Goal: Information Seeking & Learning: Find specific page/section

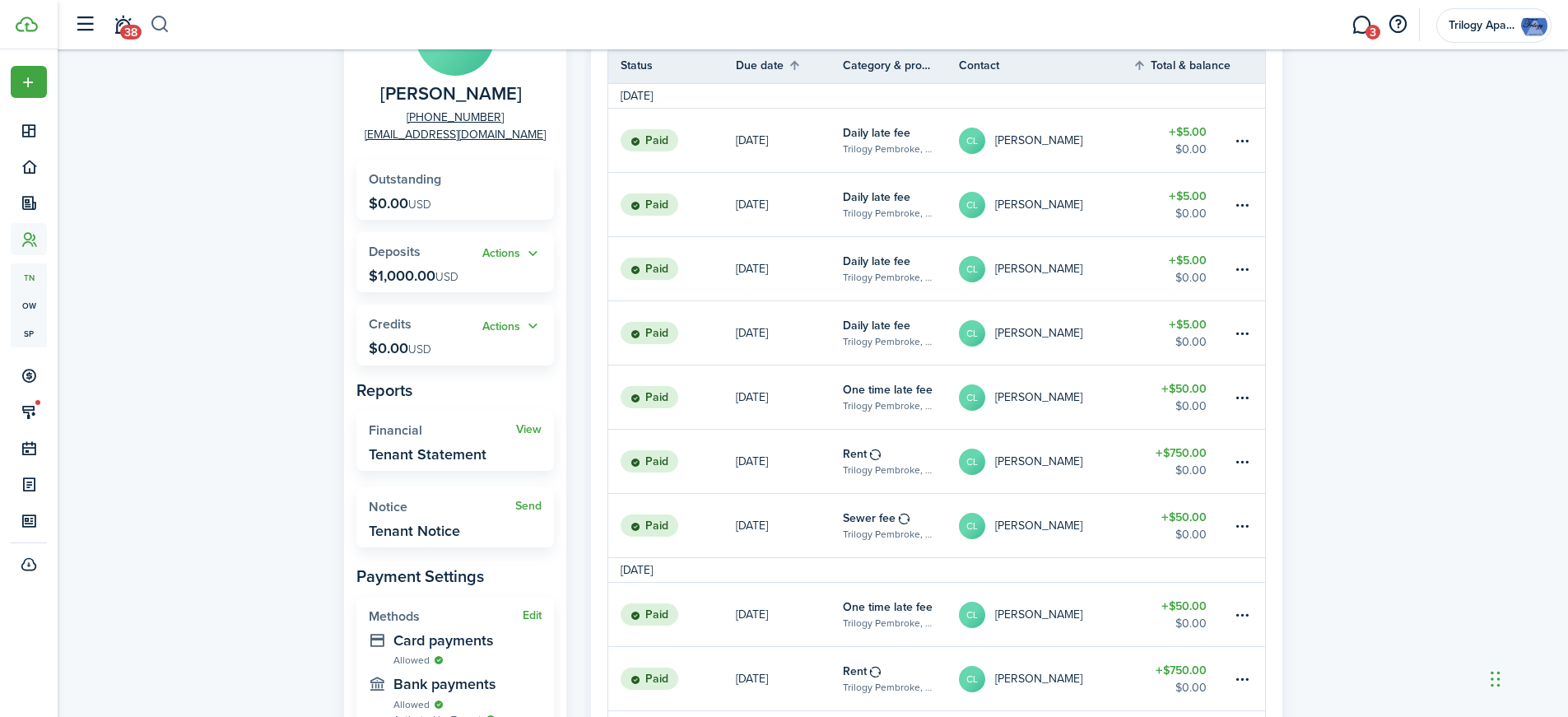
click at [154, 20] on button "button" at bounding box center [160, 25] width 21 height 28
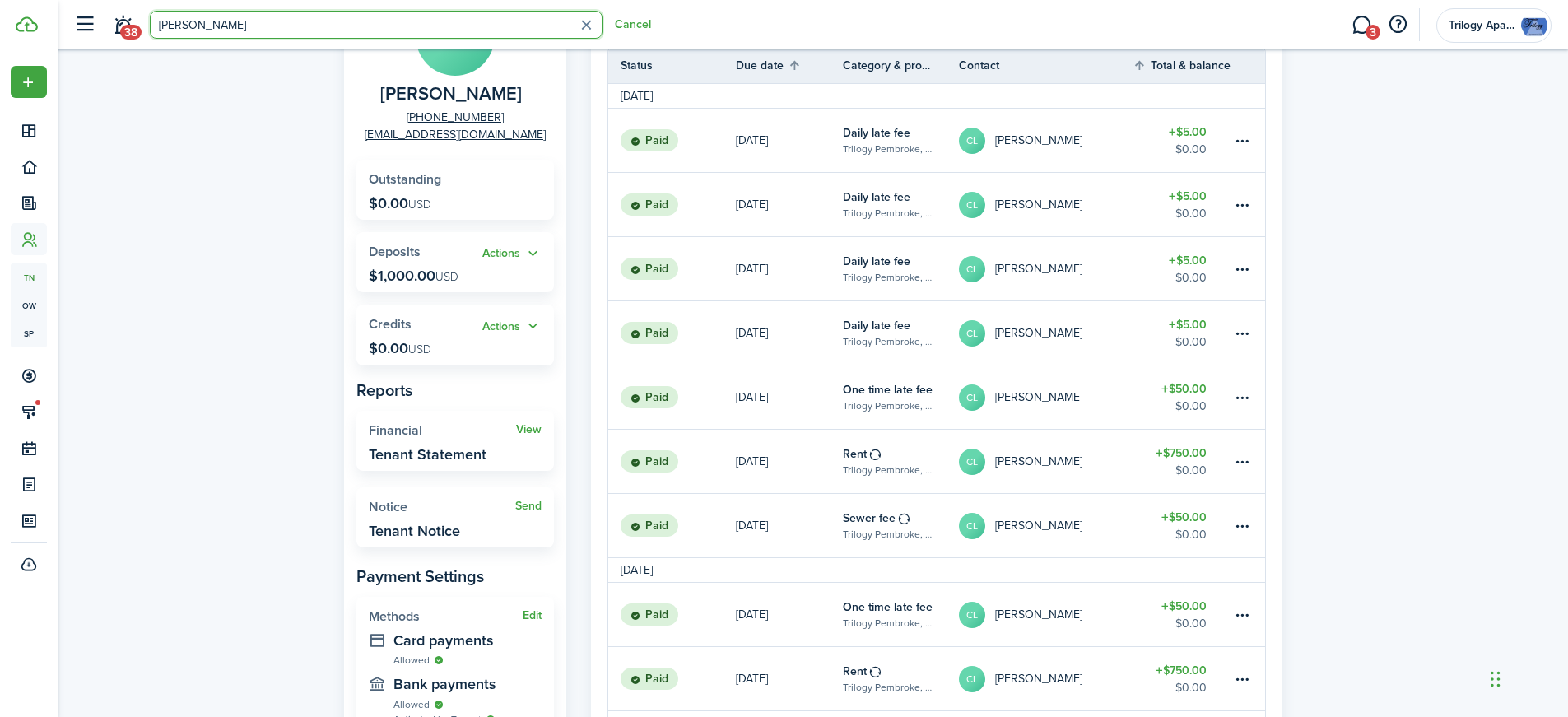
type input "[PERSON_NAME]"
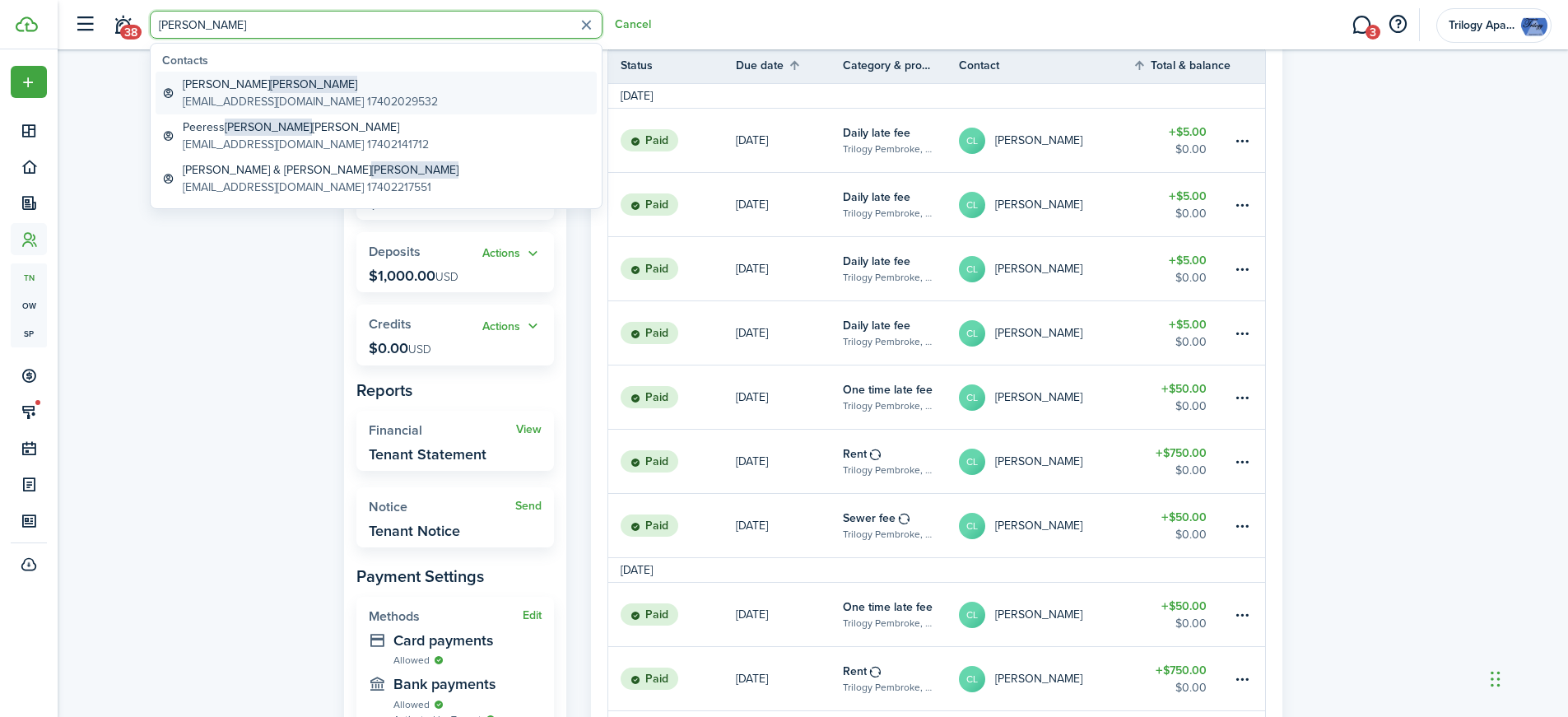
click at [195, 87] on global-search-item-title "[PERSON_NAME]" at bounding box center [310, 84] width 255 height 17
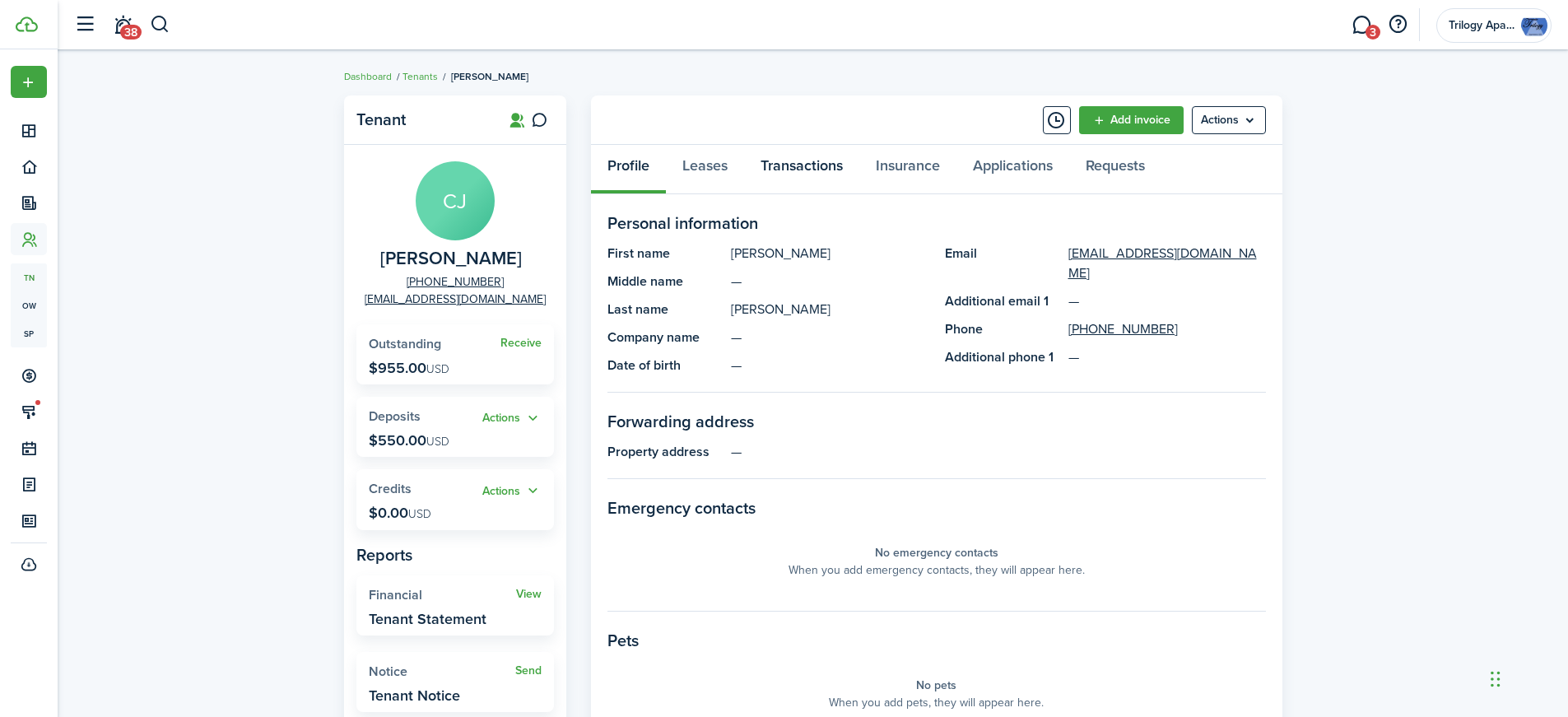
click at [783, 166] on link "Transactions" at bounding box center [801, 170] width 115 height 49
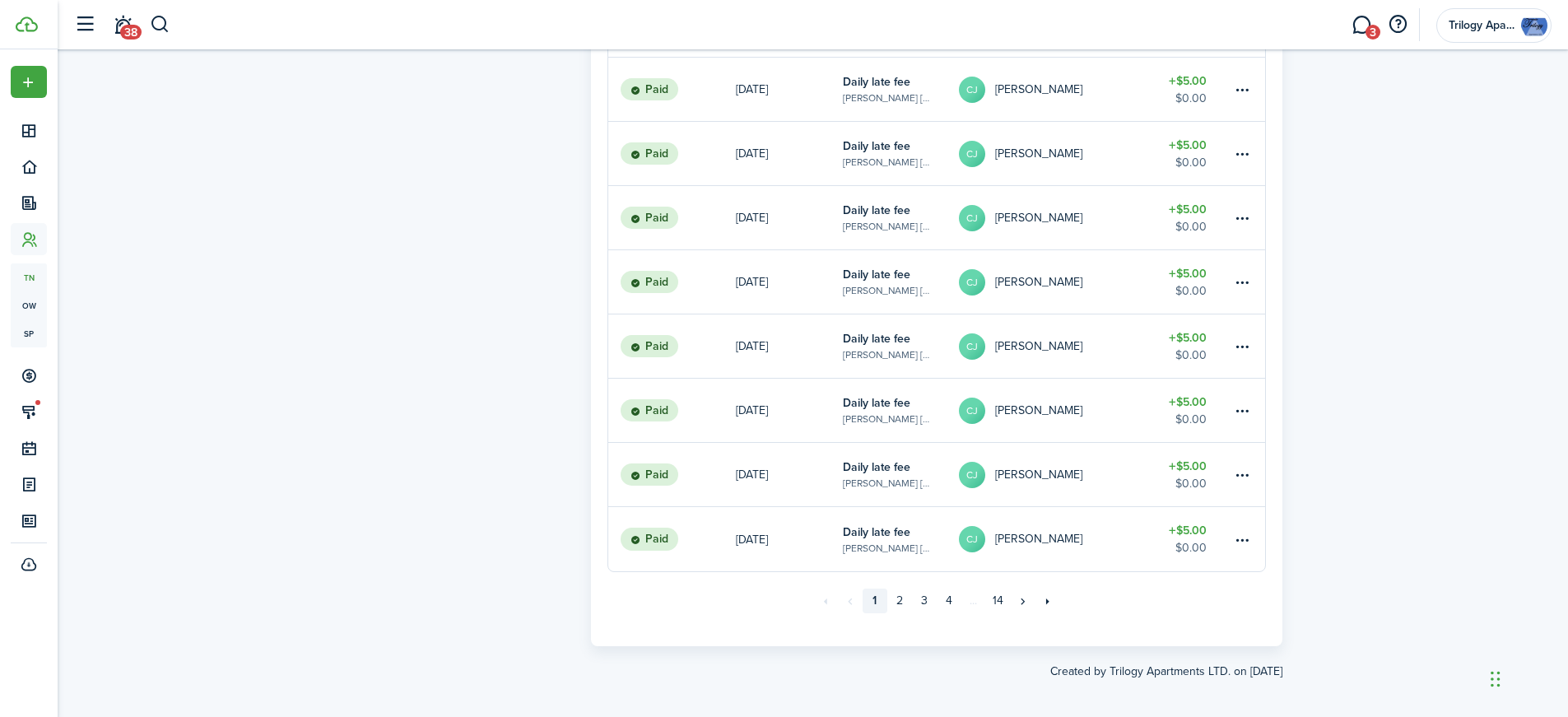
scroll to position [1018, 0]
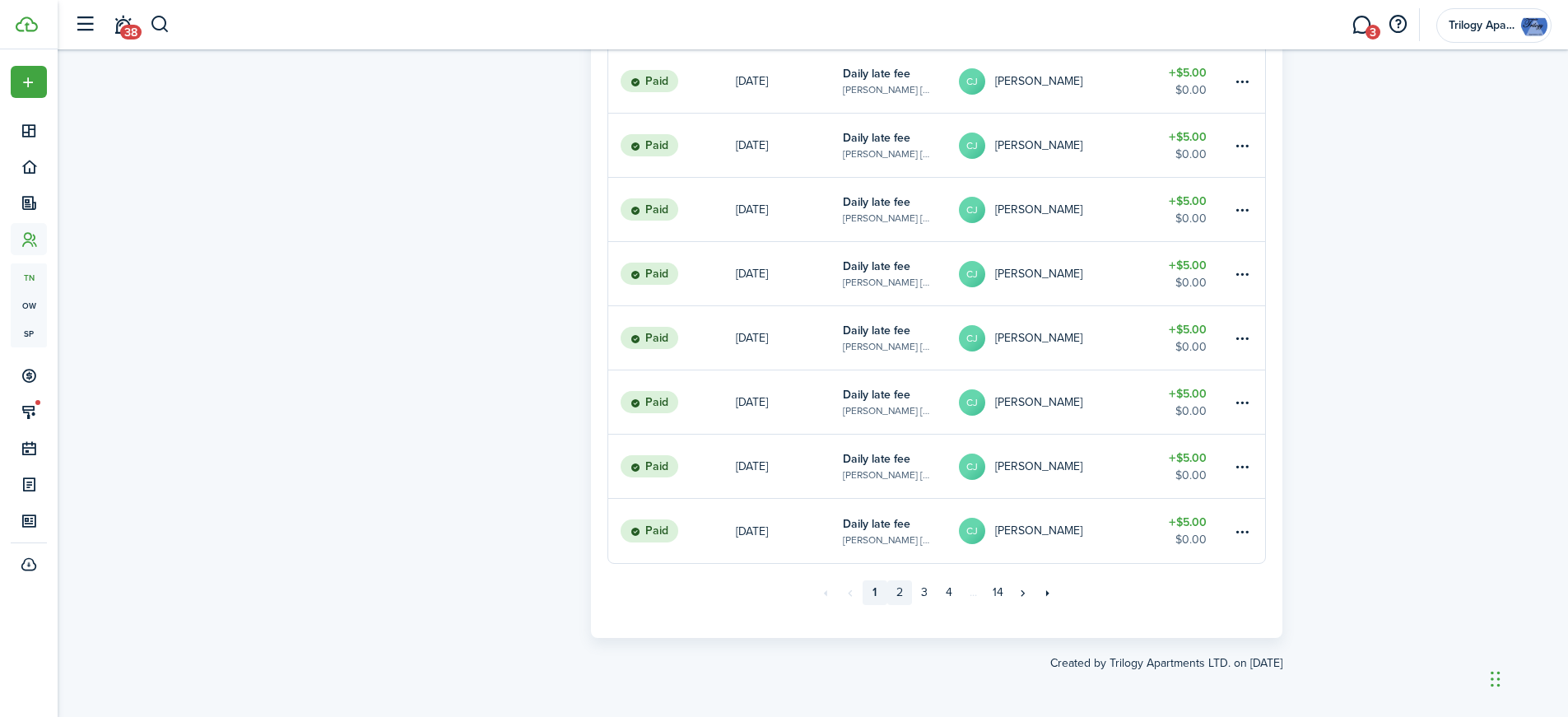
click at [899, 601] on link "2" at bounding box center [899, 592] width 25 height 25
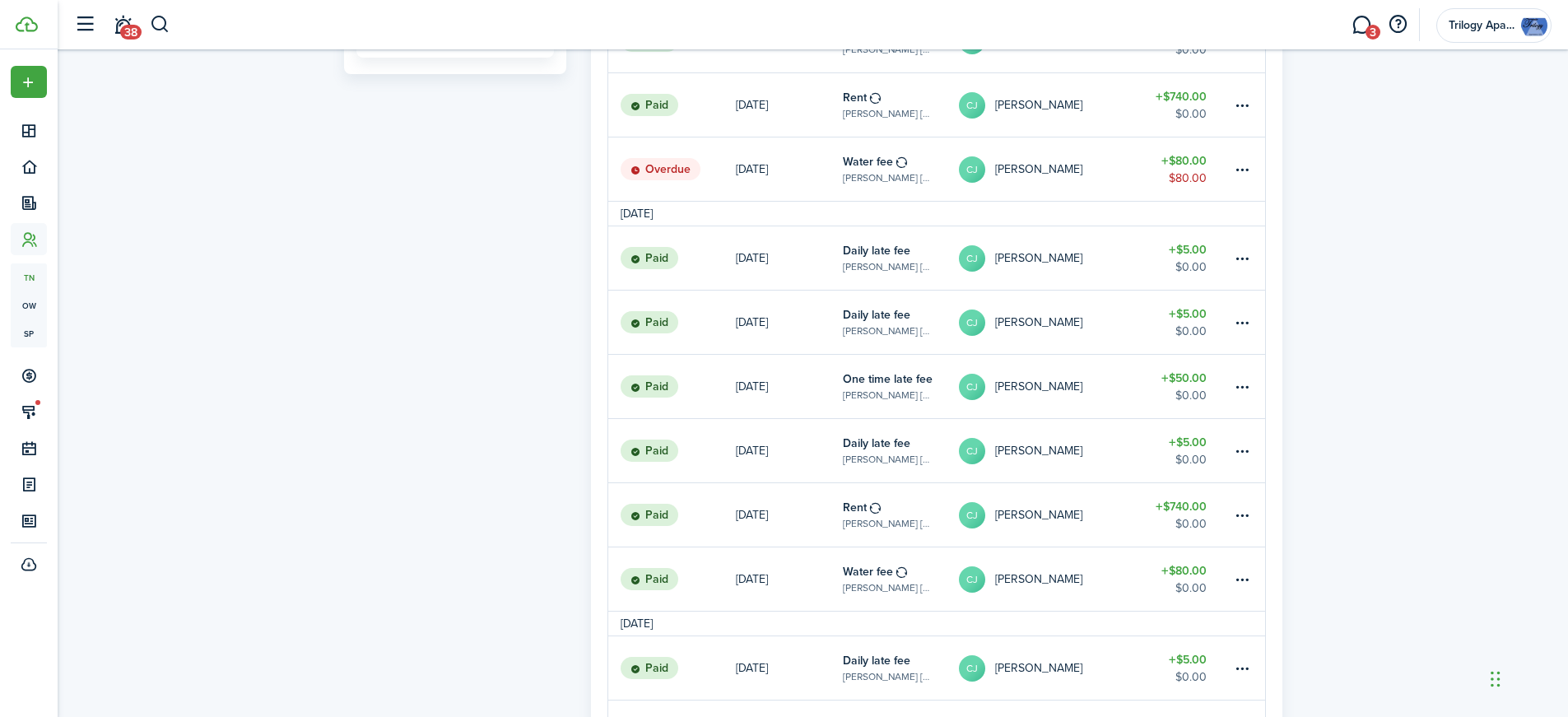
scroll to position [1043, 0]
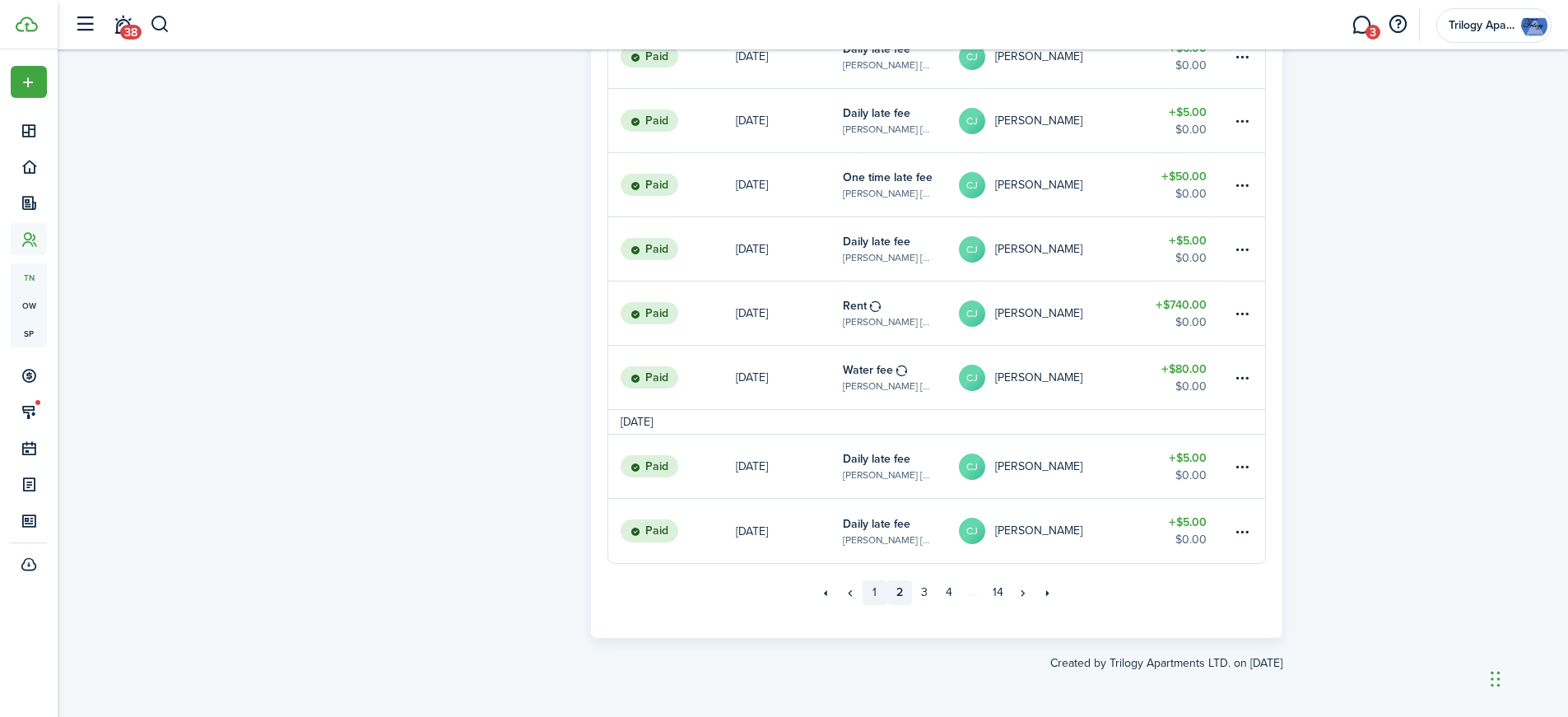
click at [875, 588] on link "1" at bounding box center [874, 592] width 25 height 25
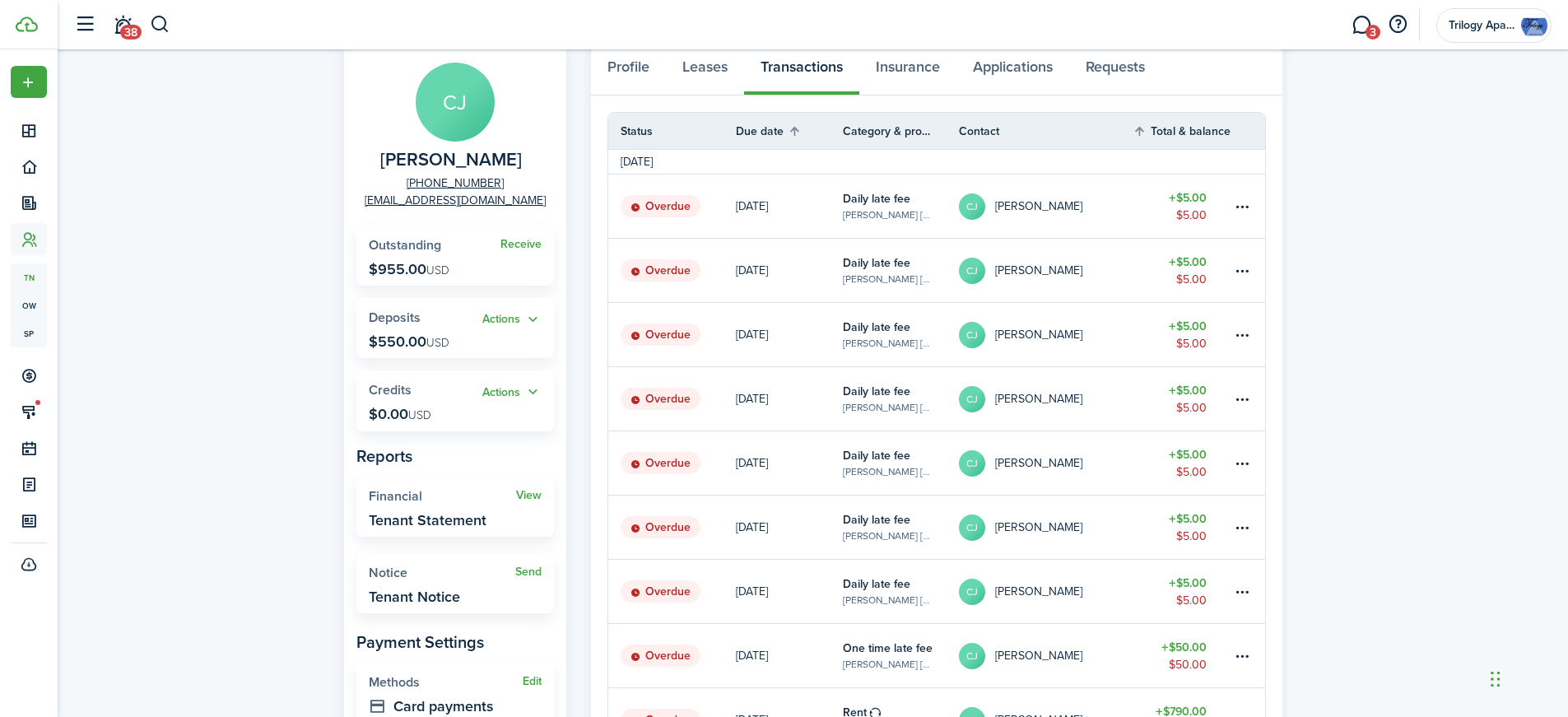
scroll to position [82, 0]
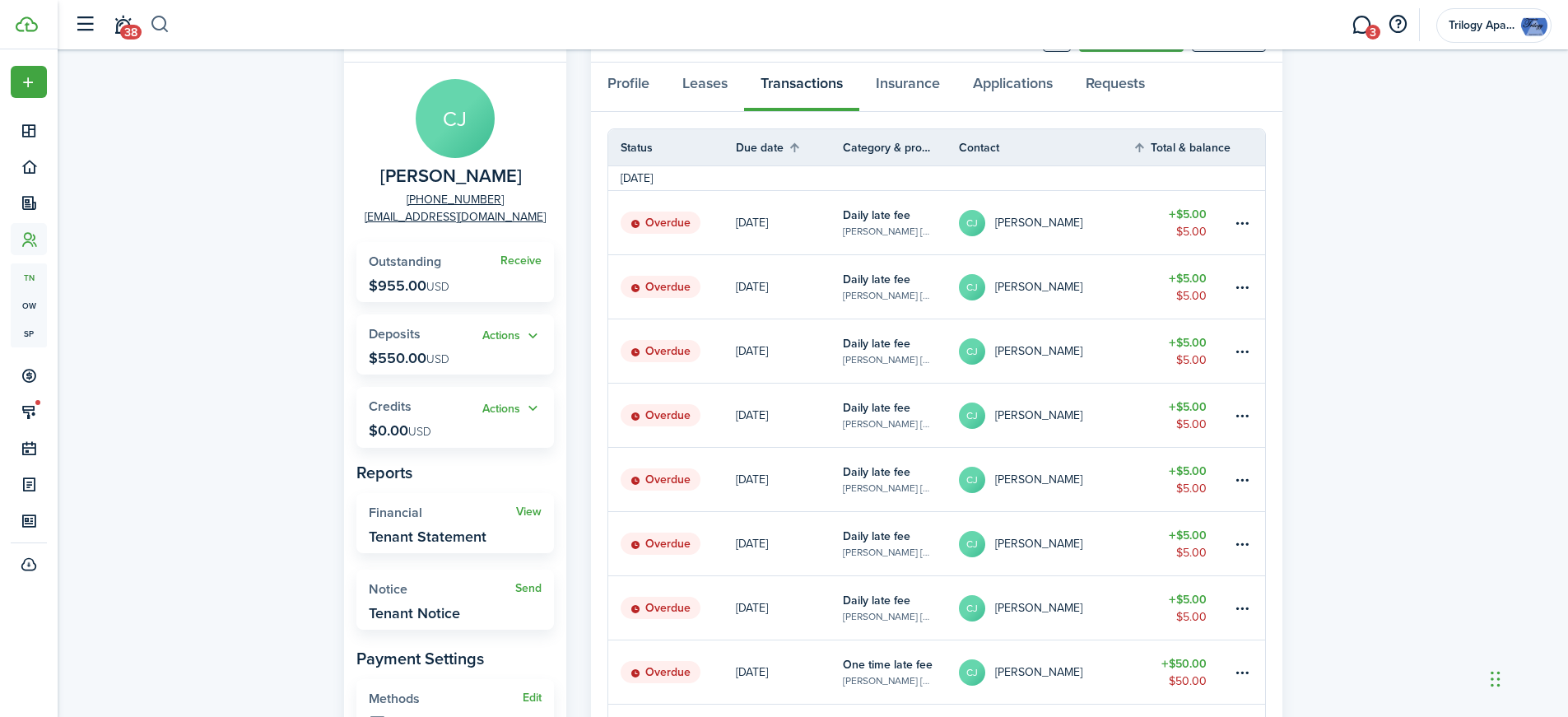
click at [166, 22] on button "button" at bounding box center [160, 25] width 21 height 28
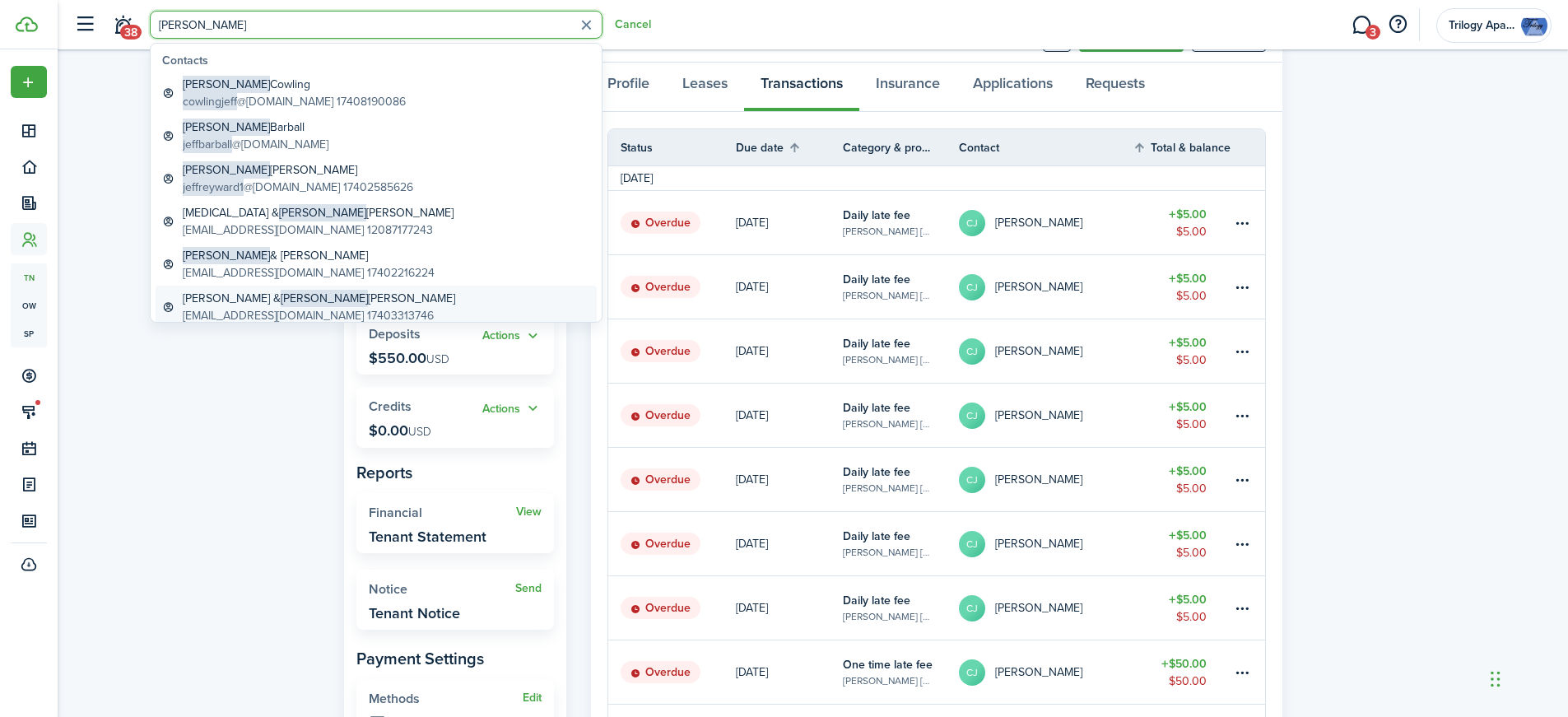
type input "[PERSON_NAME]"
click at [294, 292] on span "[PERSON_NAME]" at bounding box center [323, 298] width 87 height 17
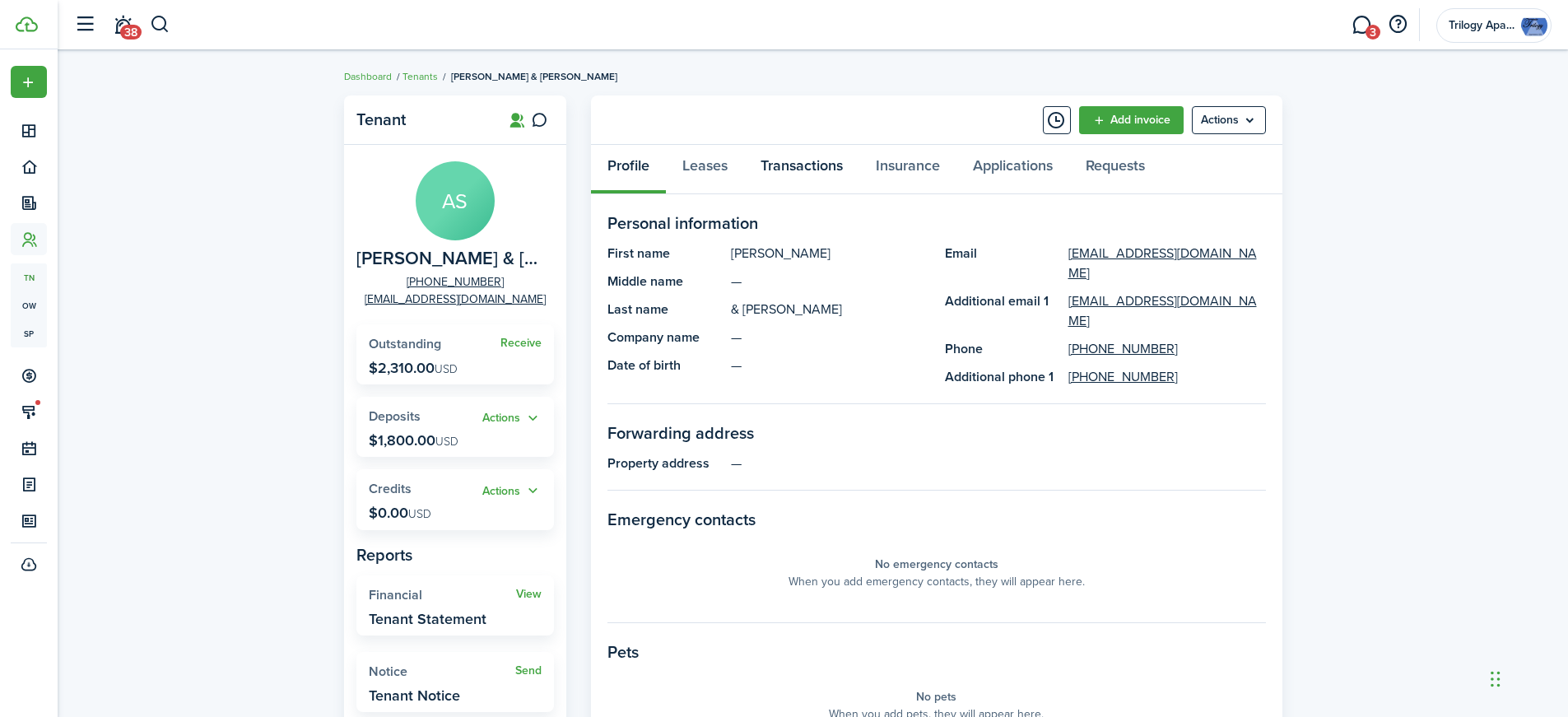
click at [794, 165] on link "Transactions" at bounding box center [801, 170] width 115 height 49
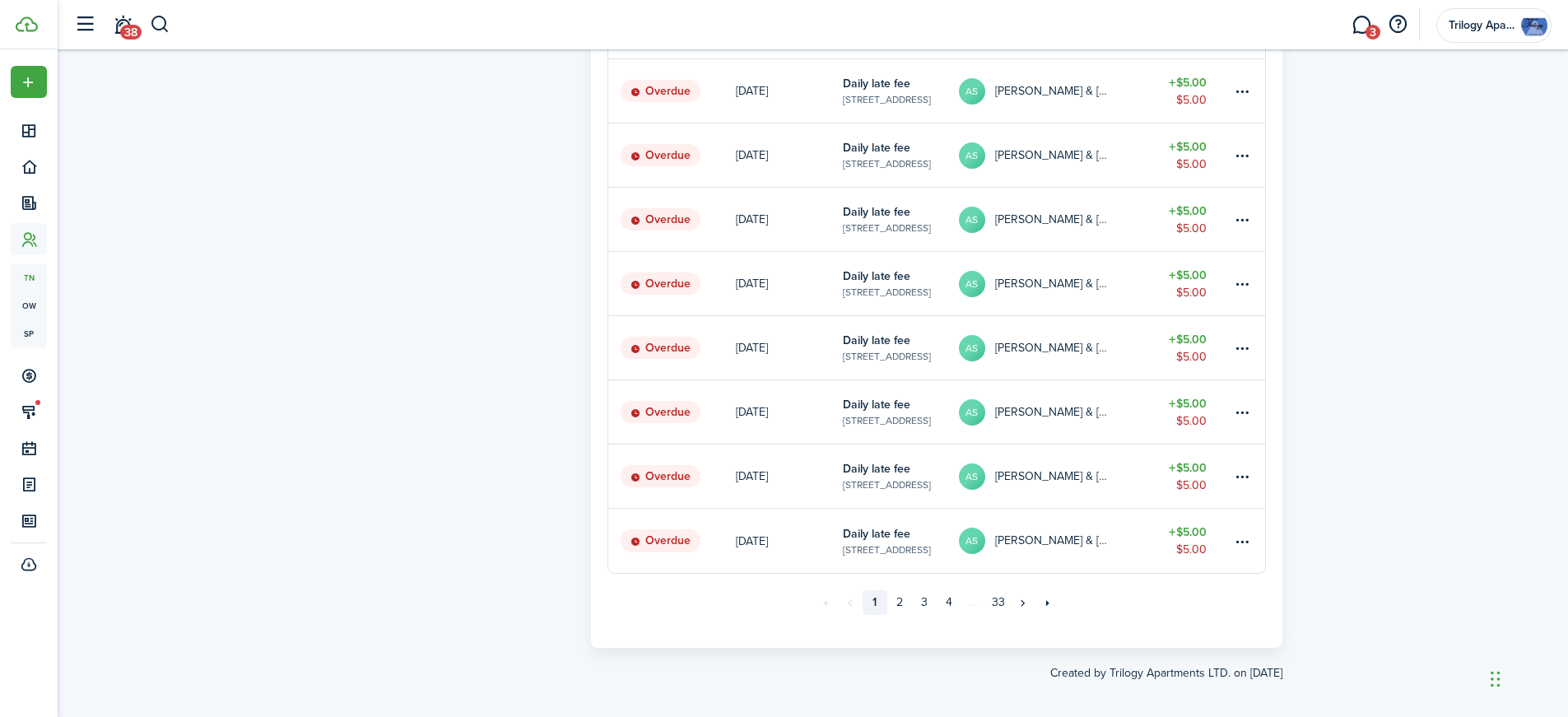
scroll to position [1018, 0]
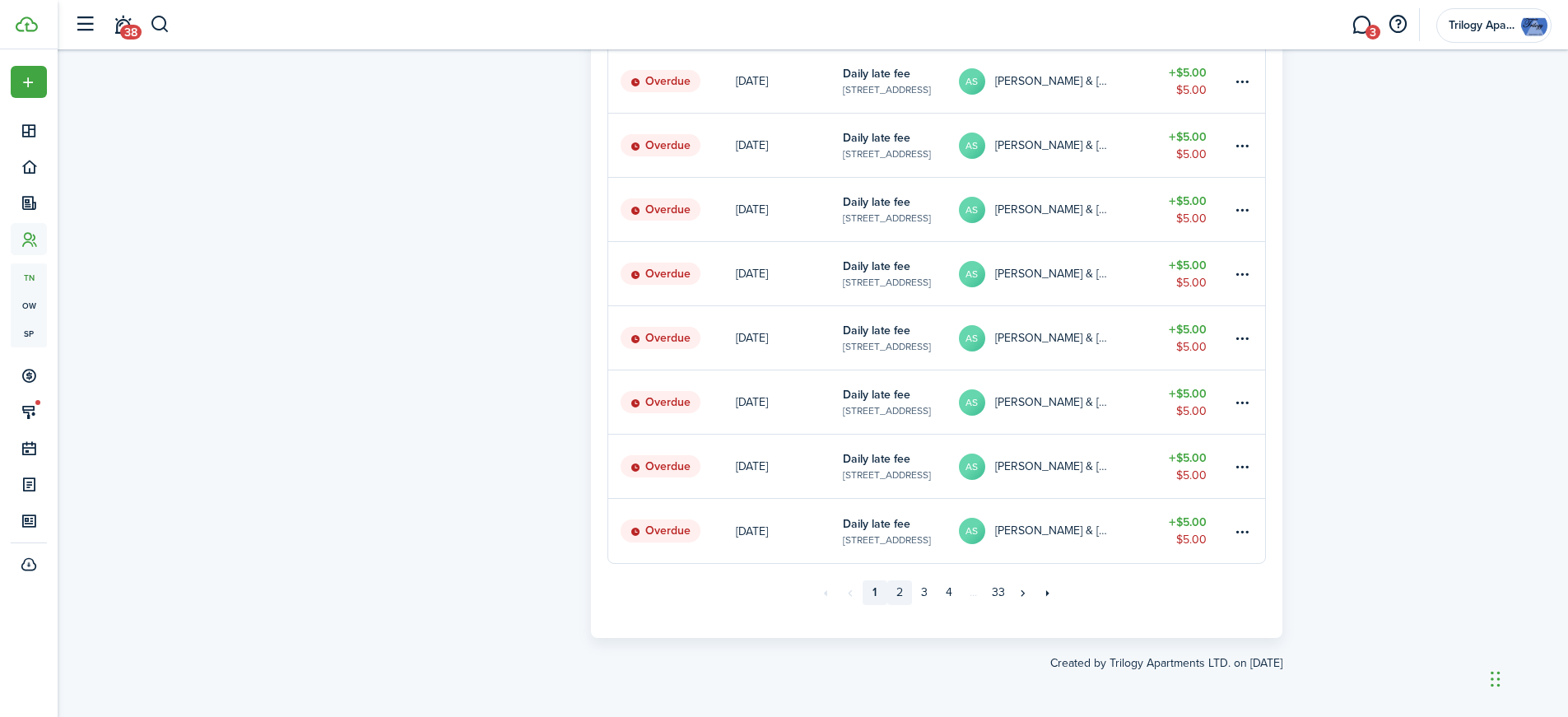
click at [898, 591] on link "2" at bounding box center [899, 592] width 25 height 25
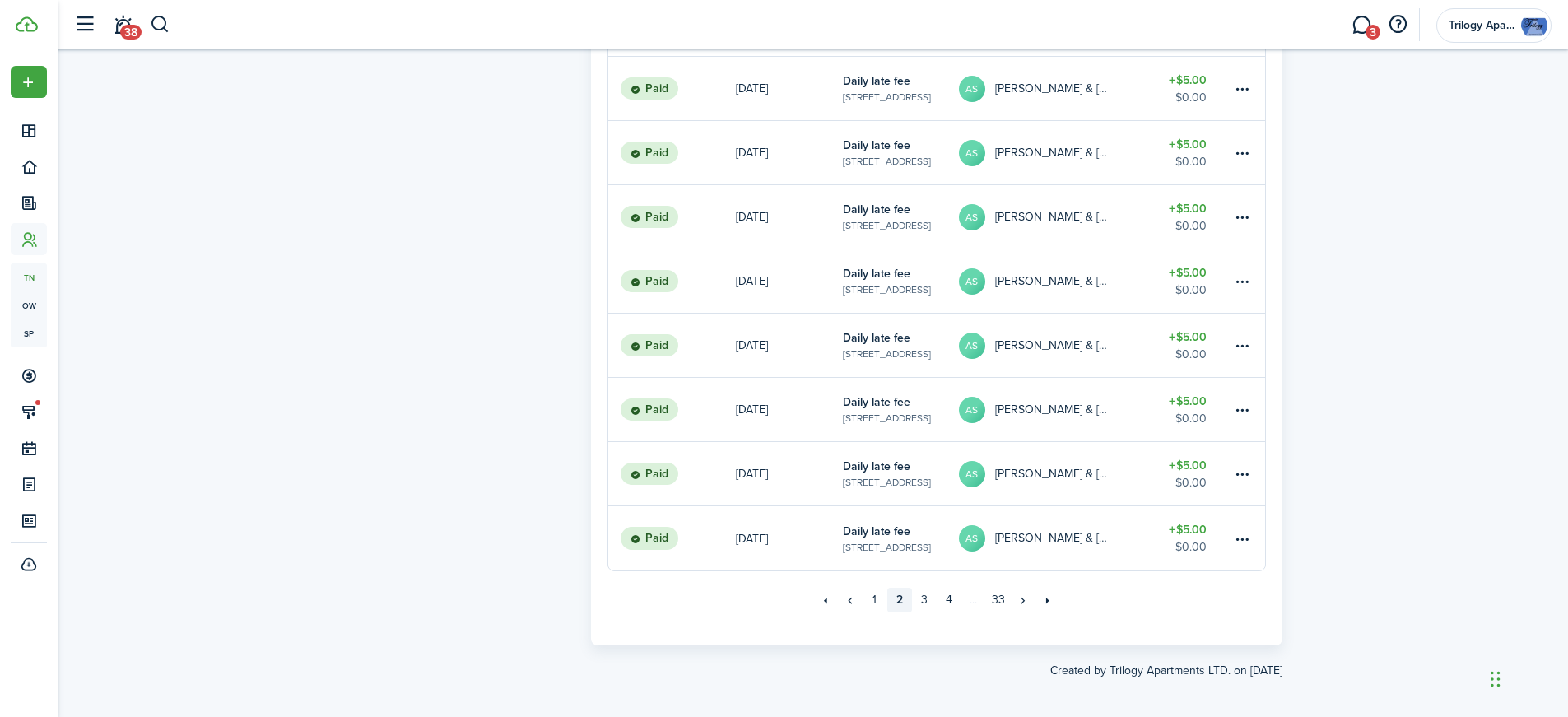
scroll to position [987, 0]
click at [929, 593] on link "3" at bounding box center [924, 598] width 25 height 25
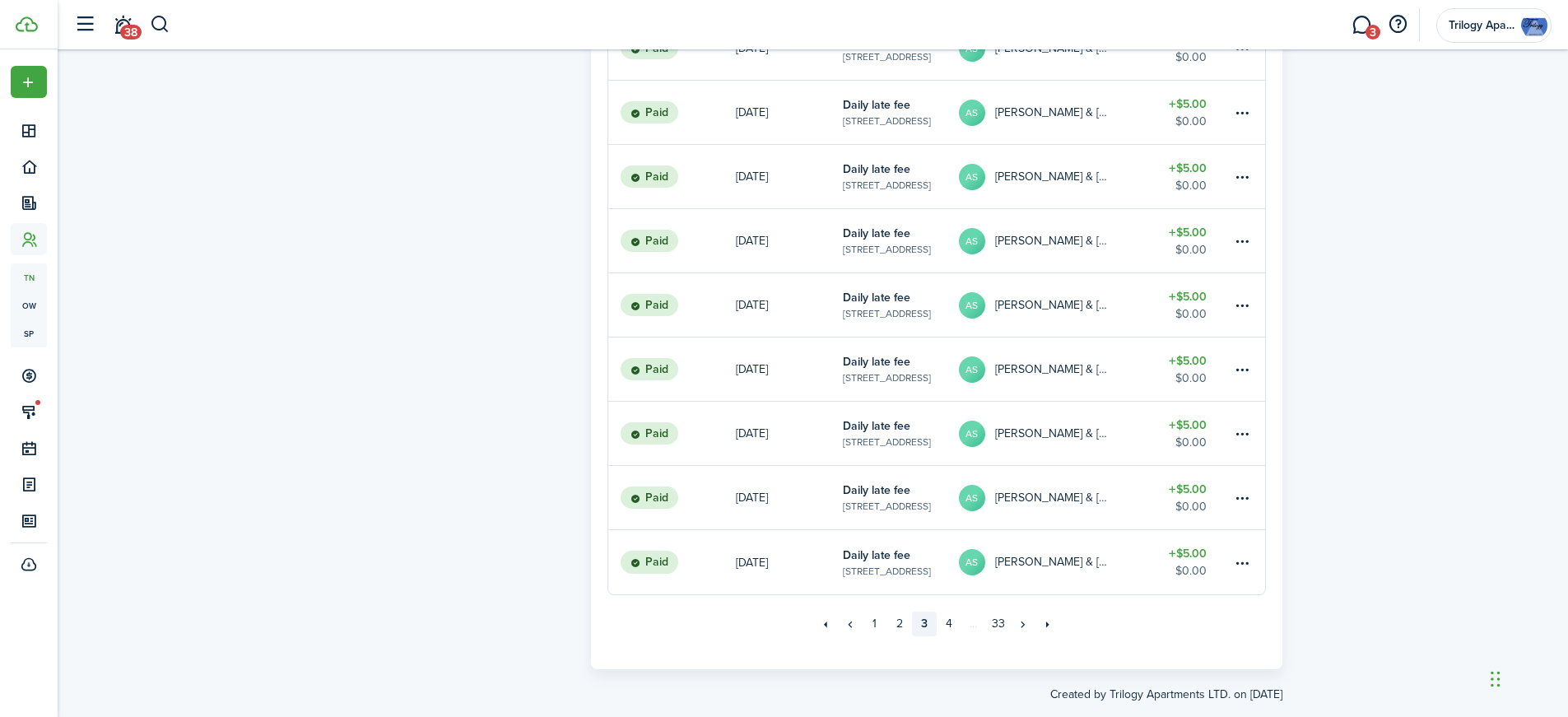
scroll to position [1018, 0]
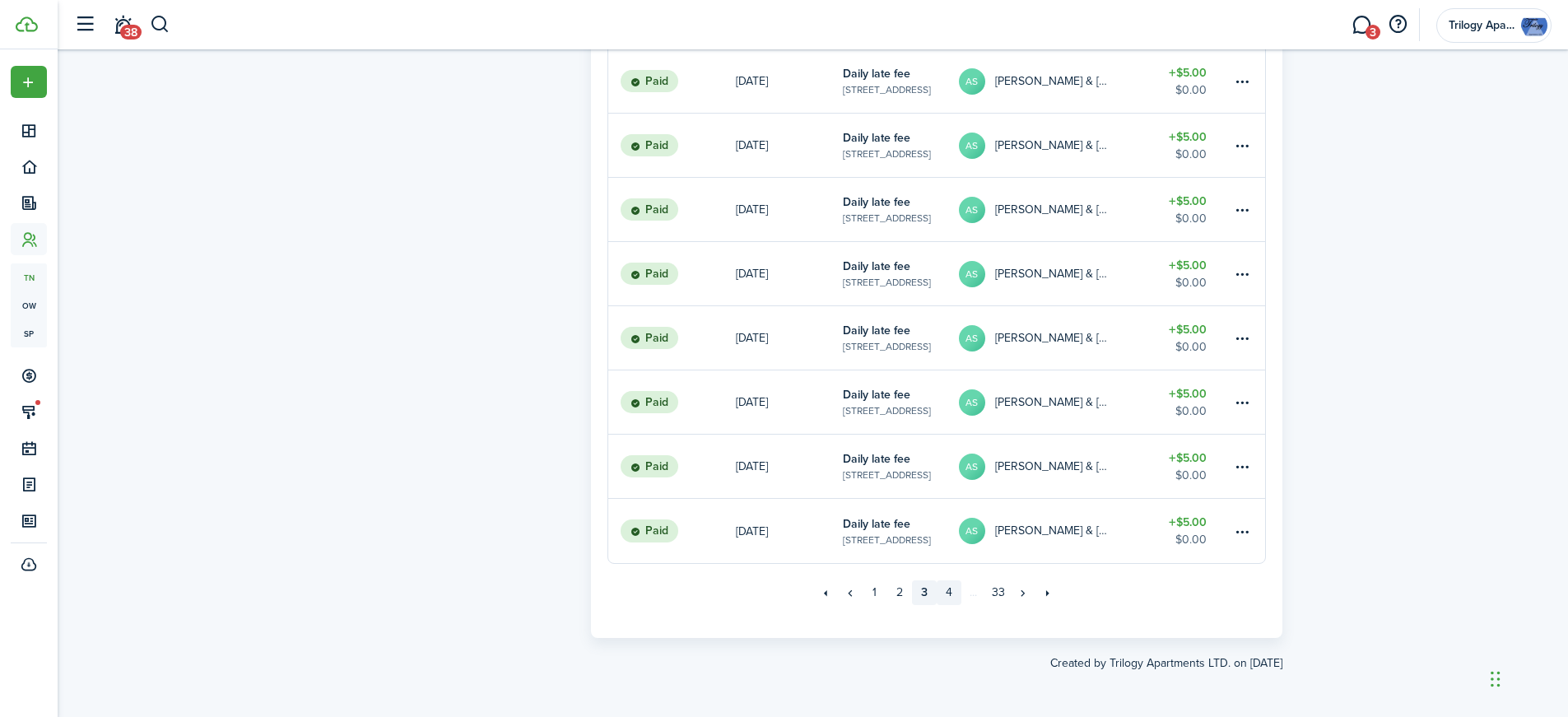
click at [949, 593] on link "4" at bounding box center [948, 592] width 25 height 25
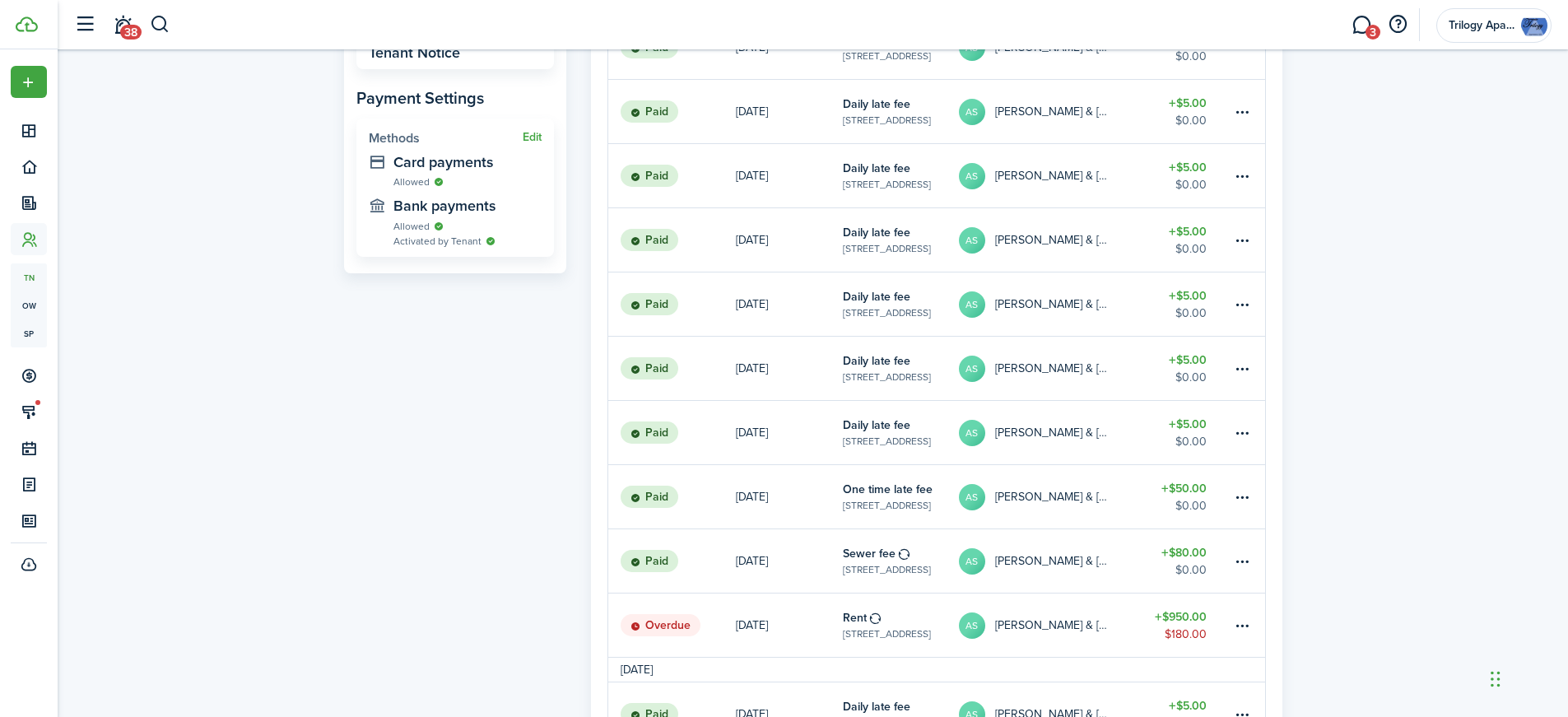
scroll to position [659, 0]
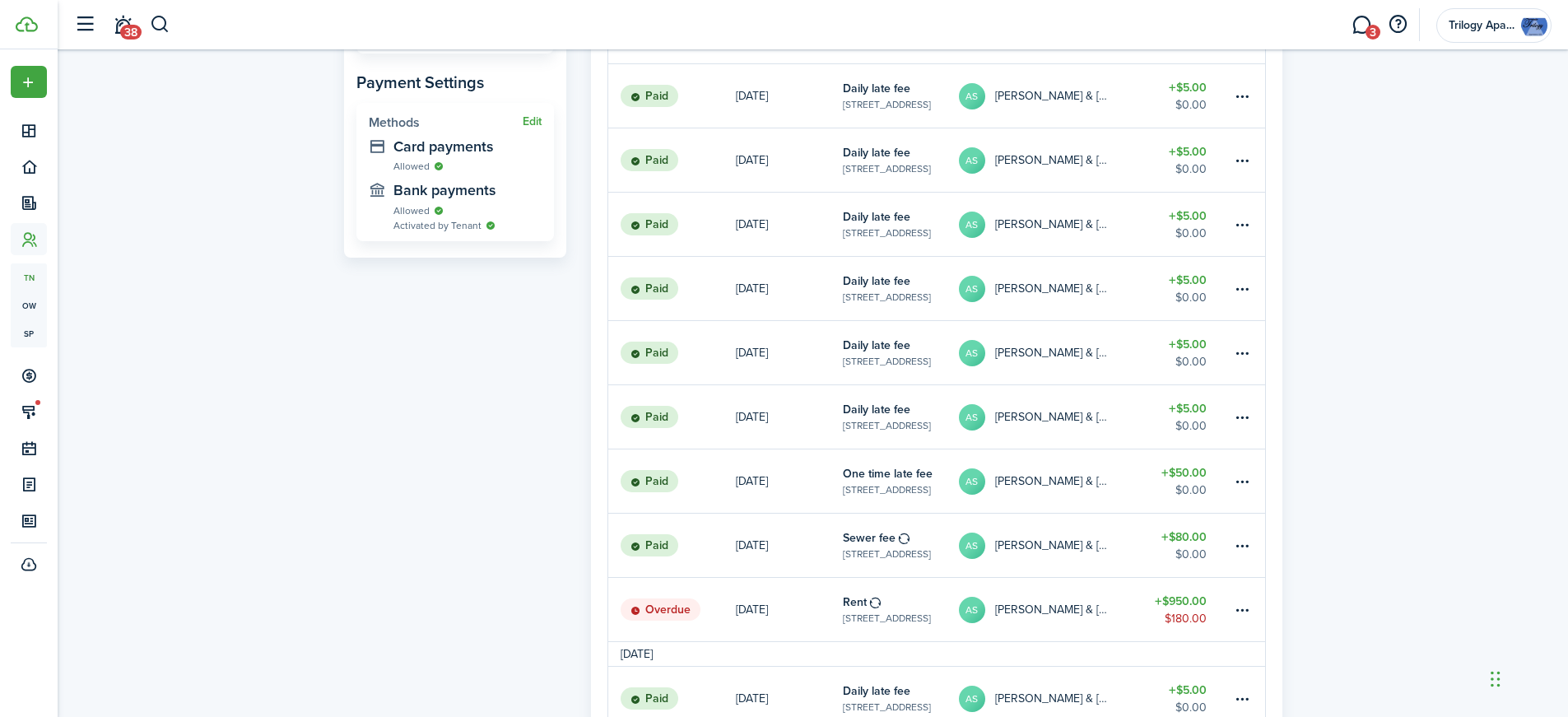
click at [982, 608] on avatar-text "AS" at bounding box center [971, 609] width 26 height 26
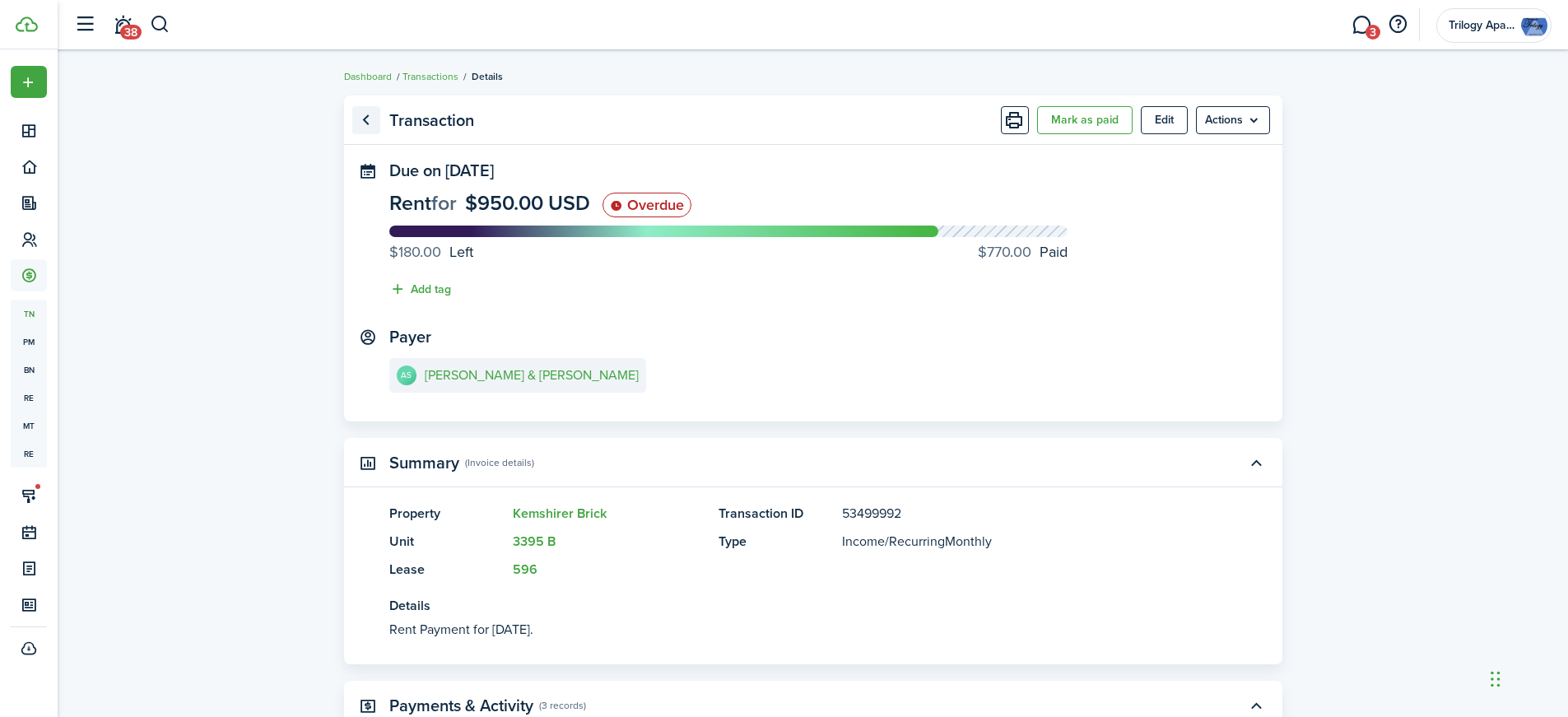
click at [373, 123] on link "Go back" at bounding box center [366, 120] width 28 height 28
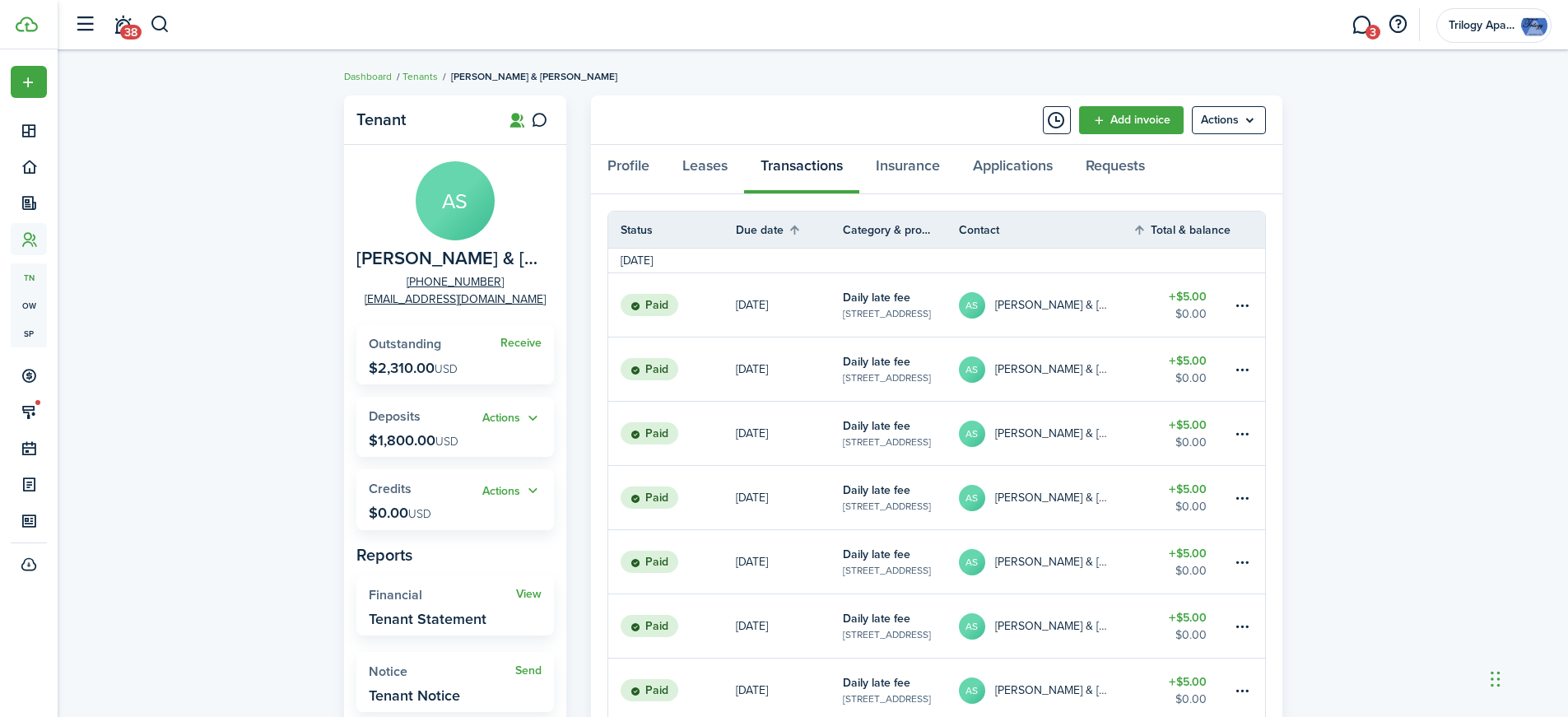
click at [1009, 312] on table-profile-info "AS [PERSON_NAME] & [PERSON_NAME]" at bounding box center [1033, 305] width 150 height 26
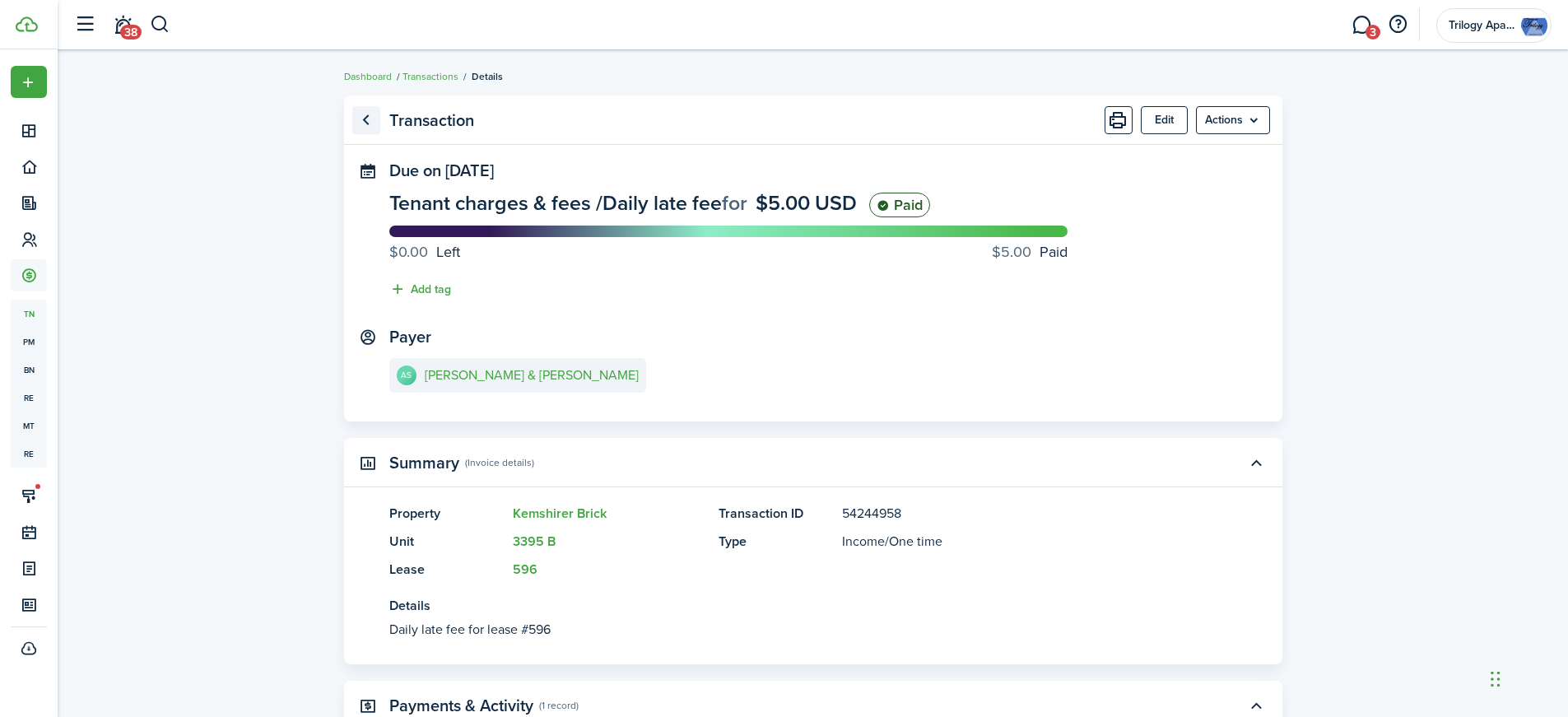
click at [372, 127] on link "Go back" at bounding box center [366, 120] width 28 height 28
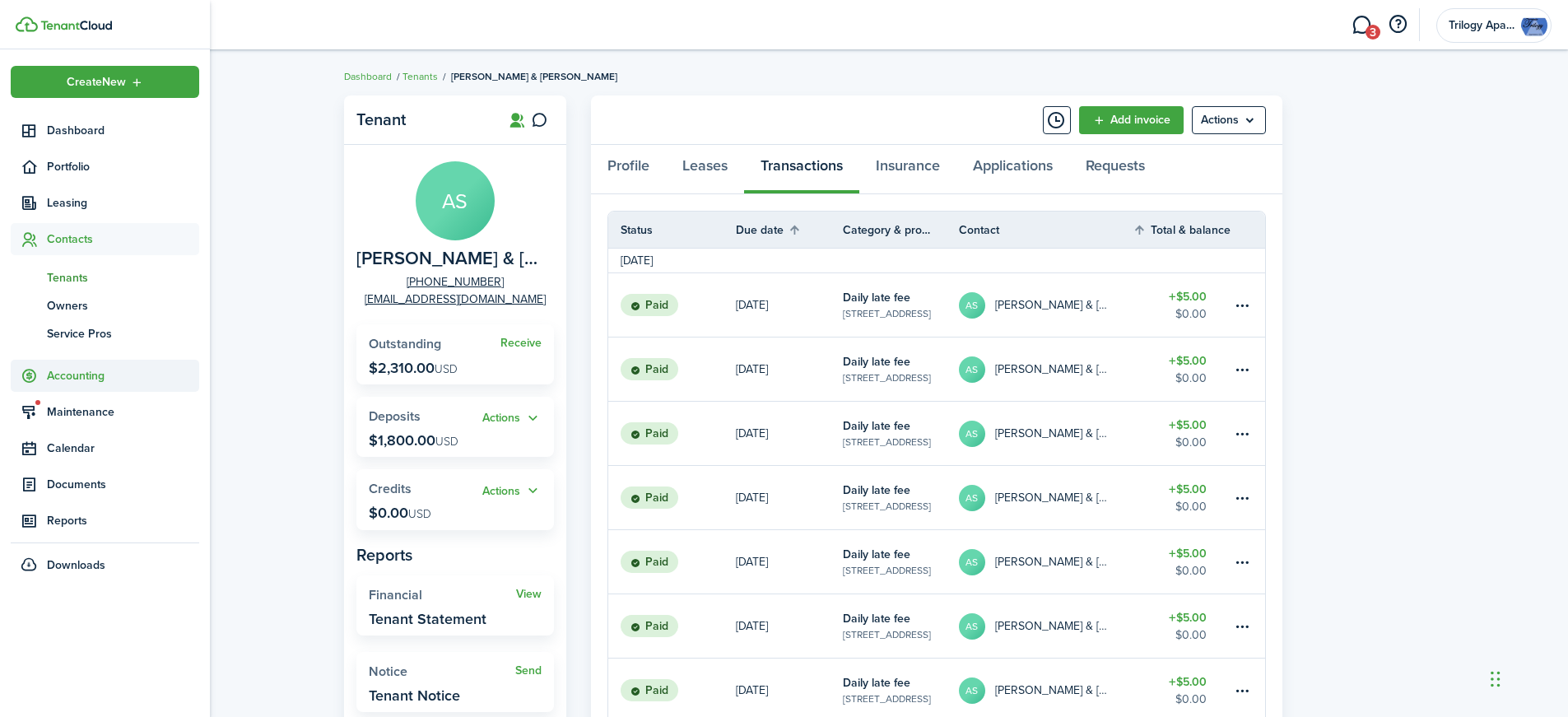
click at [62, 371] on span "Accounting" at bounding box center [122, 375] width 153 height 17
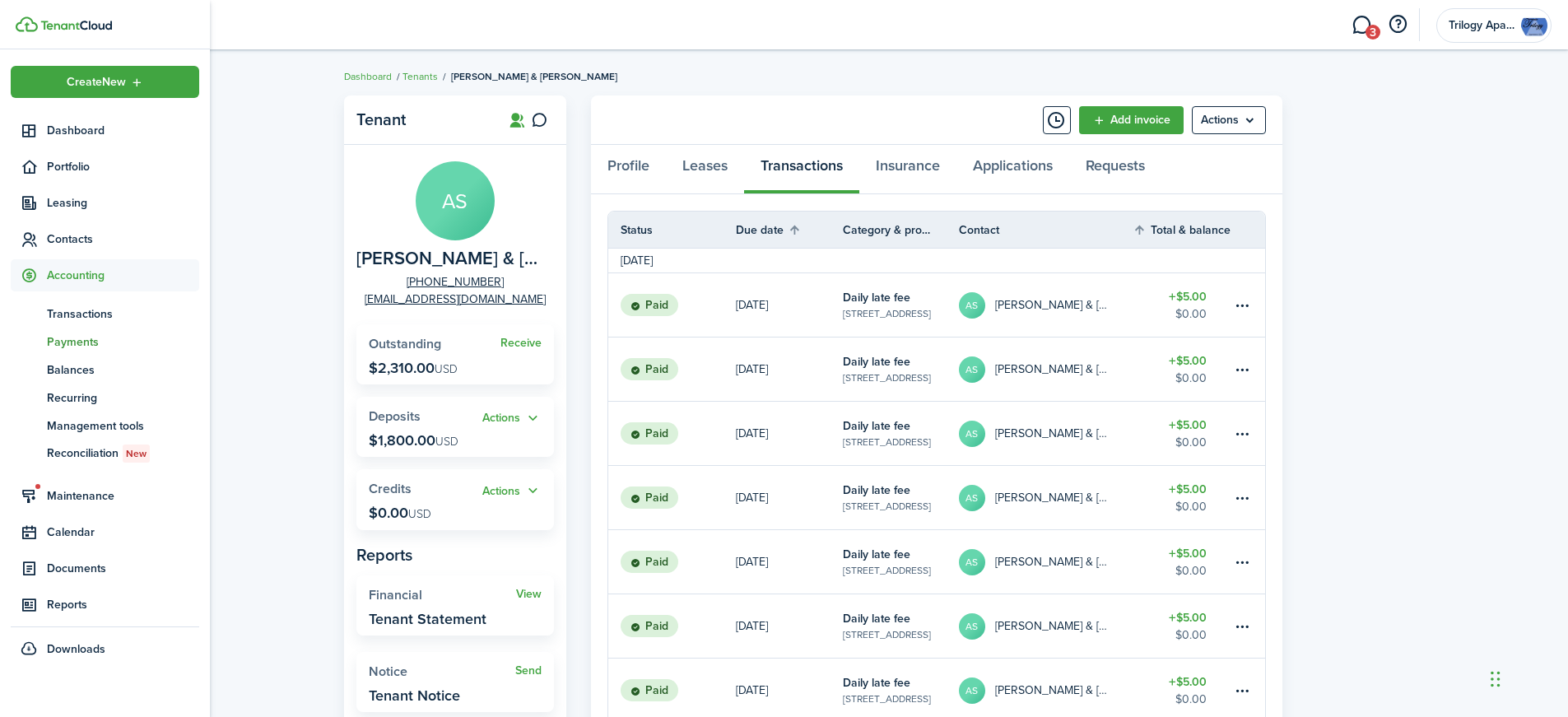
click at [77, 335] on span "Payments" at bounding box center [122, 342] width 153 height 17
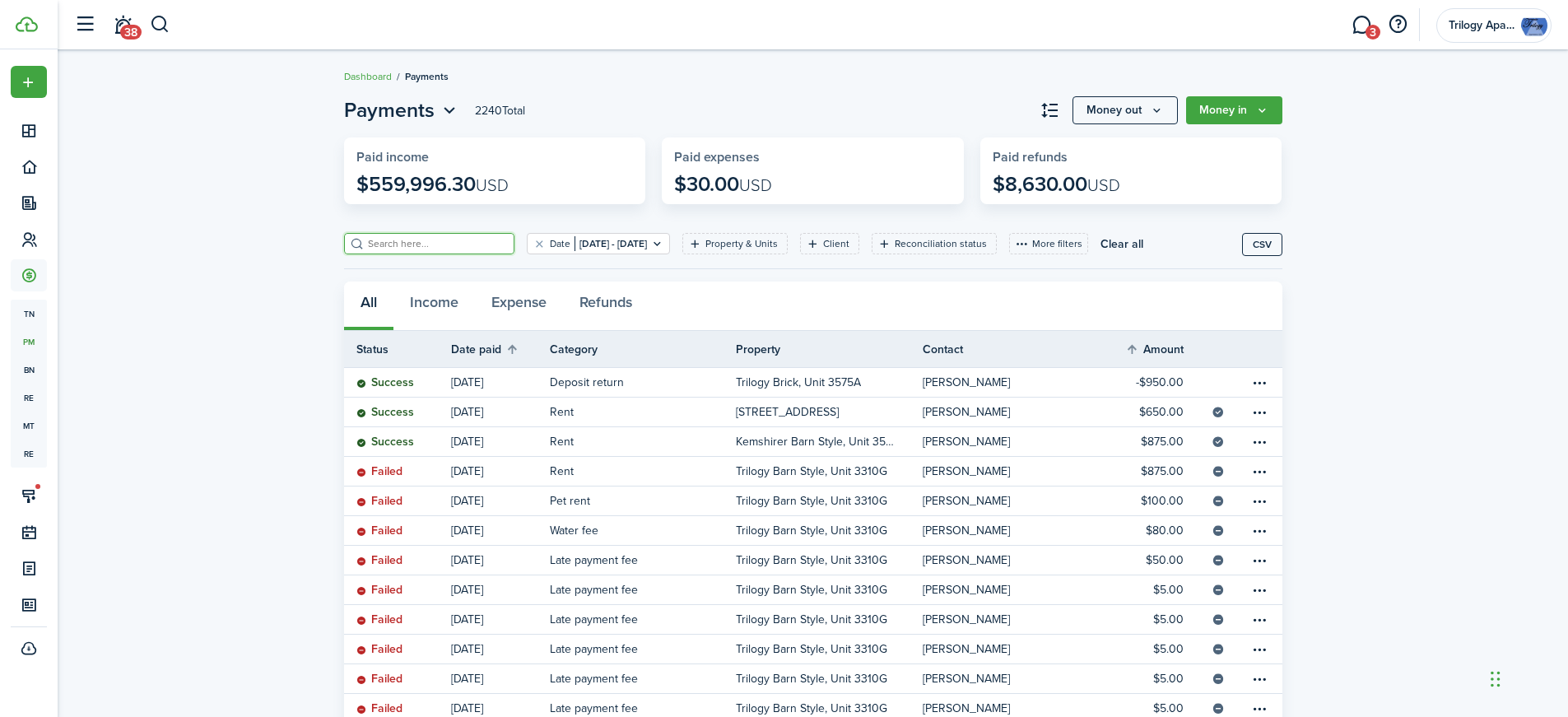
click at [409, 239] on input "search" at bounding box center [436, 244] width 145 height 16
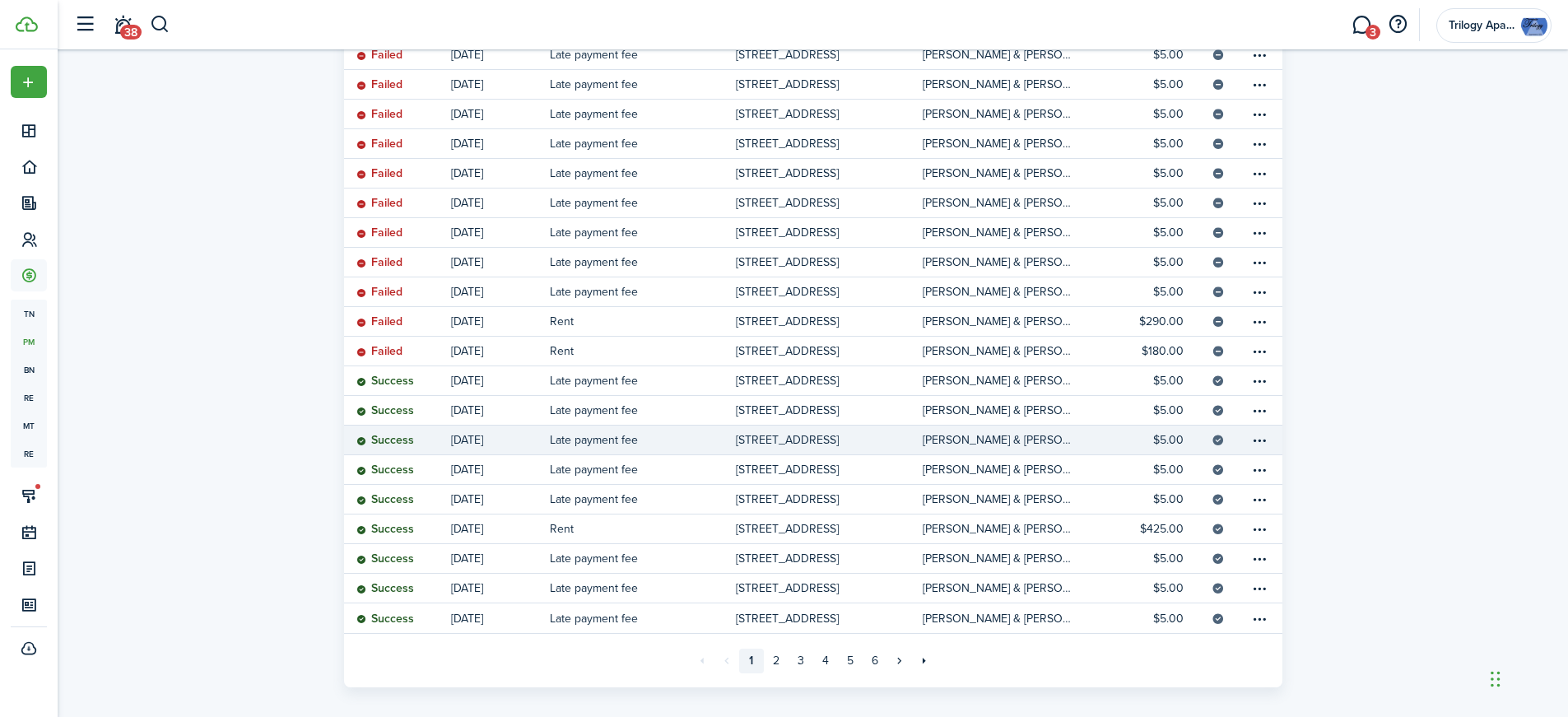
scroll to position [329, 0]
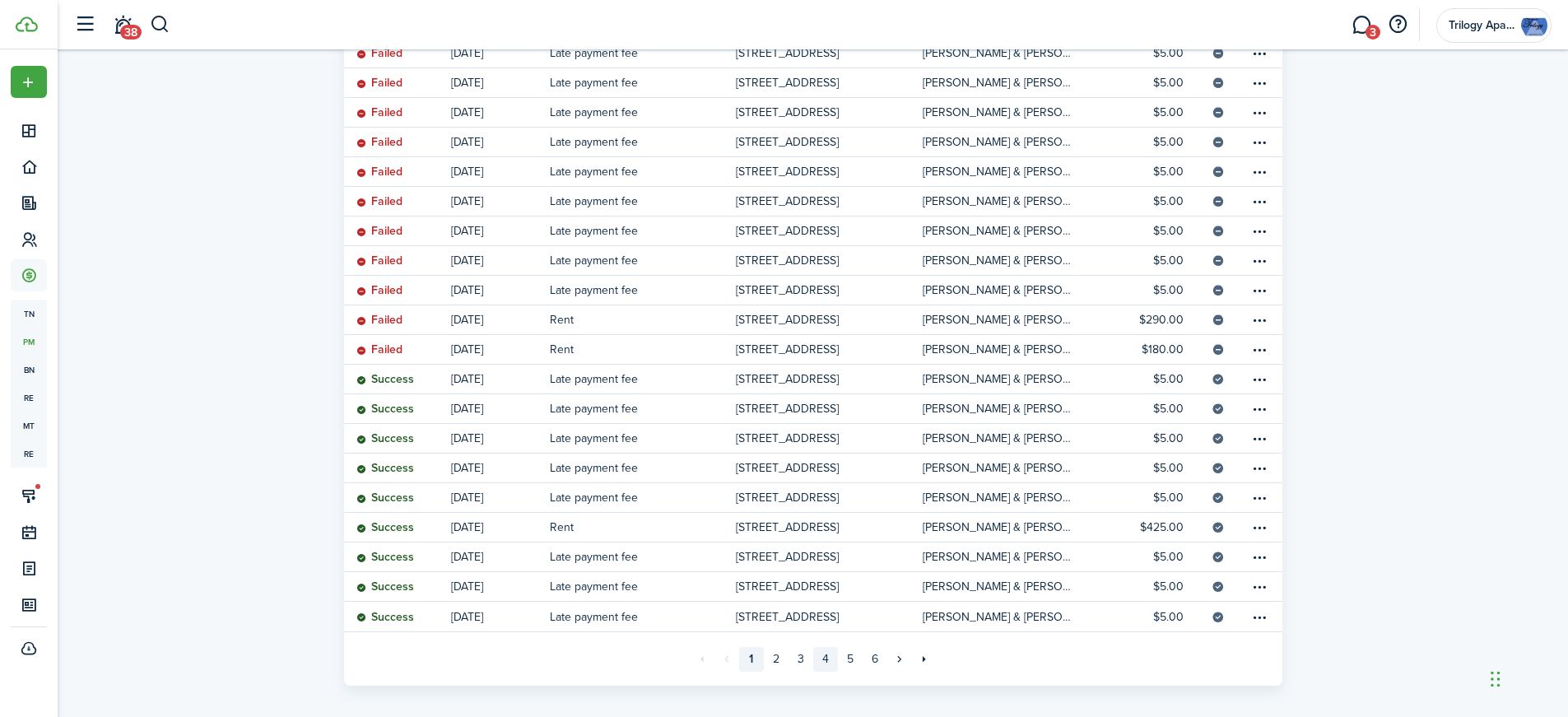
type input "[PERSON_NAME]"
click at [826, 663] on link "4" at bounding box center [825, 659] width 25 height 25
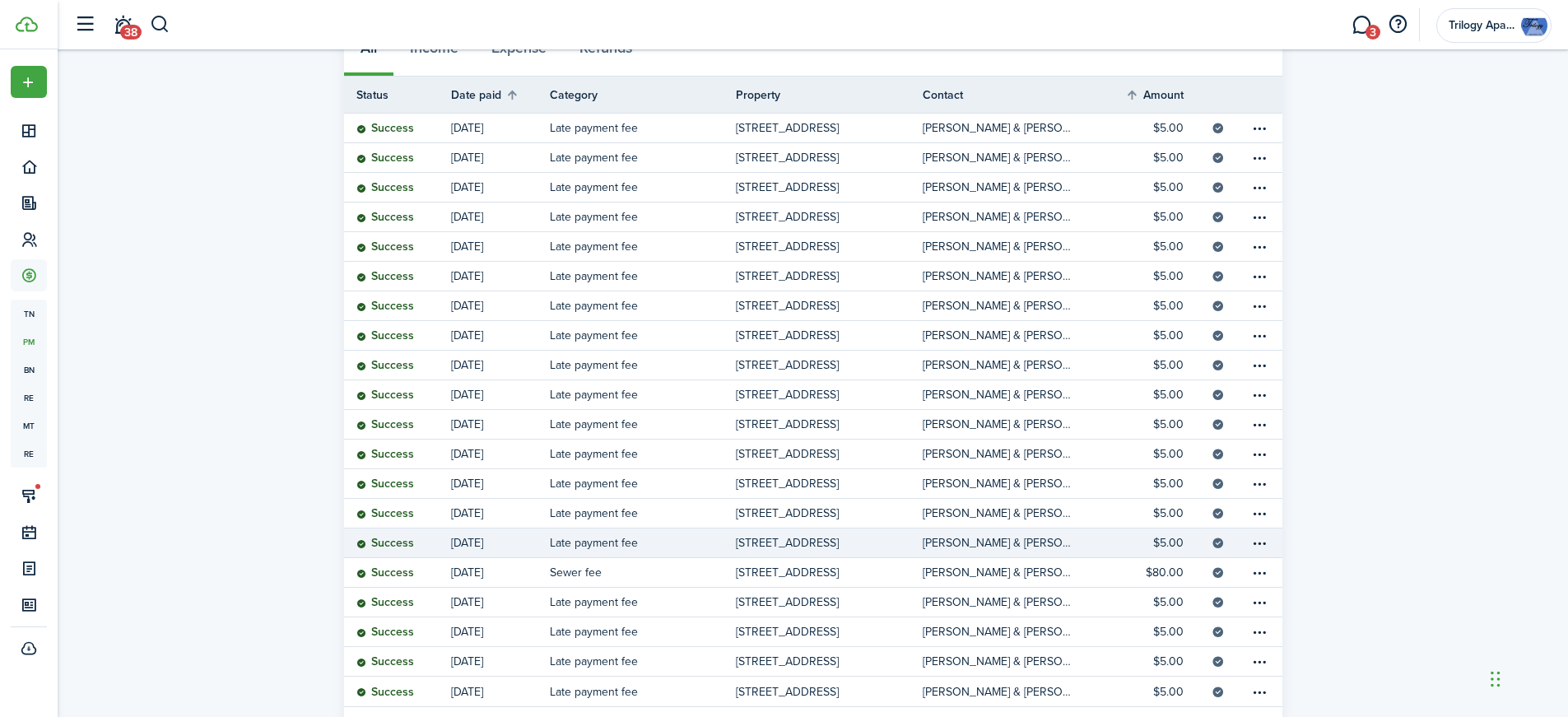
scroll to position [343, 0]
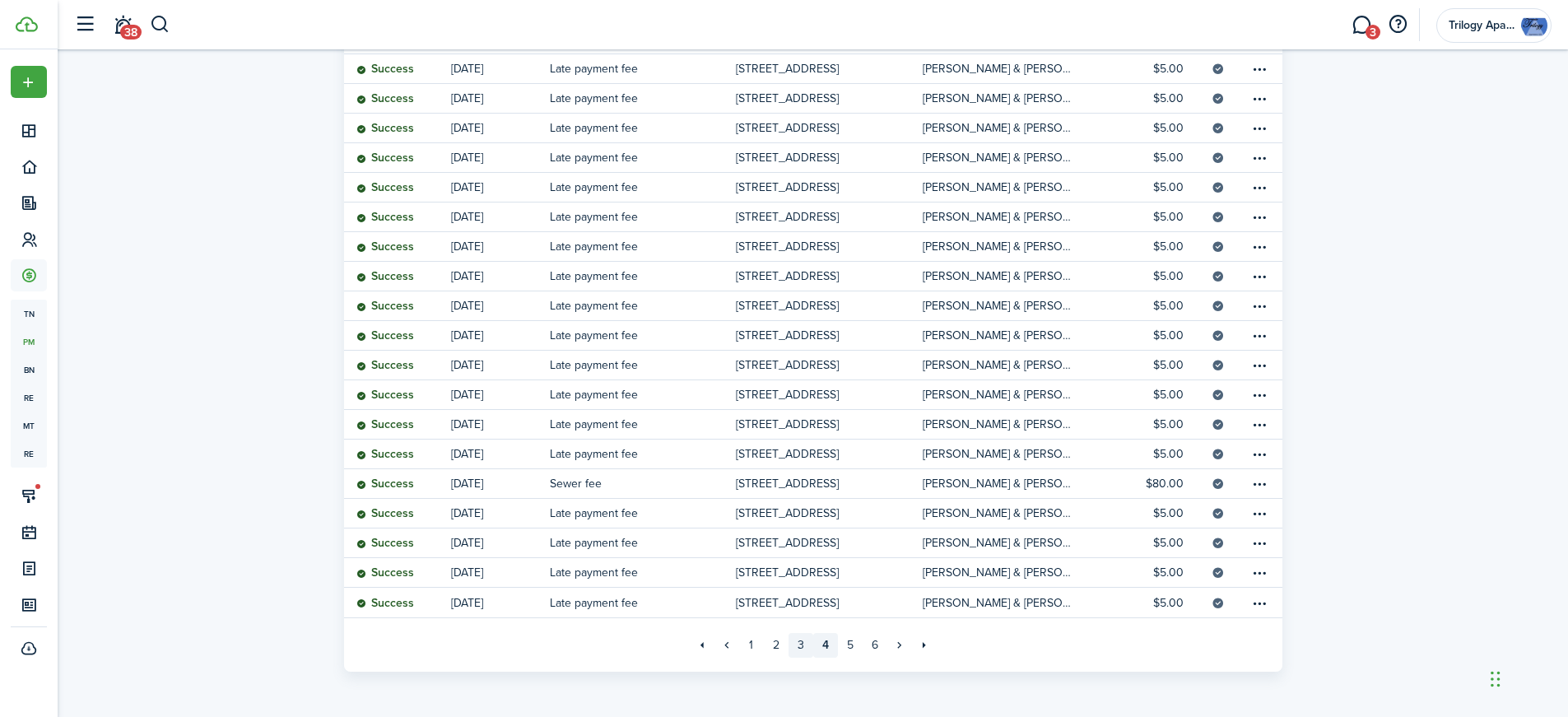
click at [798, 639] on link "3" at bounding box center [800, 645] width 25 height 25
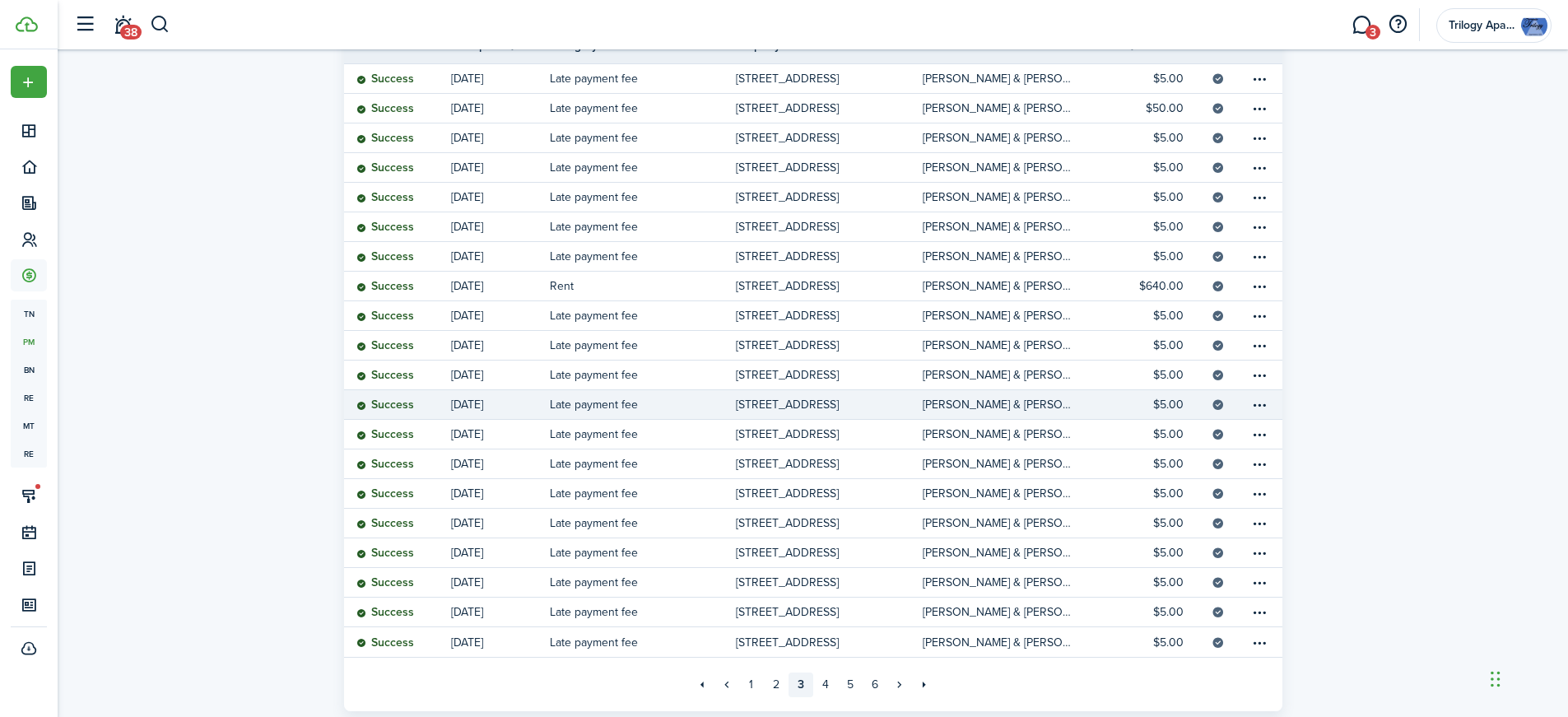
scroll to position [343, 0]
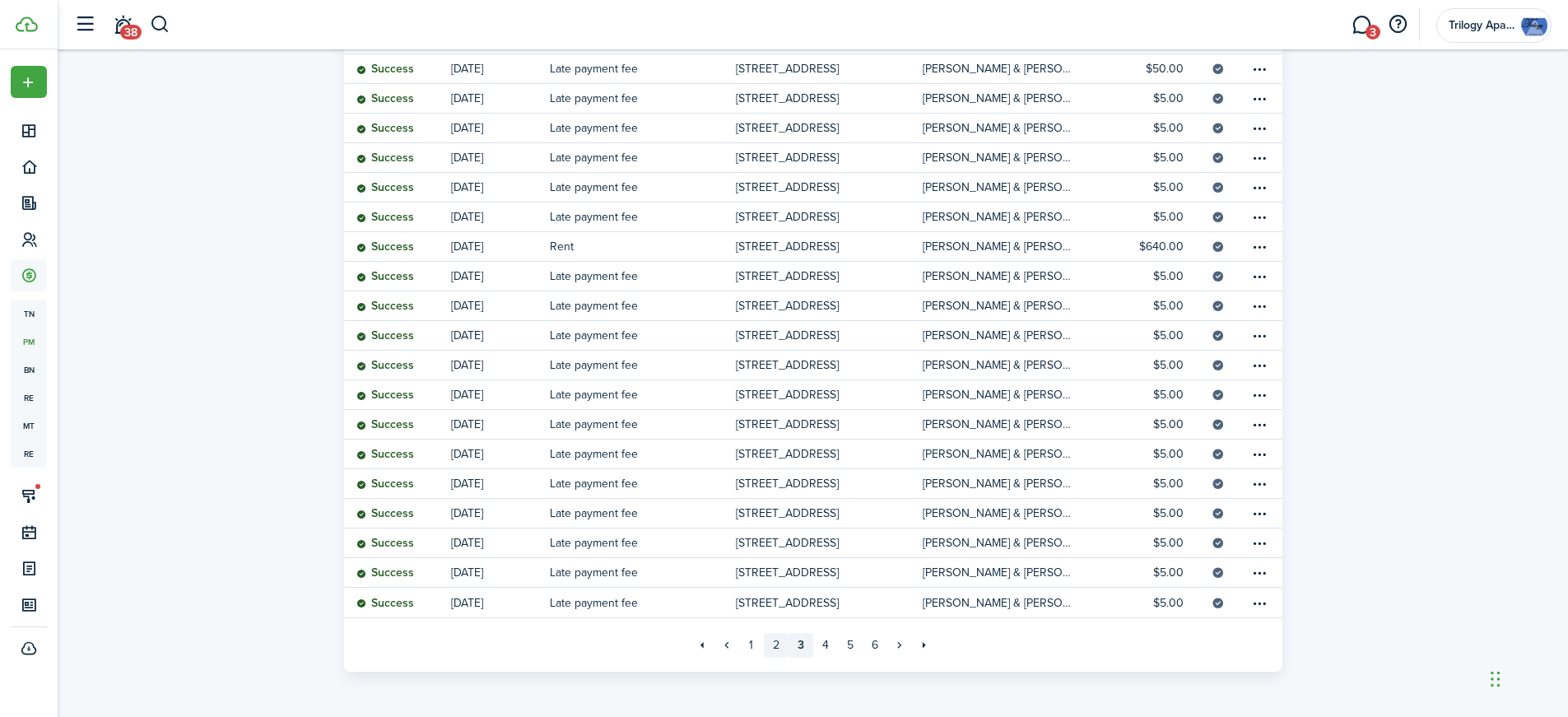
click at [779, 641] on link "2" at bounding box center [776, 645] width 25 height 25
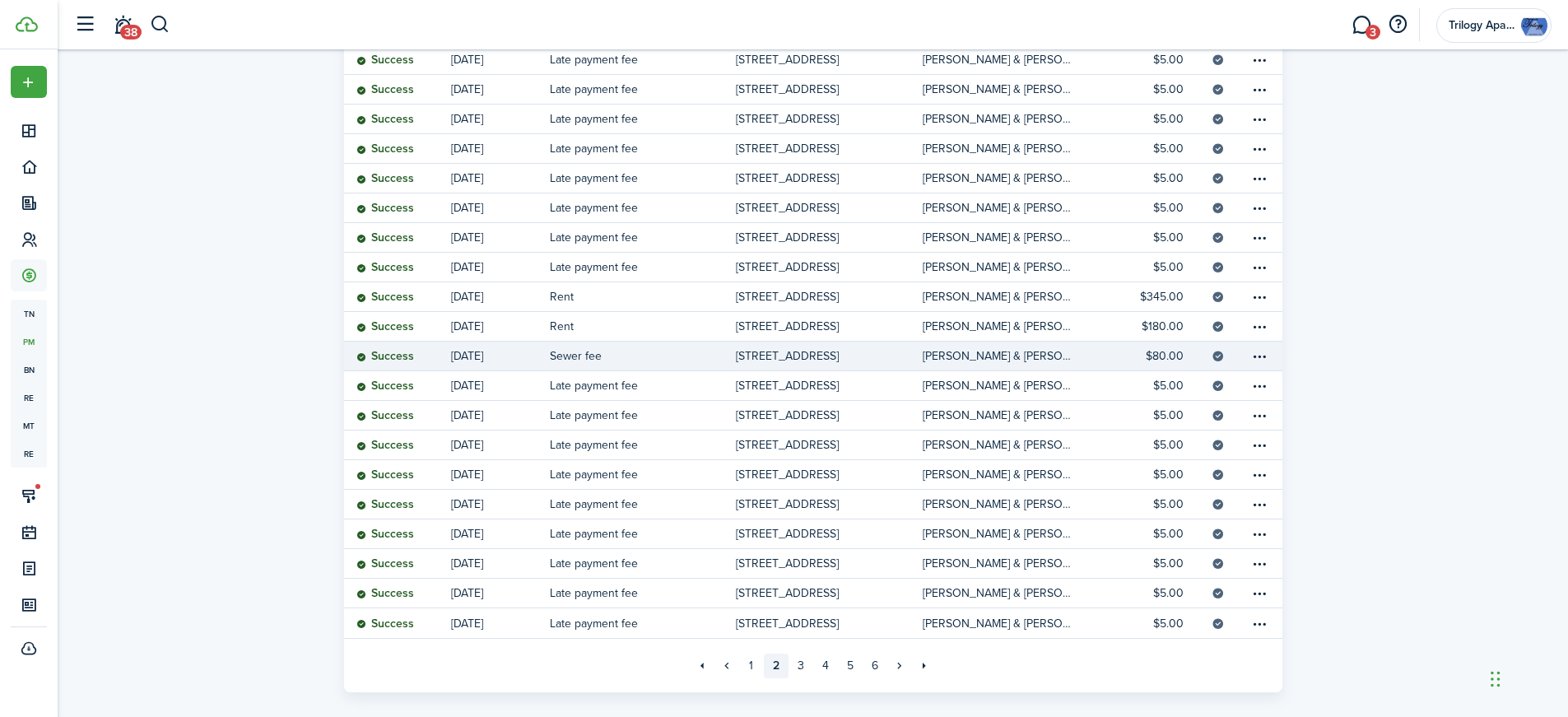
scroll to position [343, 0]
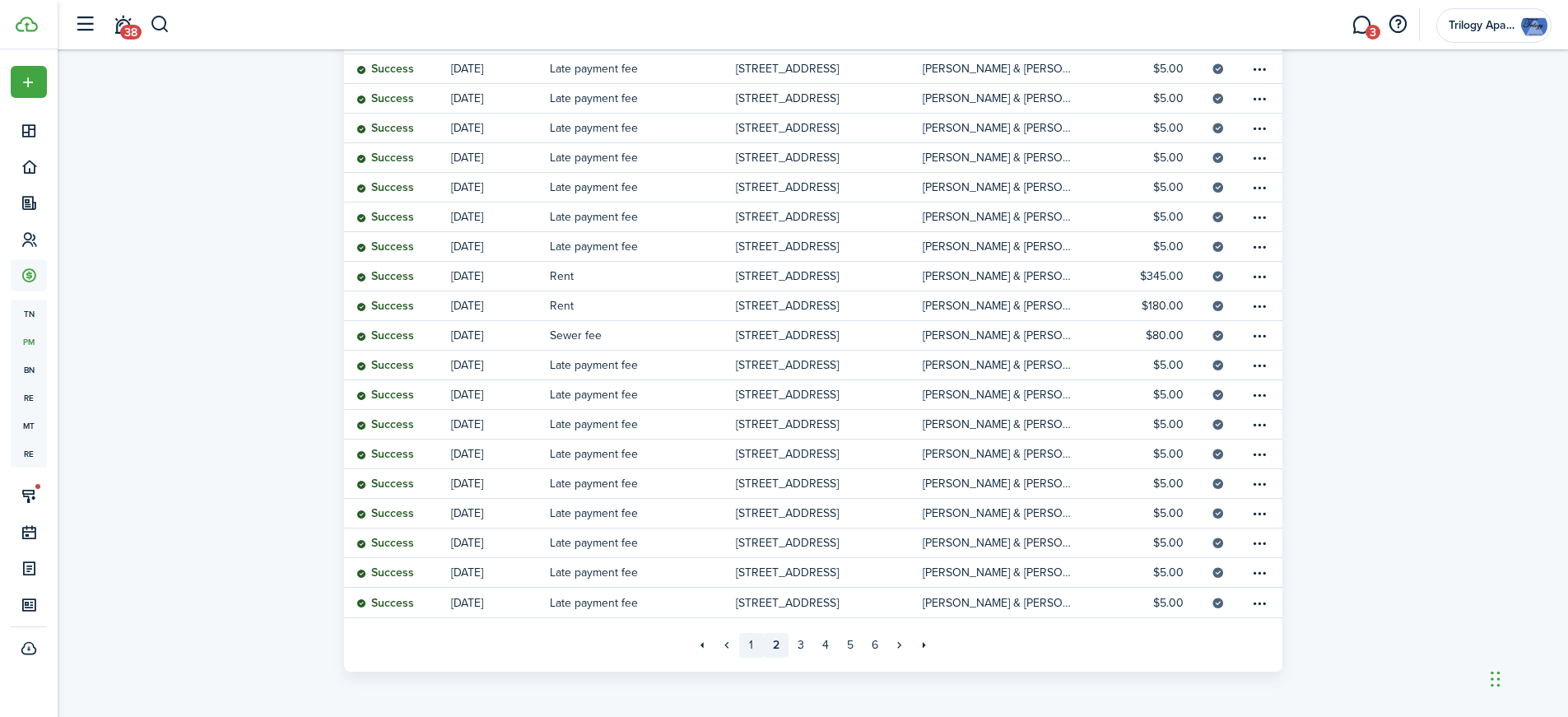
click at [755, 642] on link "1" at bounding box center [751, 645] width 25 height 25
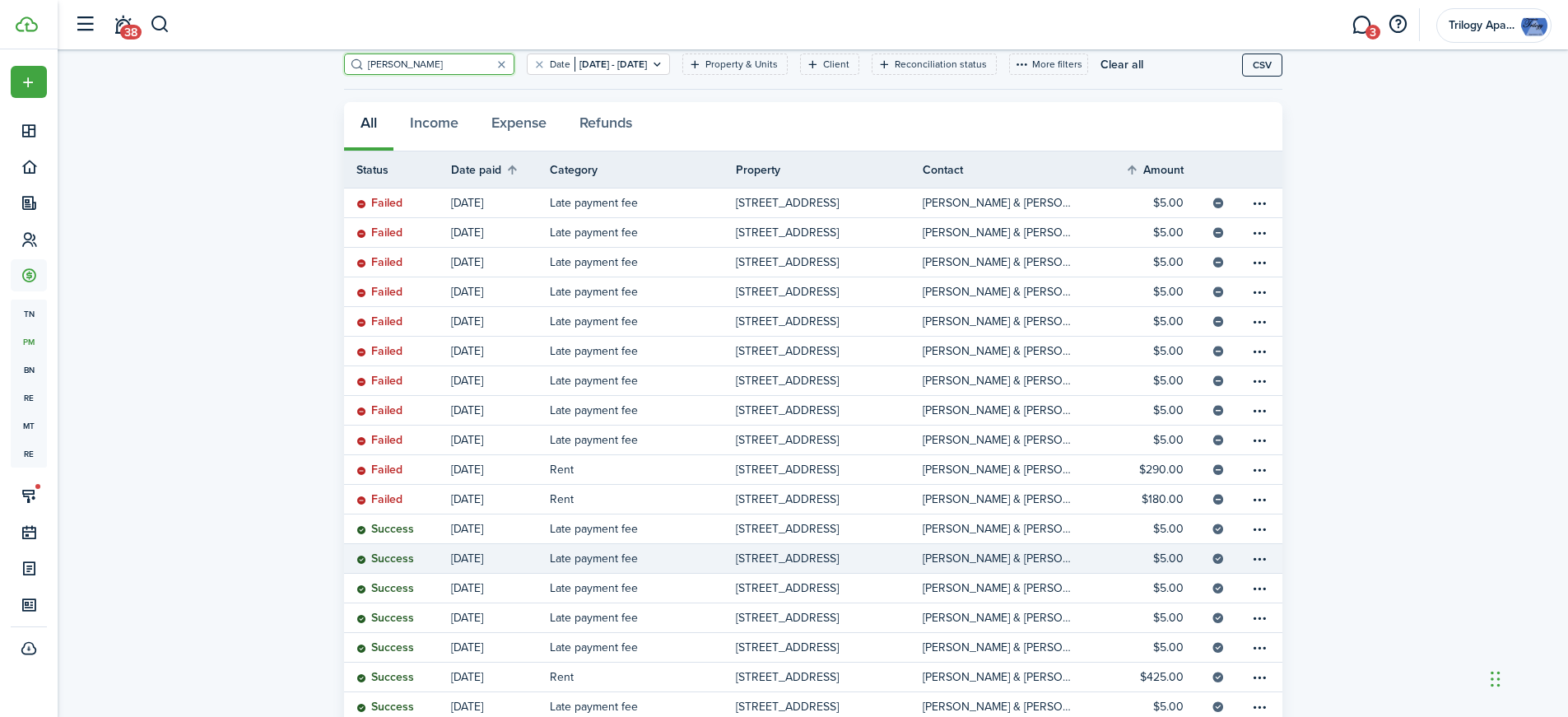
scroll to position [178, 0]
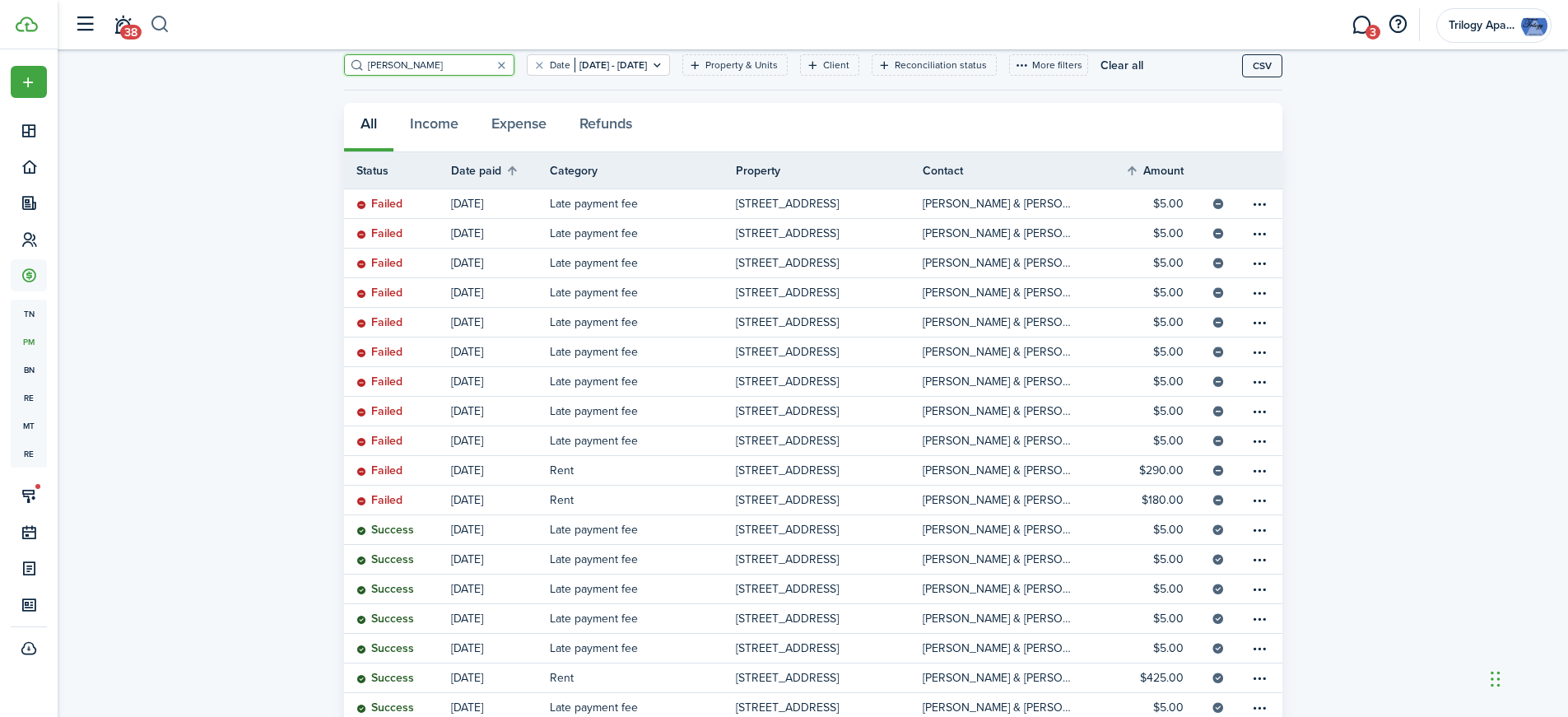
click at [163, 26] on button "button" at bounding box center [160, 25] width 21 height 28
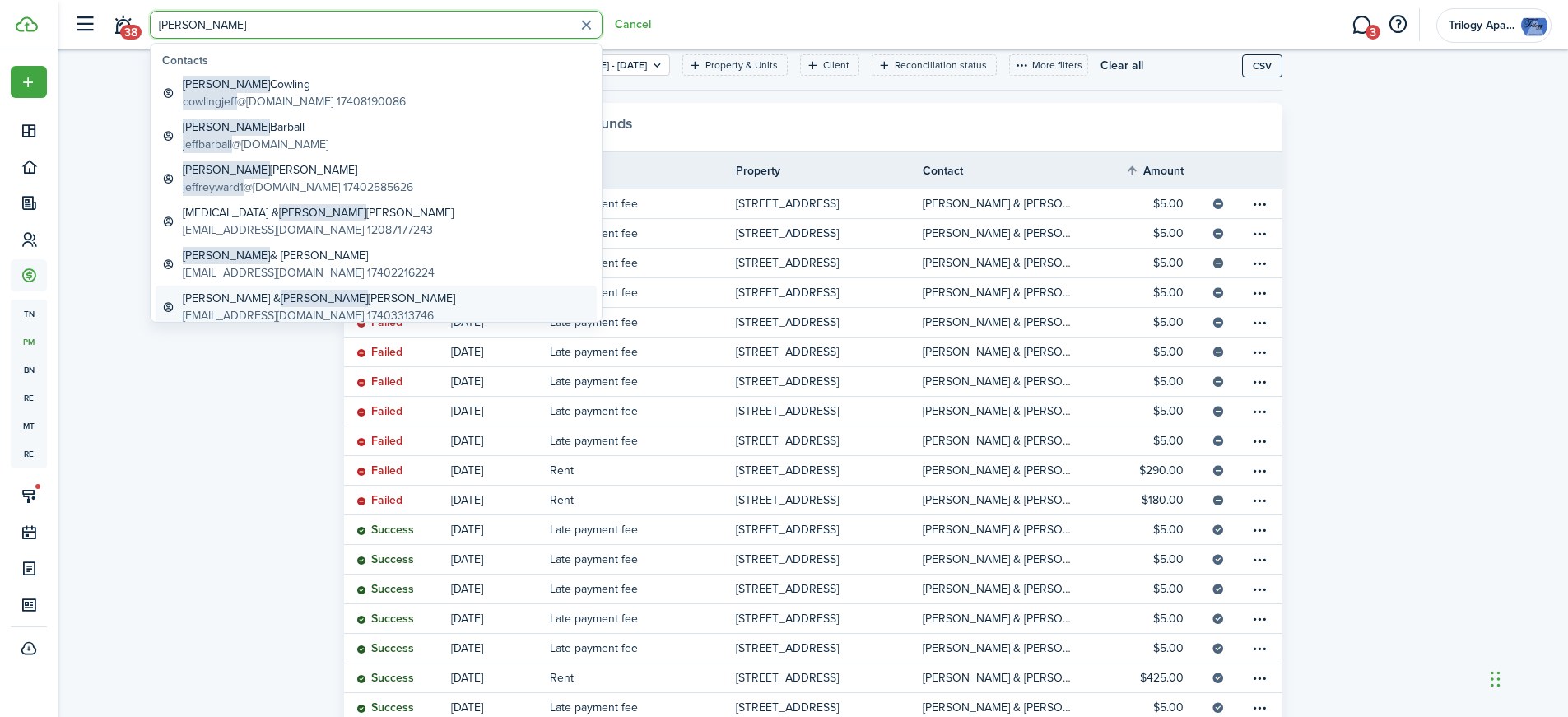
type input "[PERSON_NAME]"
click at [230, 290] on global-search-item-title "[PERSON_NAME] & [PERSON_NAME]" at bounding box center [319, 298] width 272 height 17
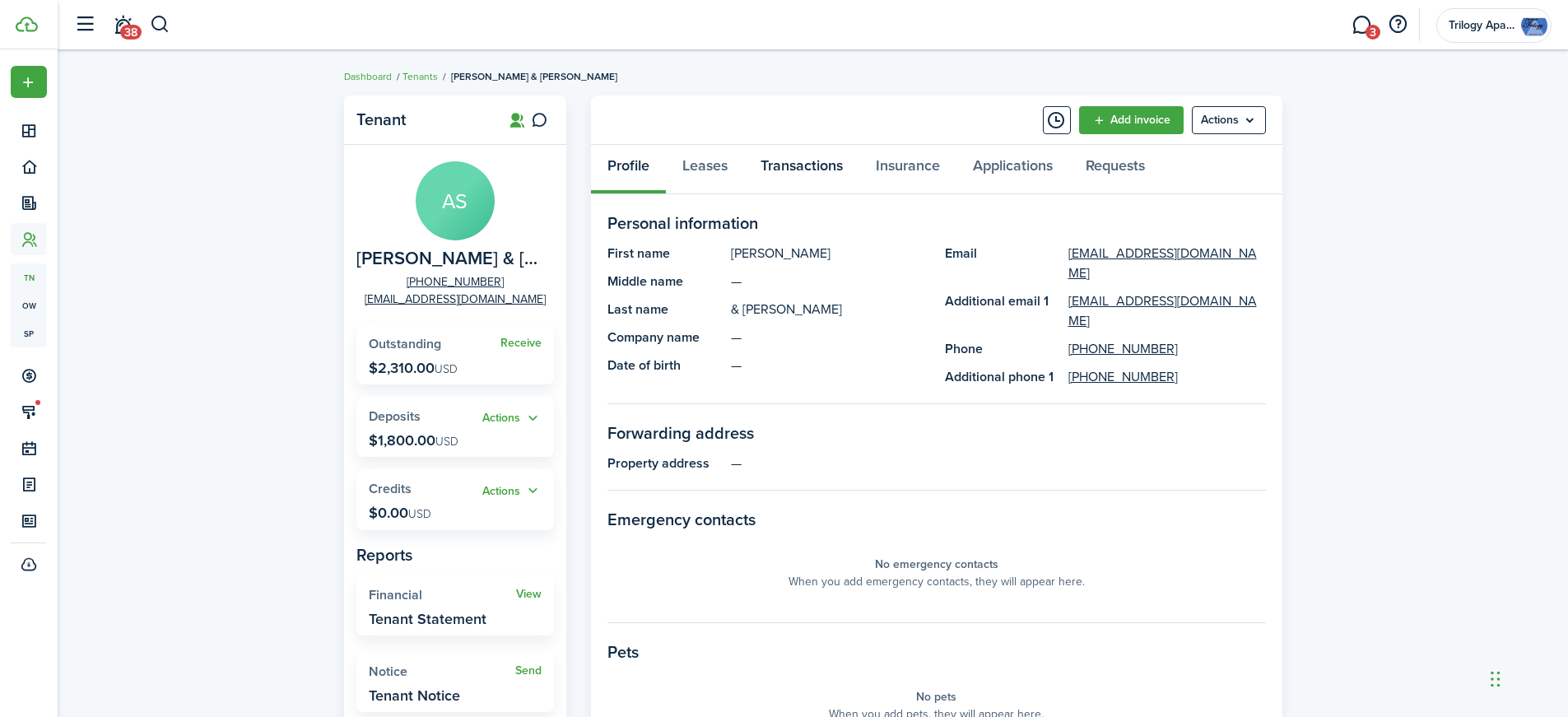
click at [826, 163] on link "Transactions" at bounding box center [801, 170] width 115 height 49
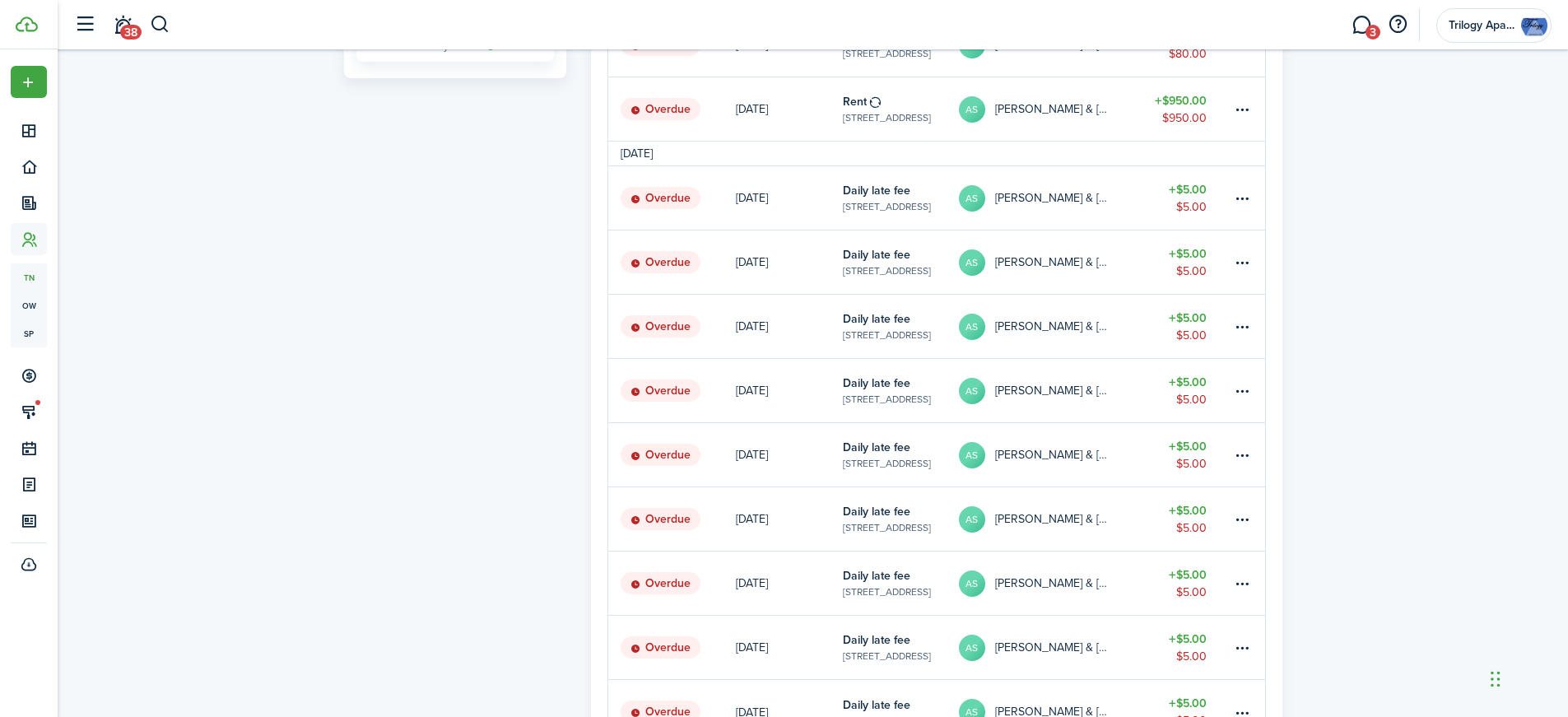
scroll to position [1018, 0]
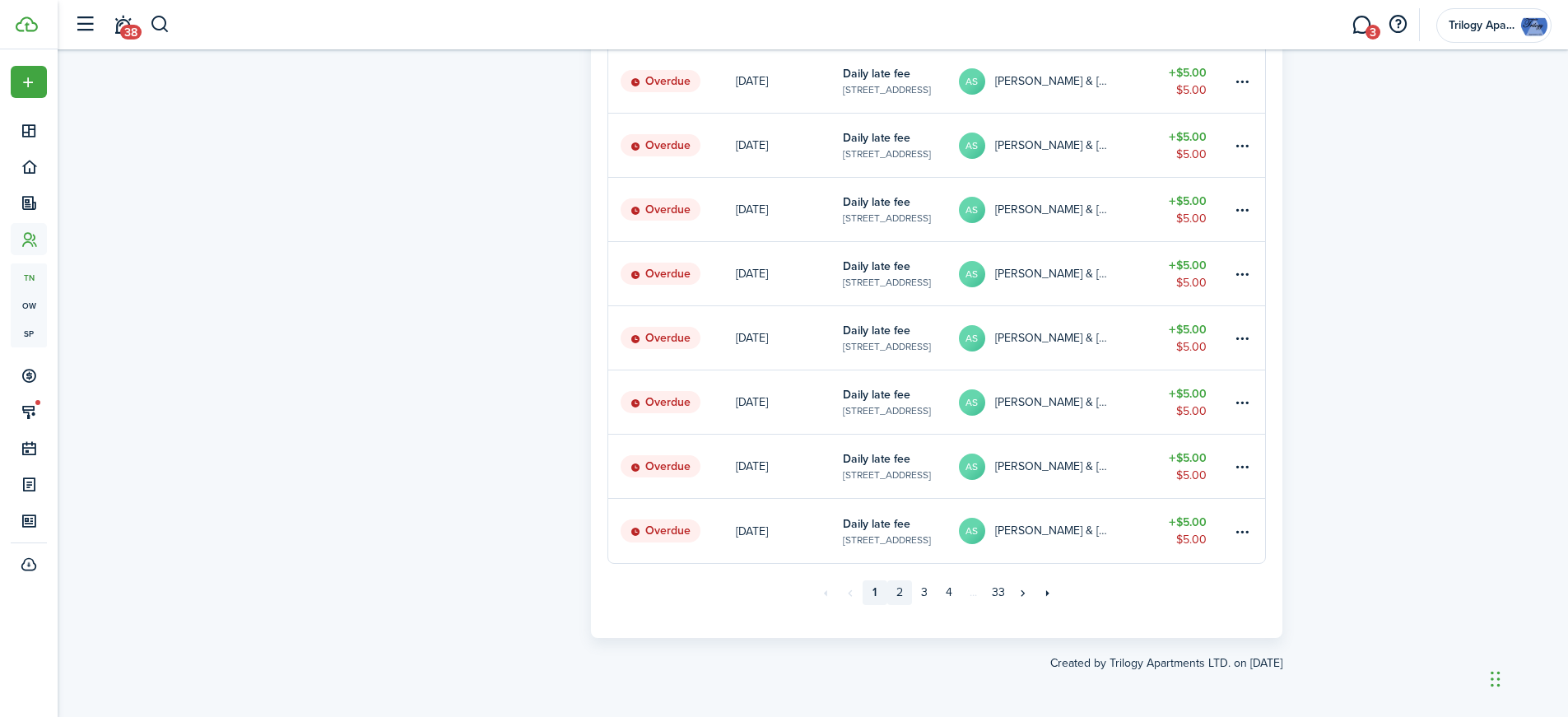
click at [904, 593] on link "2" at bounding box center [899, 592] width 25 height 25
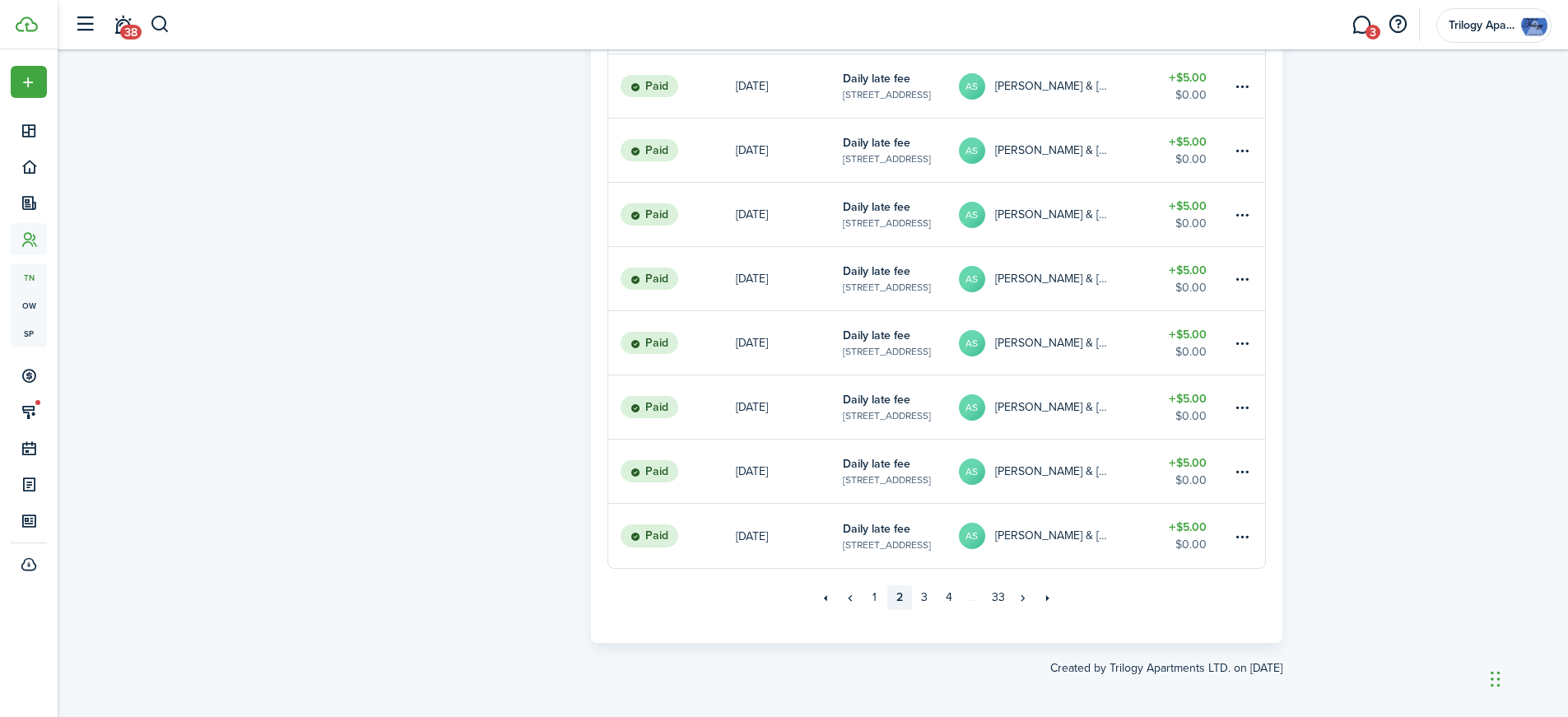
scroll to position [994, 0]
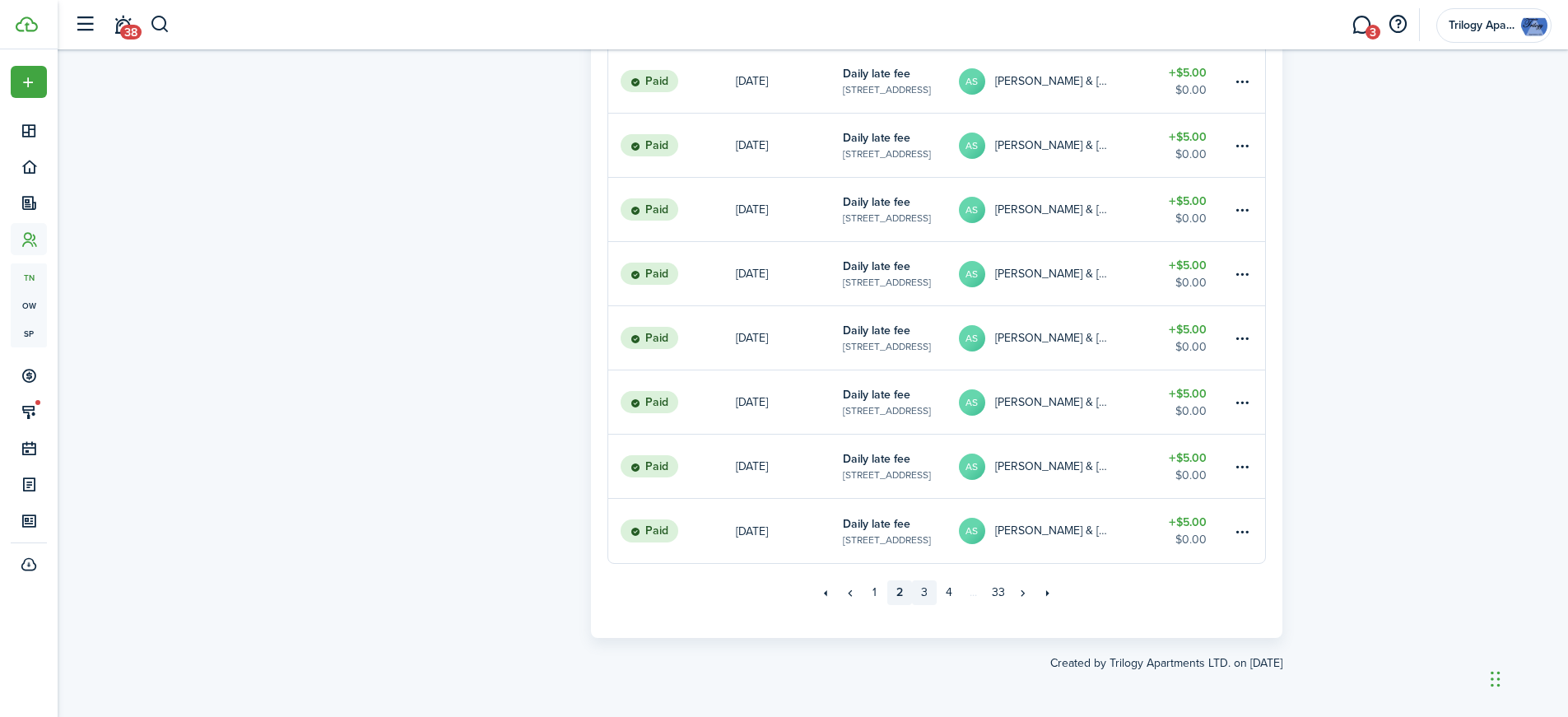
click at [927, 595] on link "3" at bounding box center [924, 592] width 25 height 25
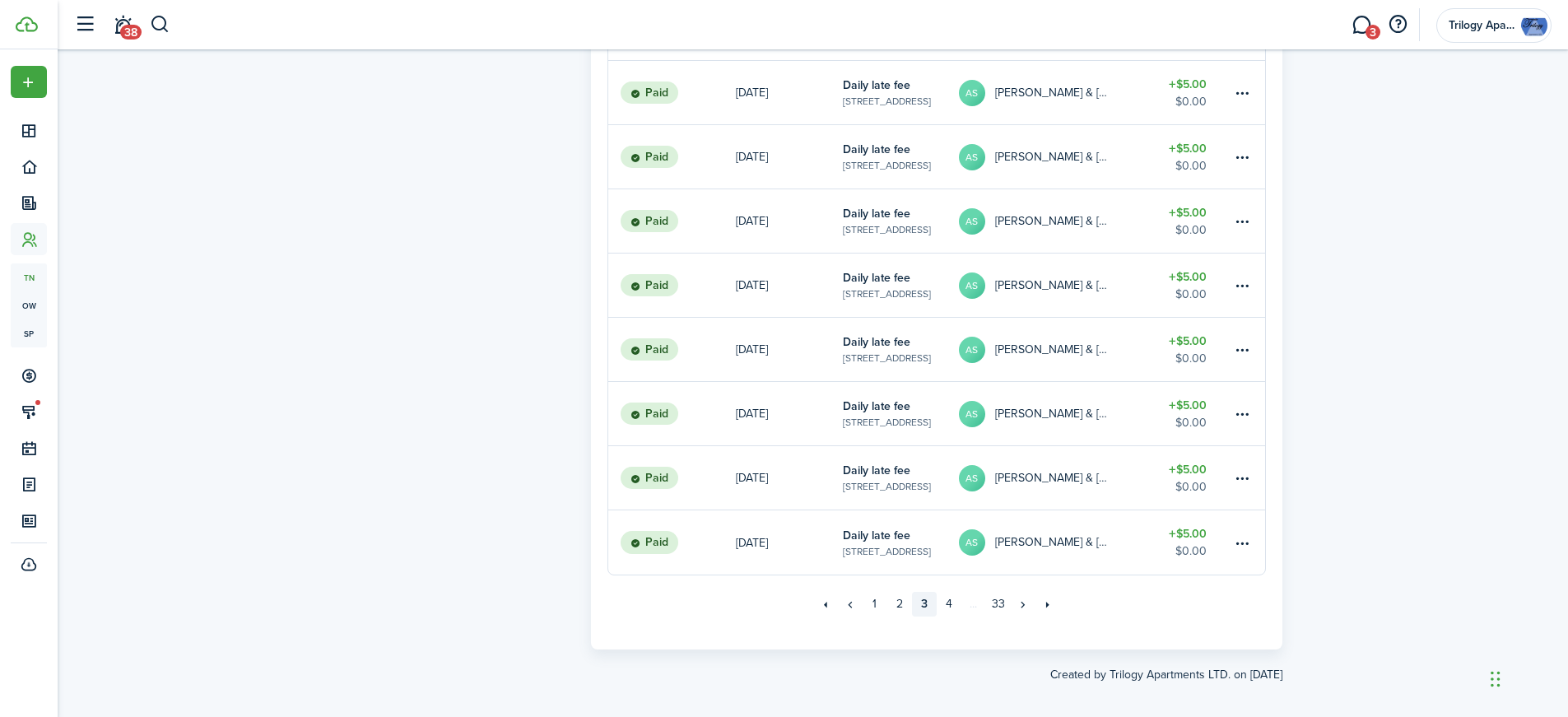
scroll to position [1018, 0]
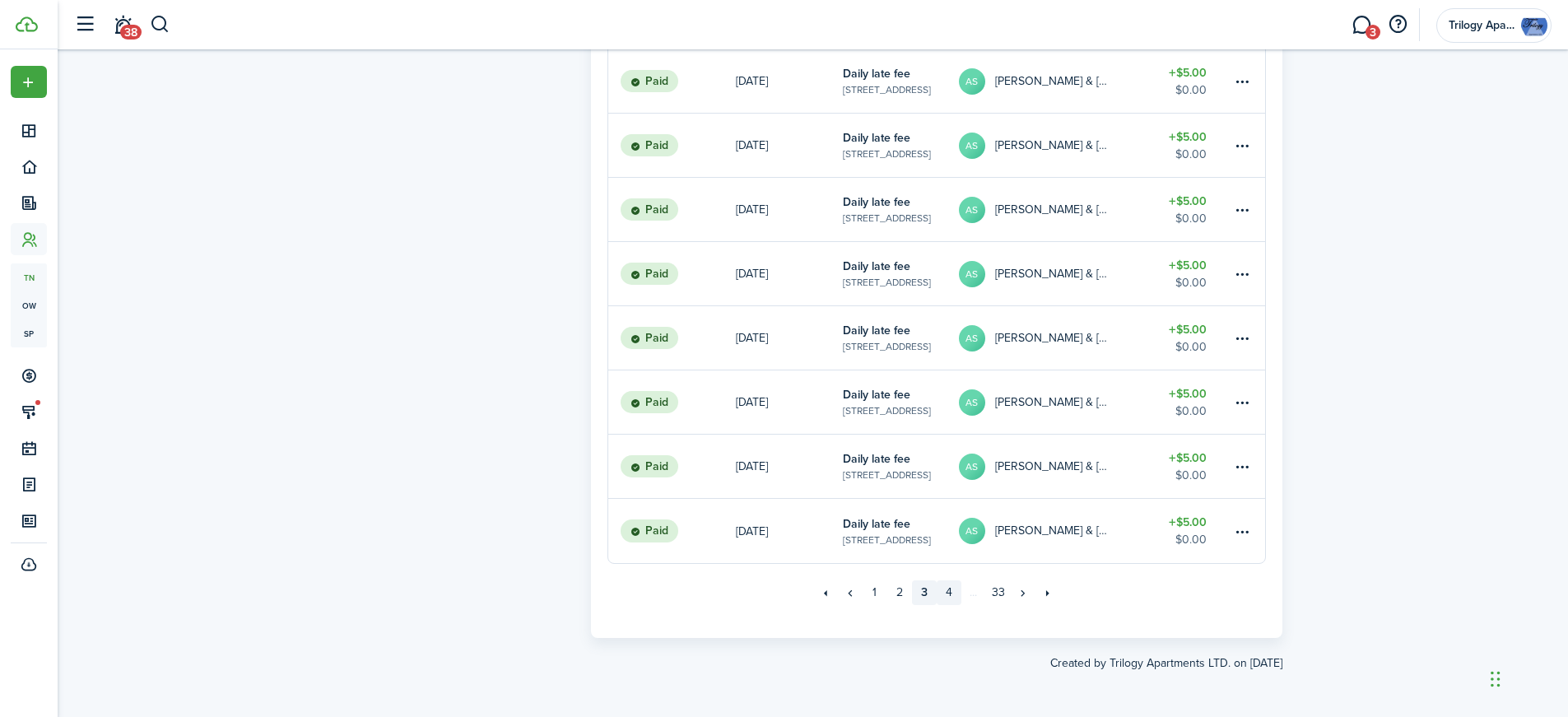
click at [953, 593] on link "4" at bounding box center [948, 592] width 25 height 25
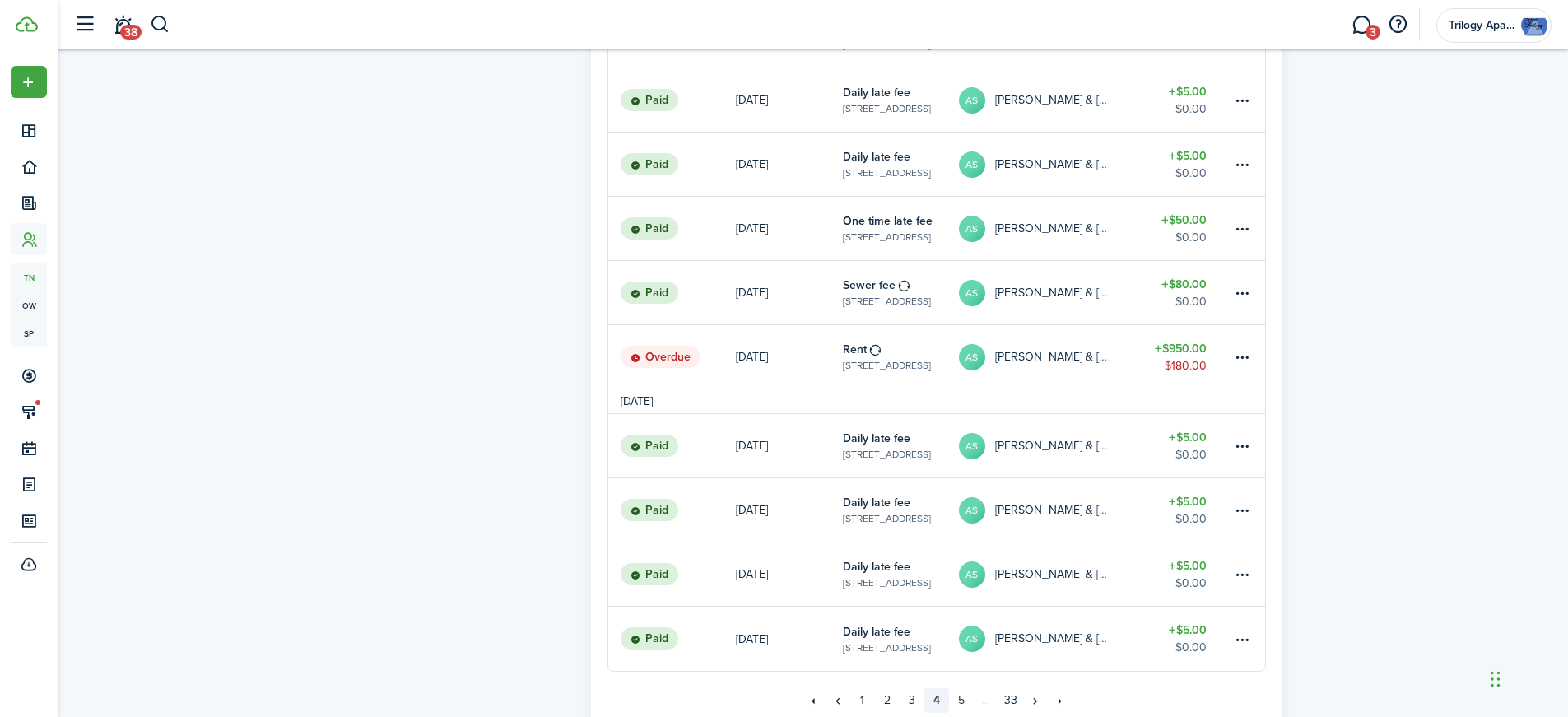
scroll to position [1018, 0]
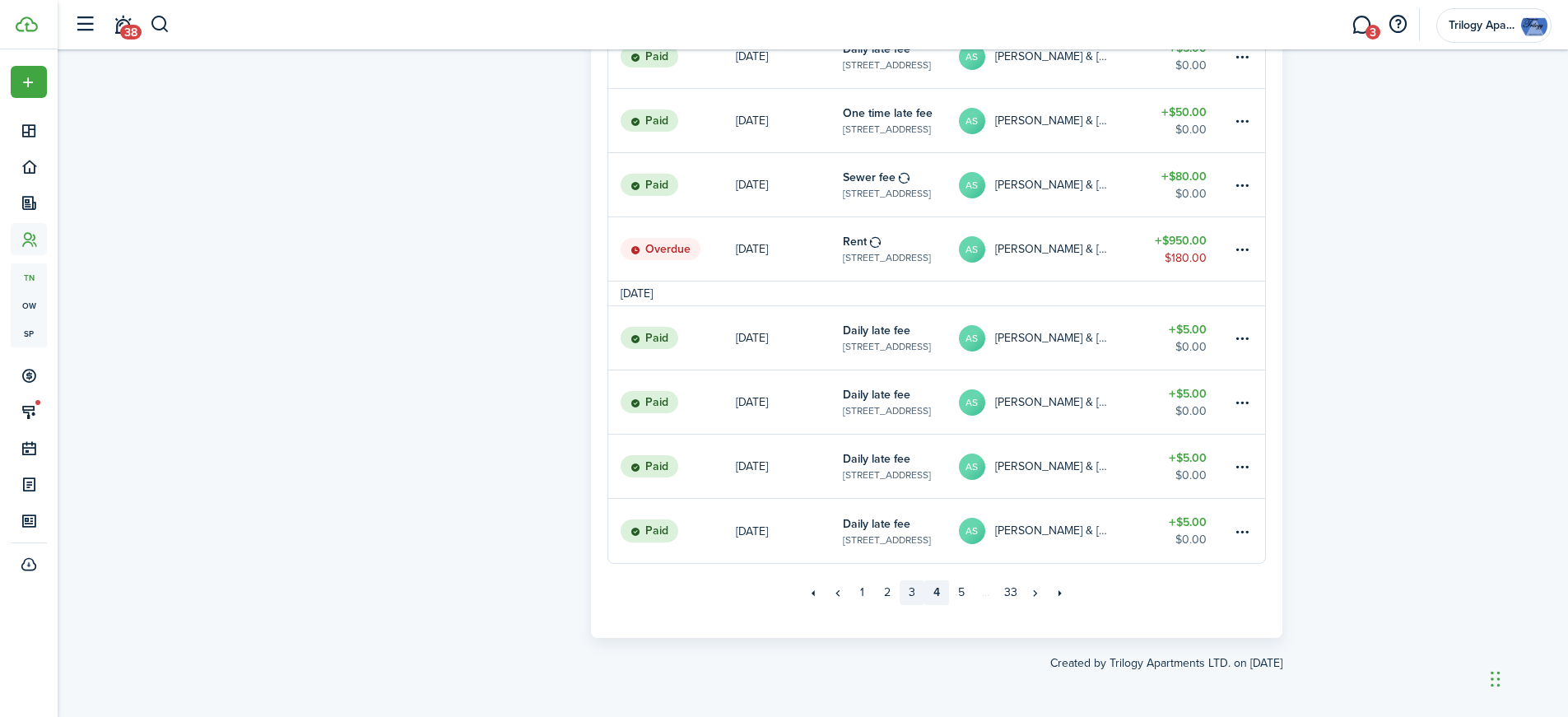
click at [914, 593] on link "3" at bounding box center [911, 592] width 25 height 25
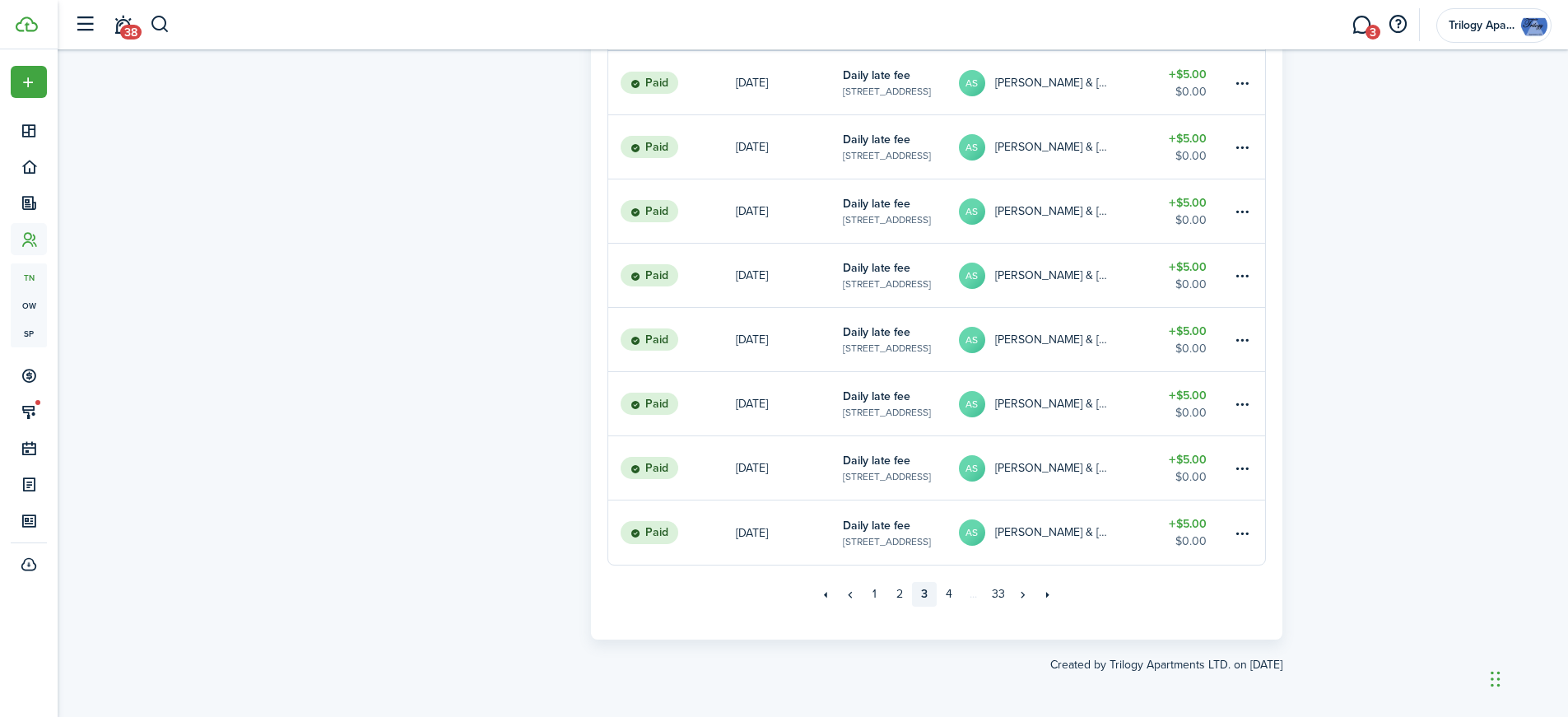
scroll to position [1018, 0]
click at [901, 592] on link "2" at bounding box center [899, 592] width 25 height 25
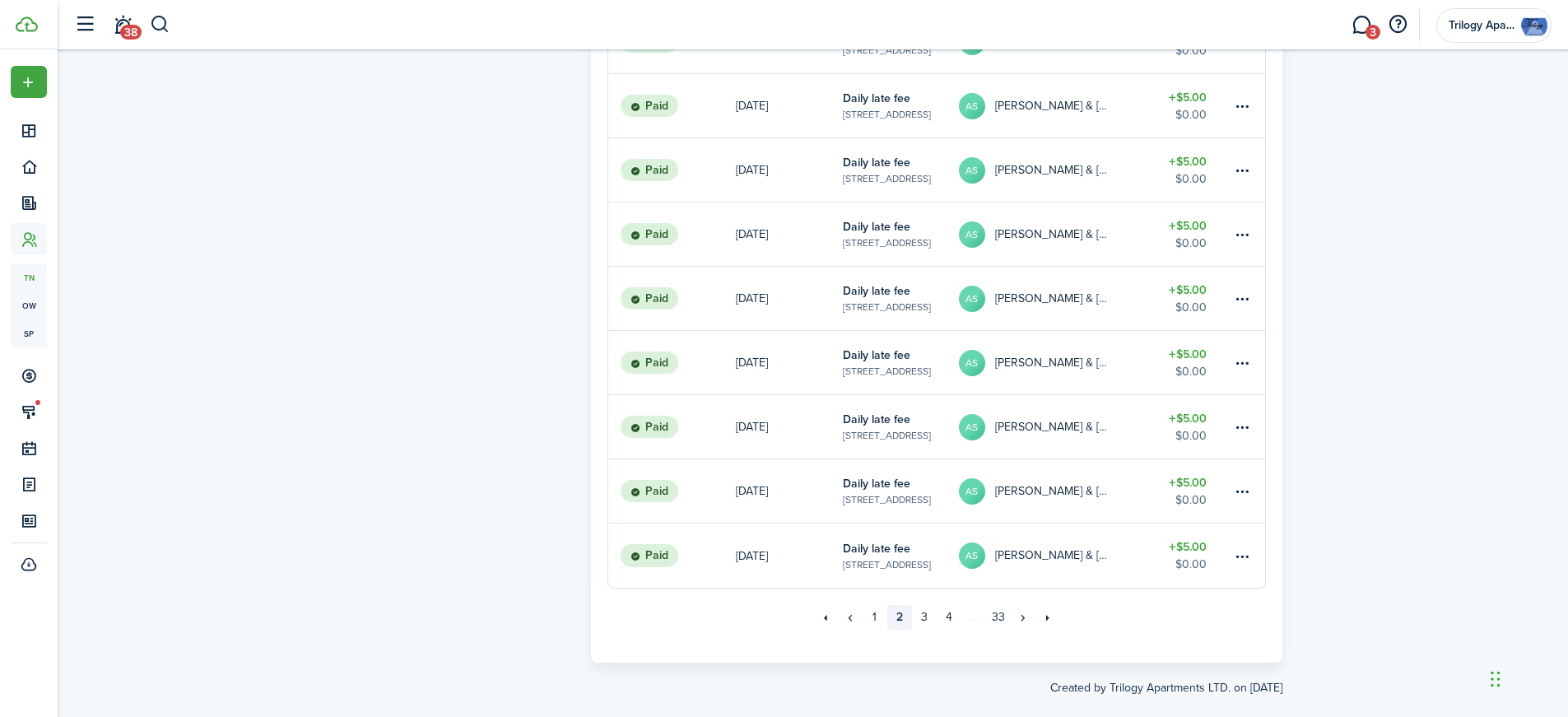
scroll to position [987, 0]
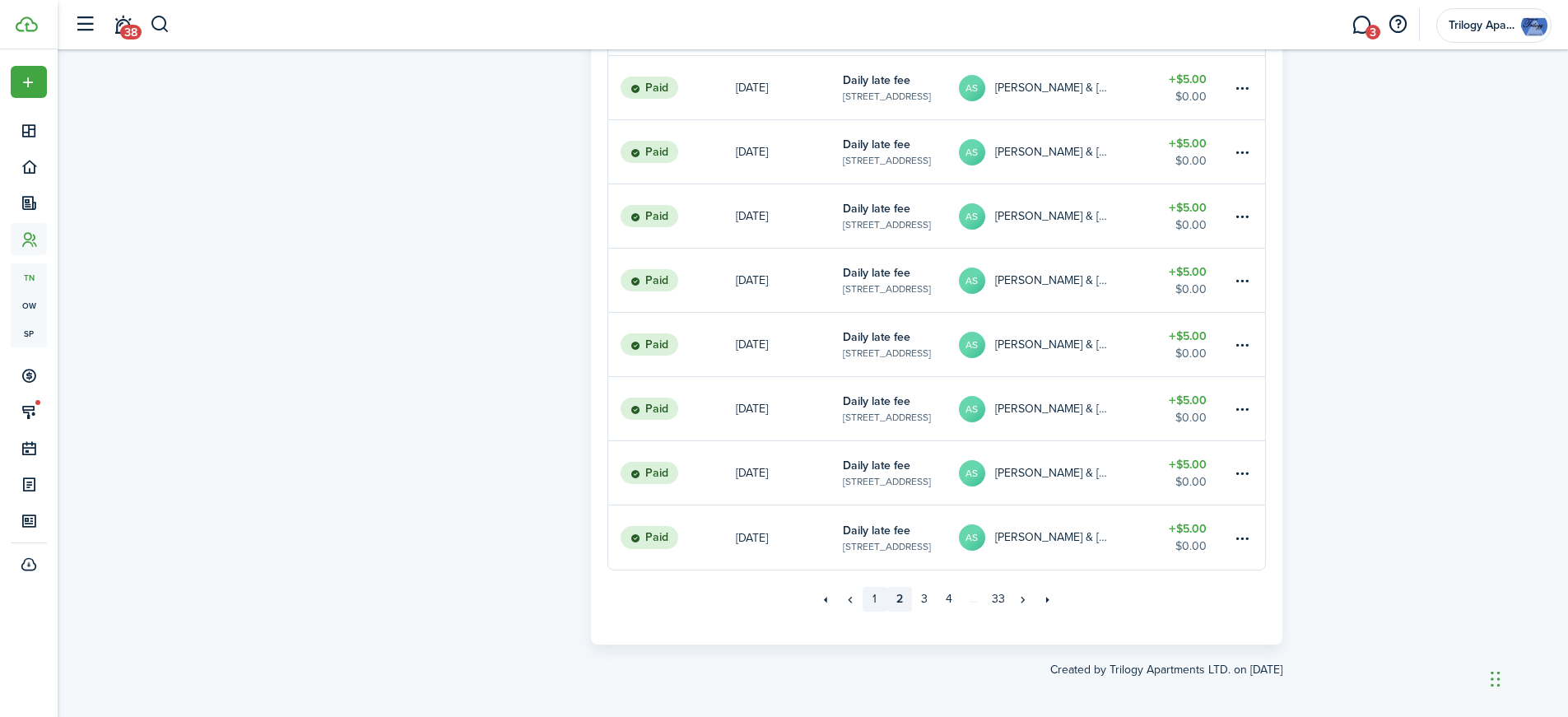
click at [876, 594] on link "1" at bounding box center [874, 598] width 25 height 25
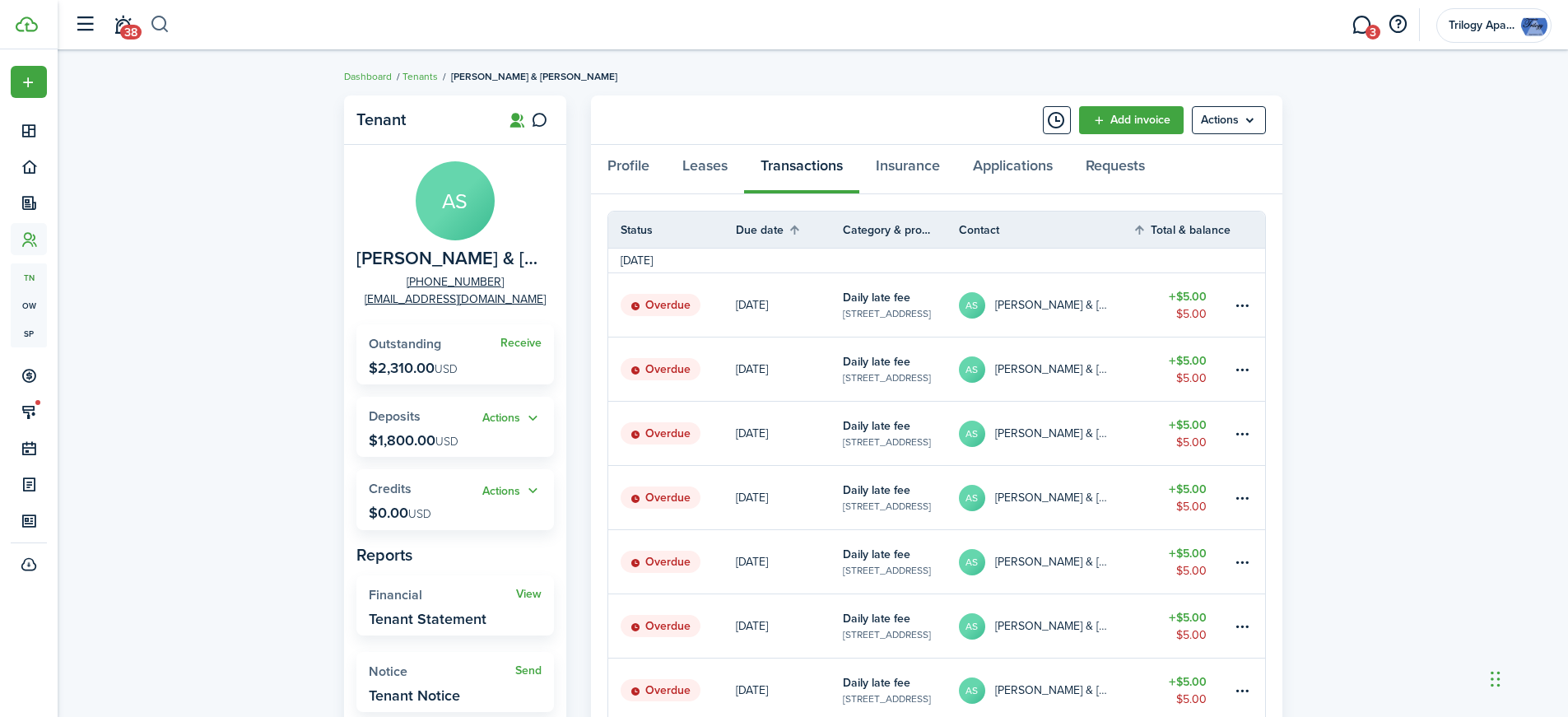
click at [164, 24] on button "button" at bounding box center [160, 25] width 21 height 28
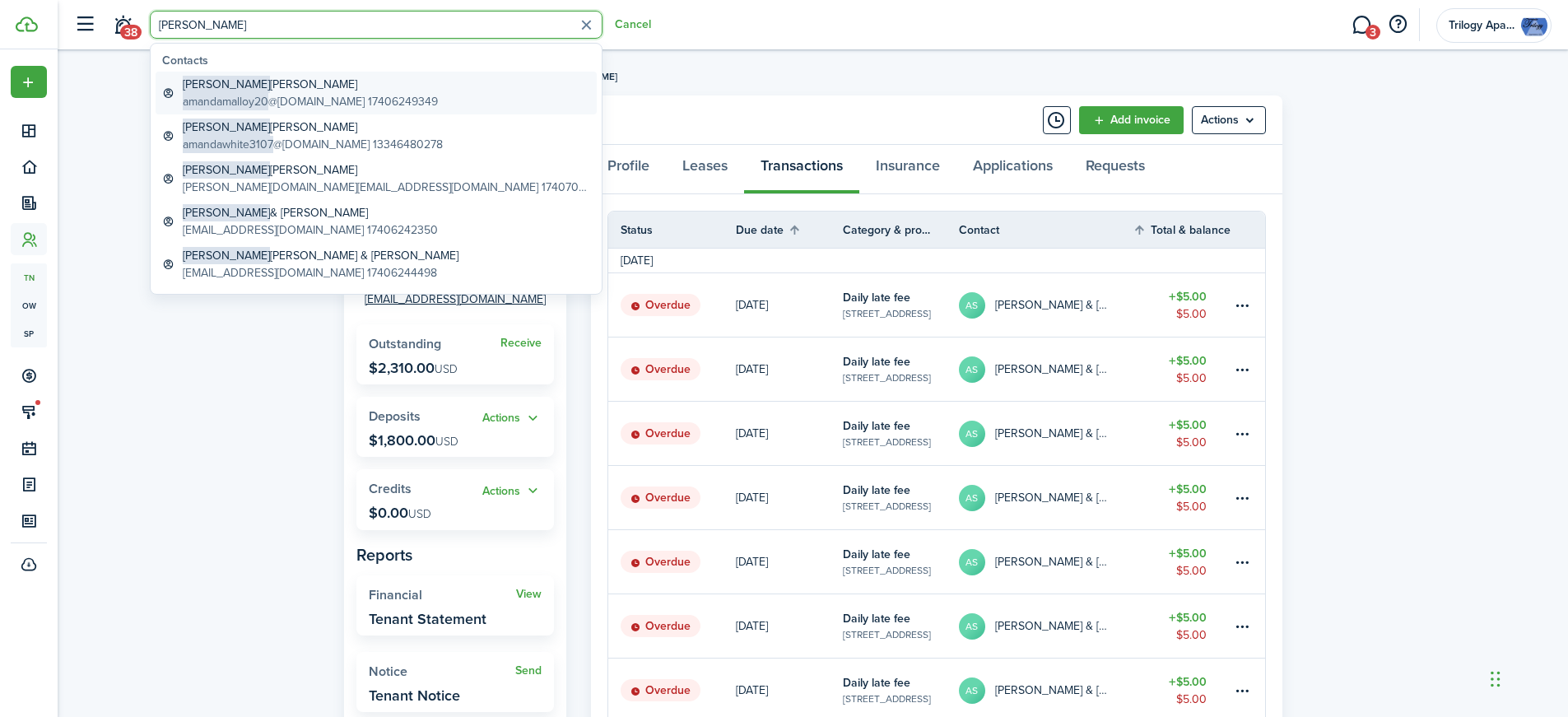
type input "[PERSON_NAME]"
click at [211, 79] on span "[PERSON_NAME]" at bounding box center [226, 84] width 87 height 17
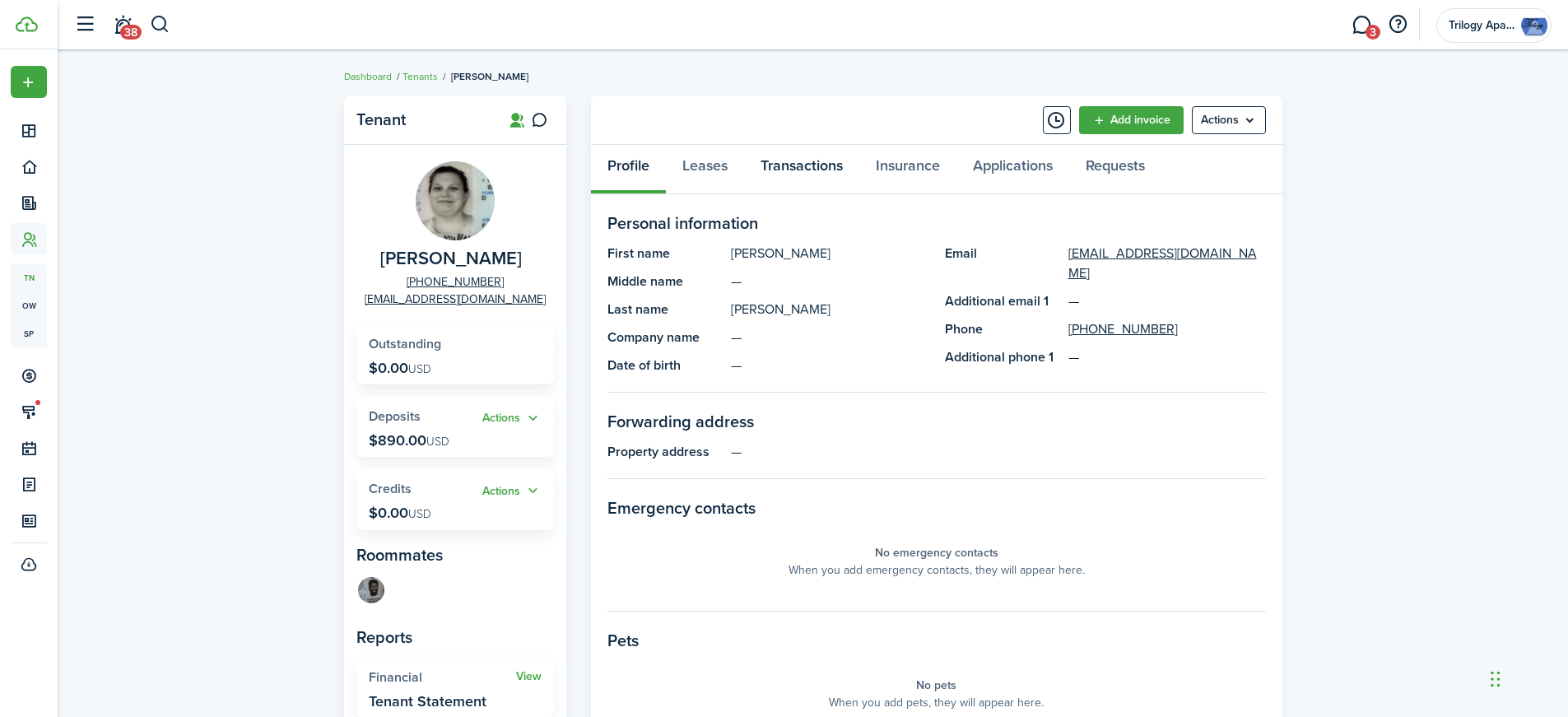
click at [837, 167] on link "Transactions" at bounding box center [801, 170] width 115 height 49
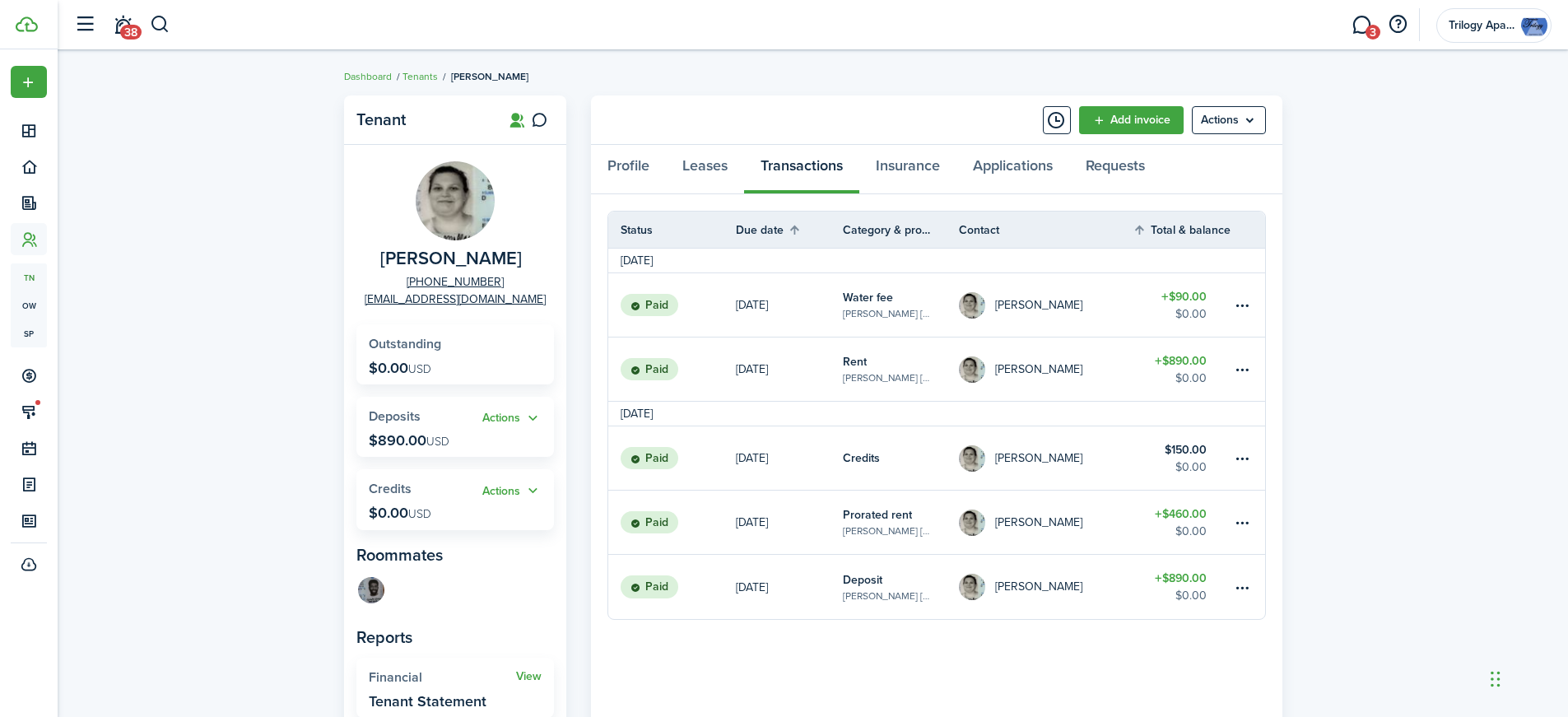
click at [1131, 354] on link "[PERSON_NAME]" at bounding box center [1045, 368] width 175 height 63
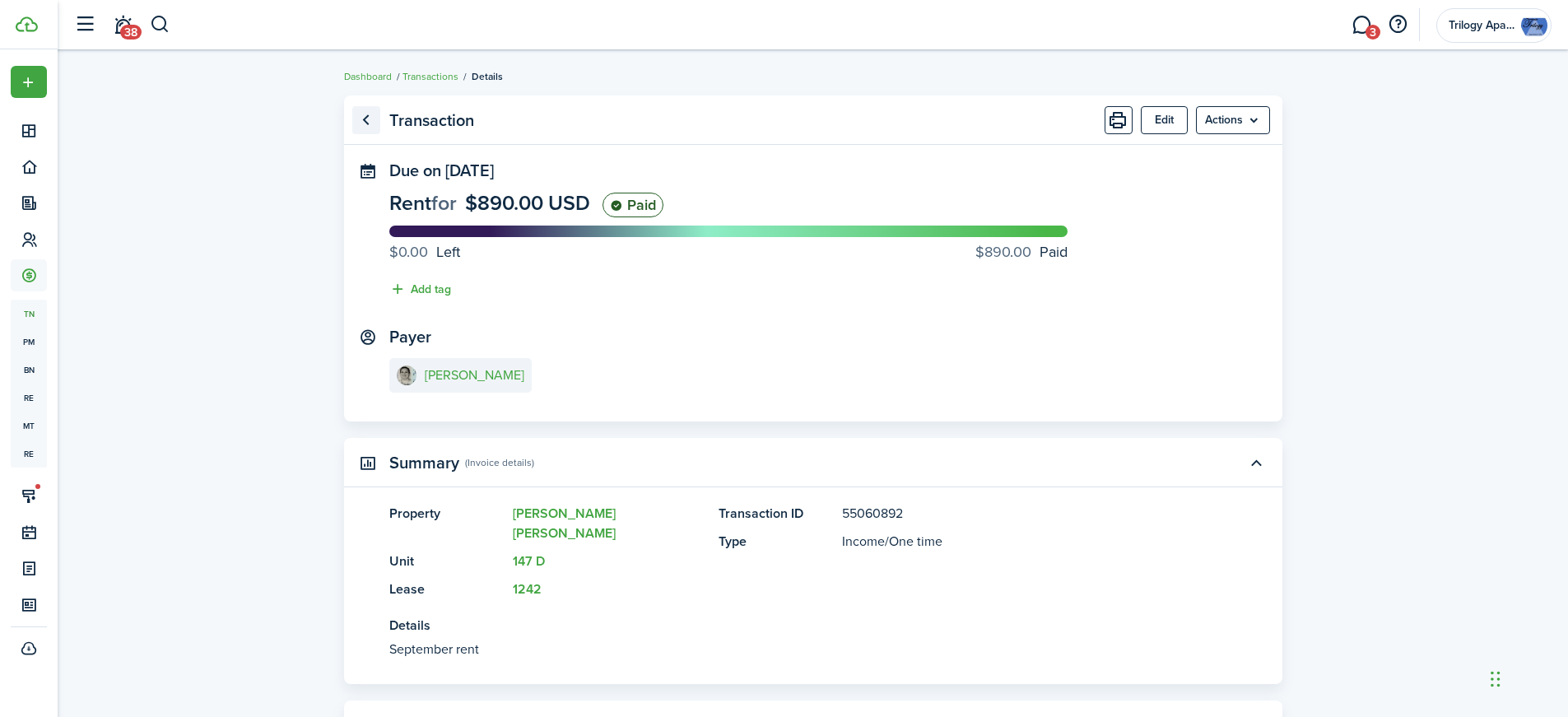
click at [368, 112] on link "Go back" at bounding box center [366, 120] width 28 height 28
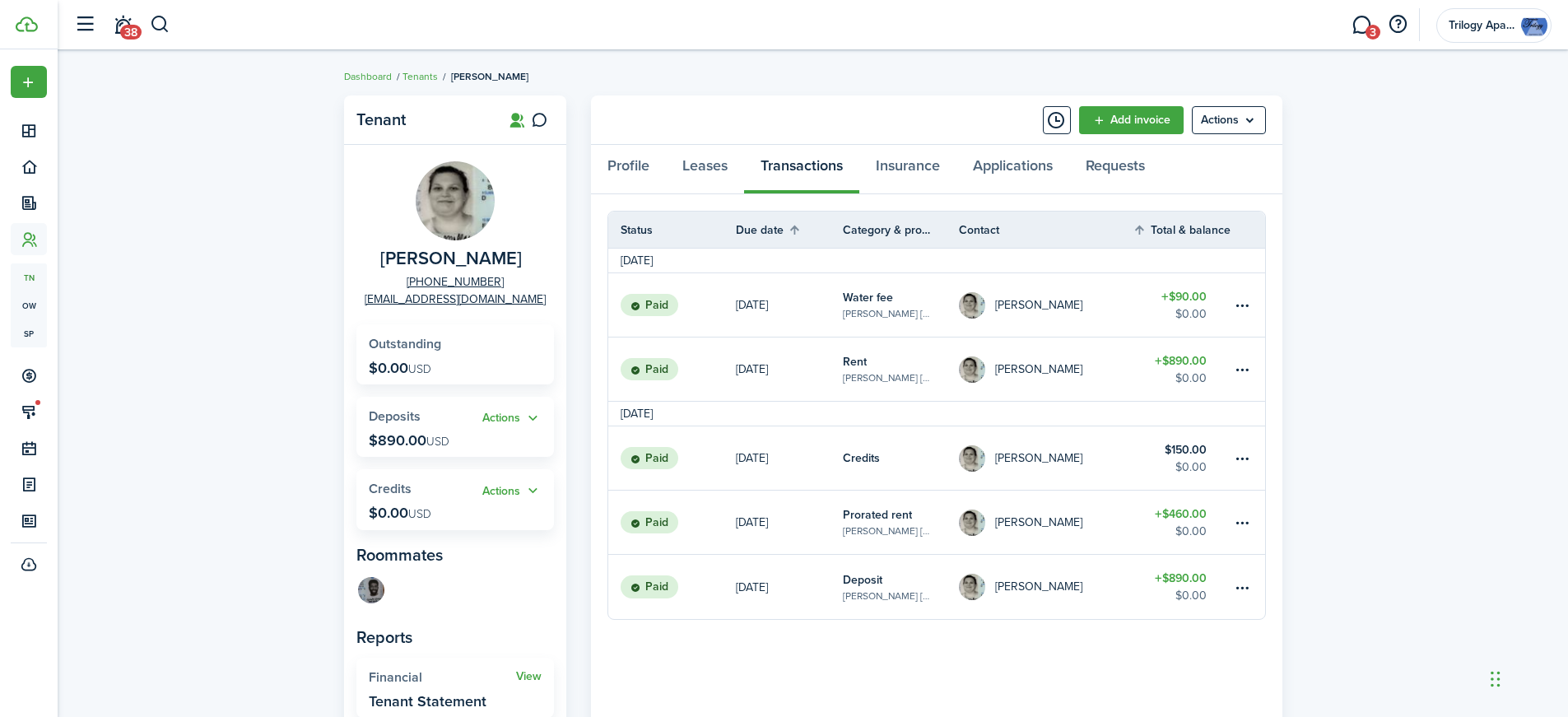
click at [1120, 514] on link "[PERSON_NAME]" at bounding box center [1045, 522] width 175 height 63
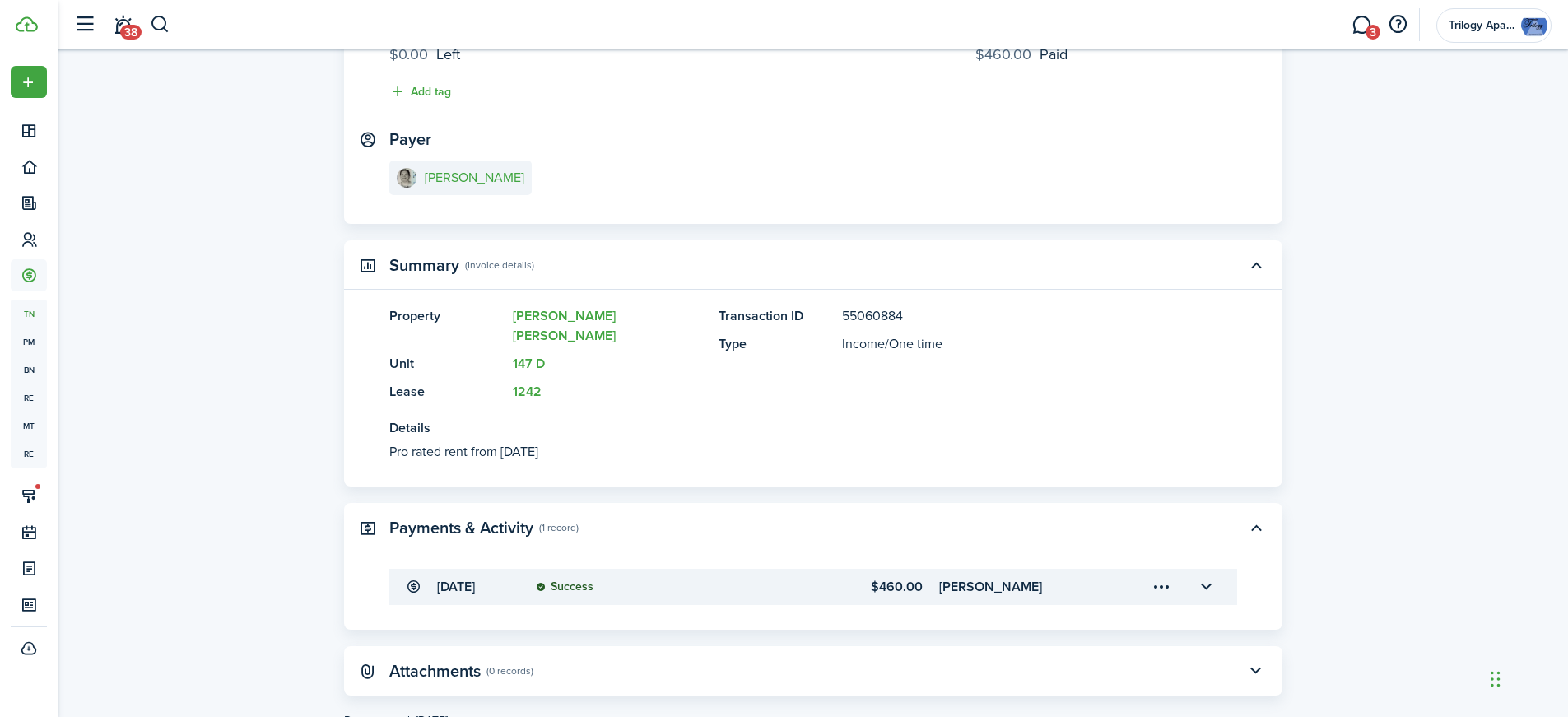
scroll to position [236, 0]
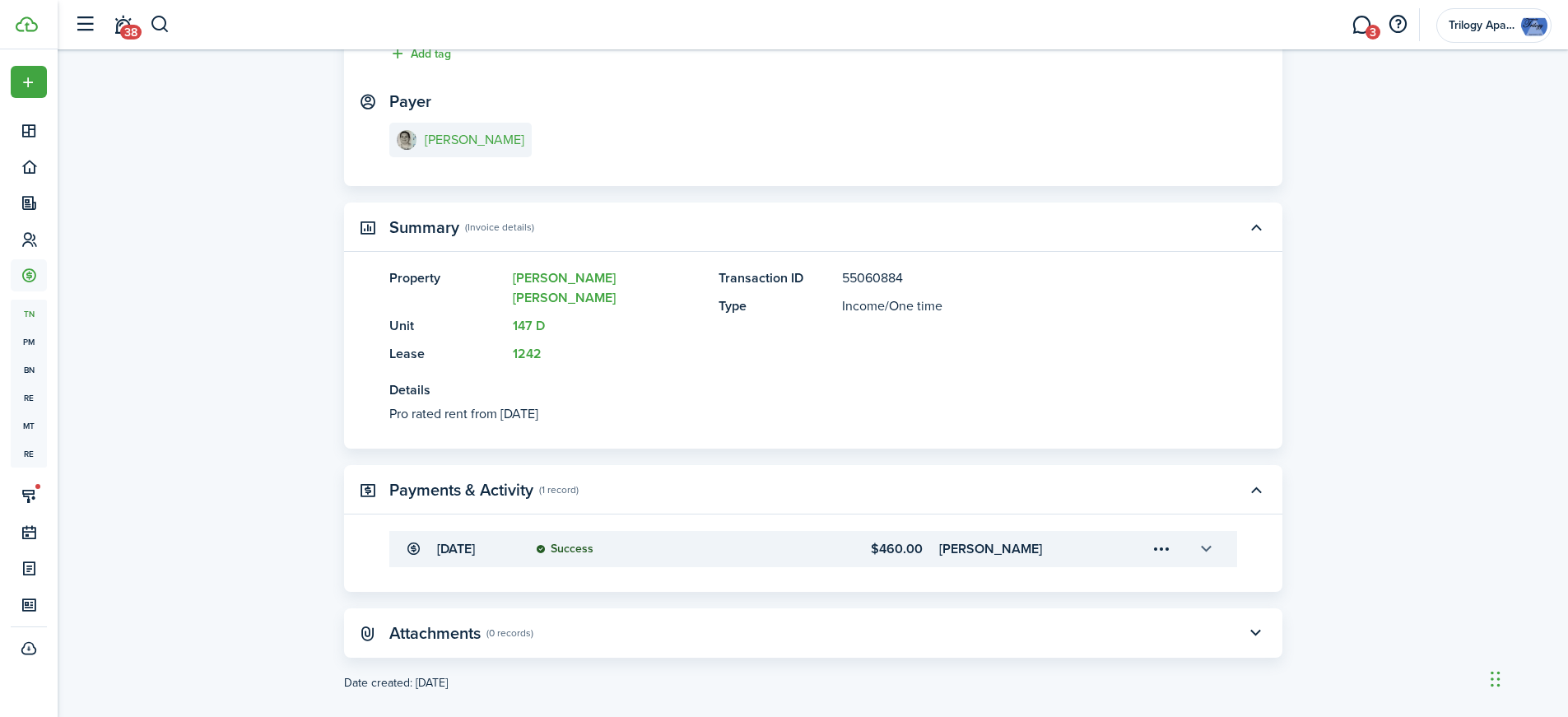
click at [1204, 534] on button "button" at bounding box center [1206, 548] width 28 height 28
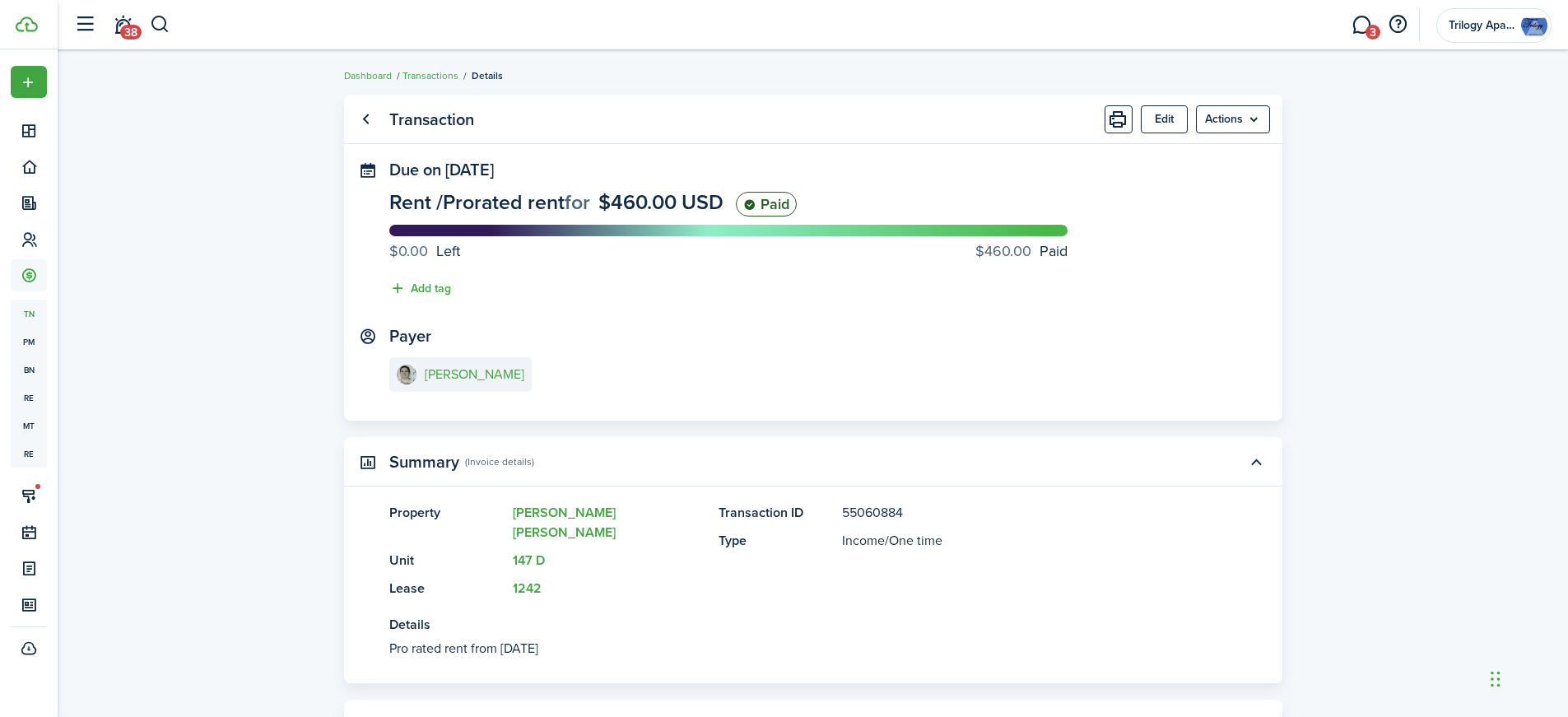
scroll to position [0, 0]
click at [368, 122] on link "Go back" at bounding box center [366, 120] width 28 height 28
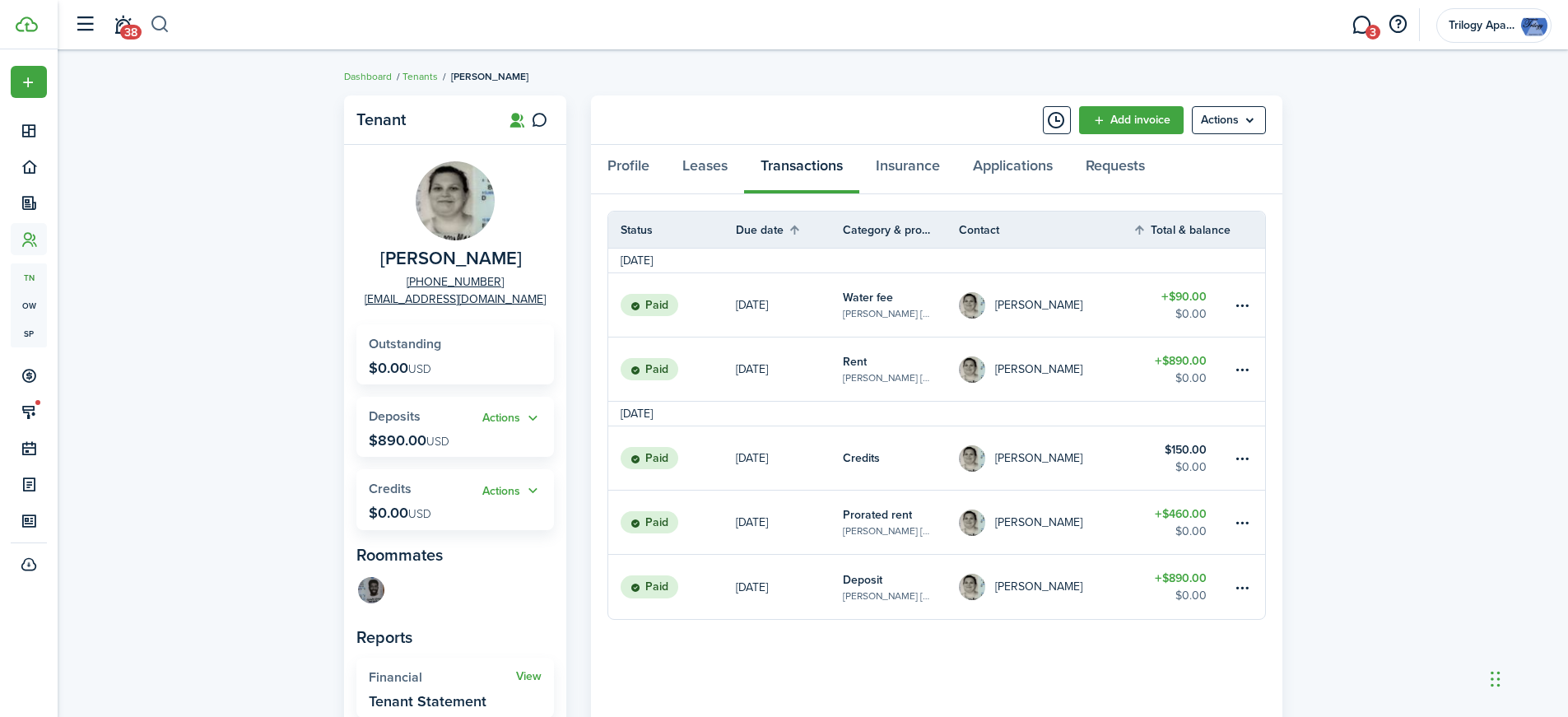
click at [164, 27] on button "button" at bounding box center [160, 25] width 21 height 28
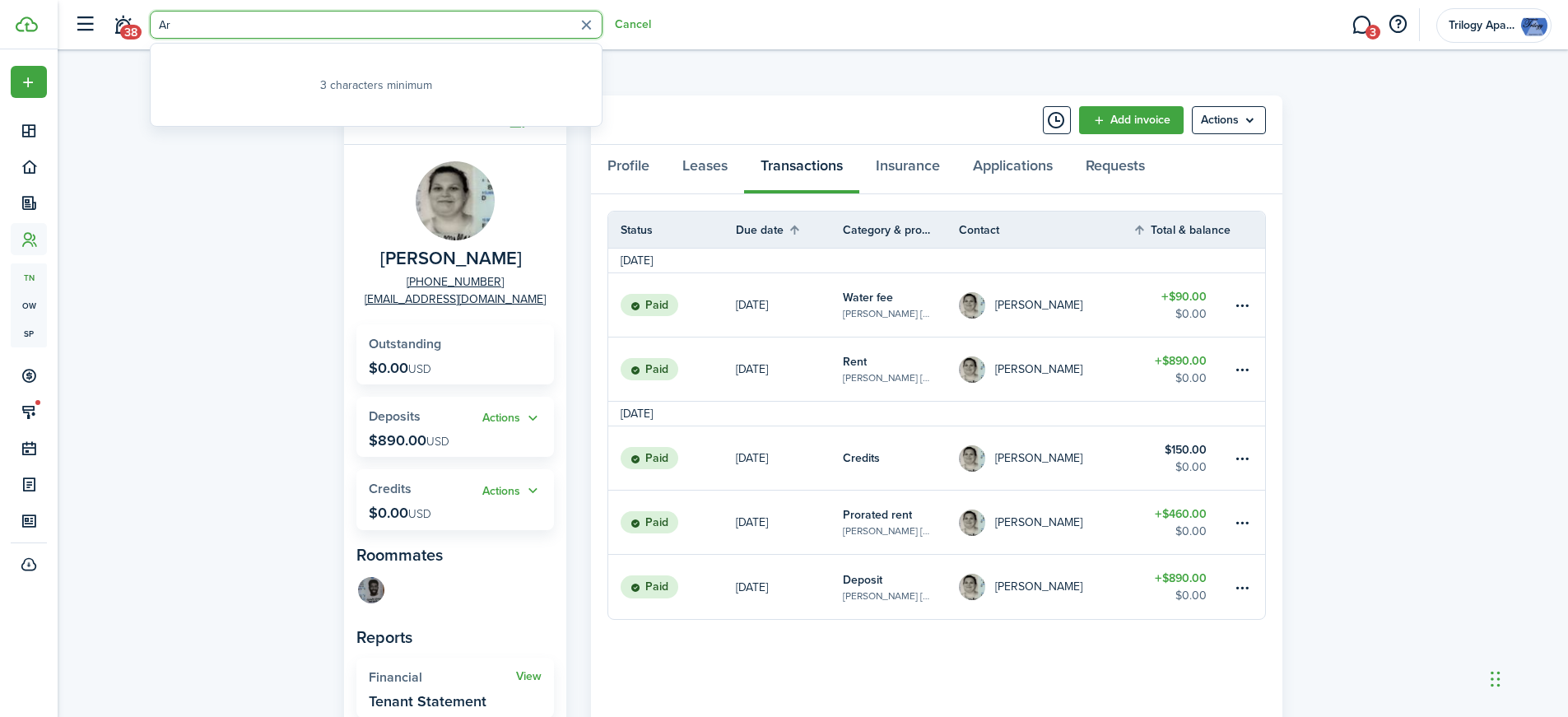
type input "A"
type input "D"
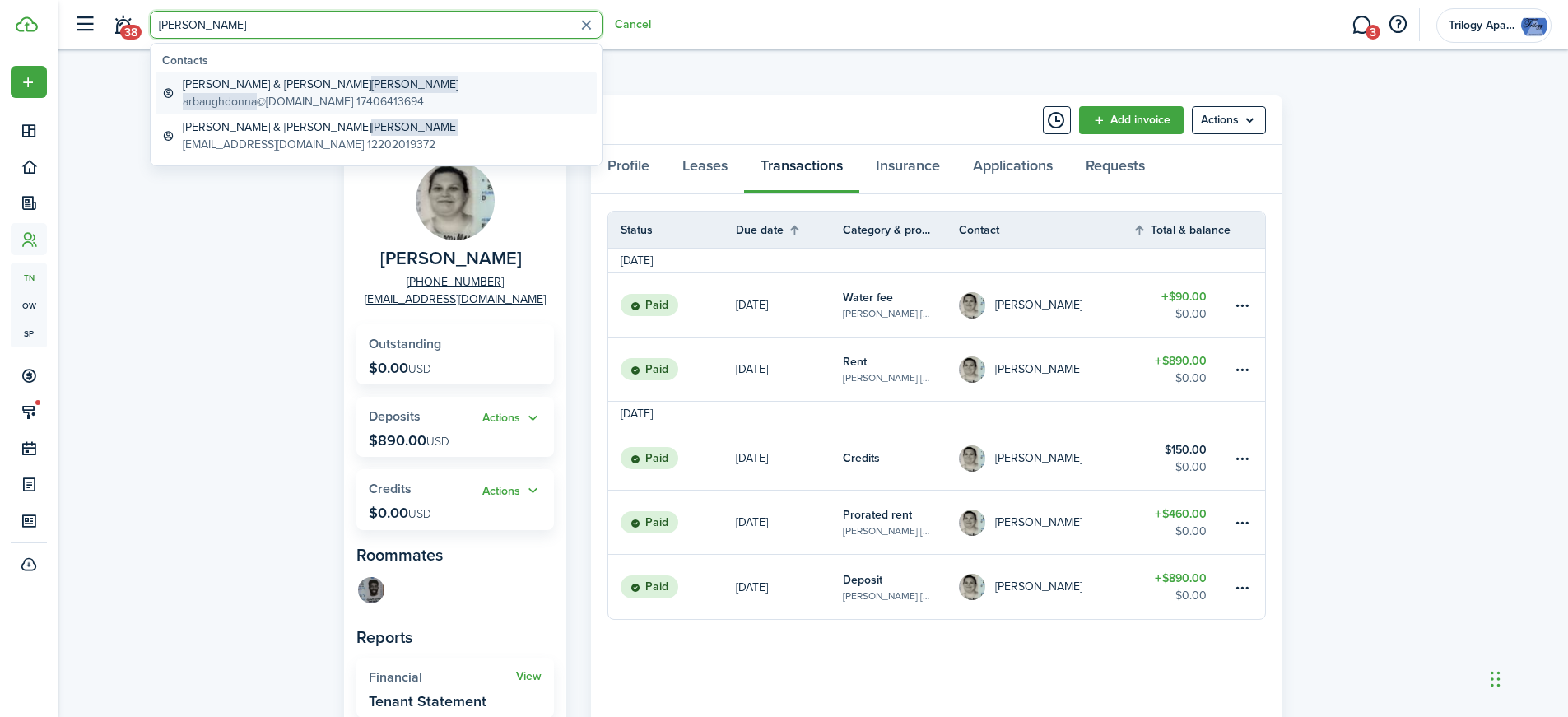
type input "[PERSON_NAME]"
click at [226, 82] on global-search-item-title "[PERSON_NAME] & [PERSON_NAME]" at bounding box center [321, 84] width 276 height 17
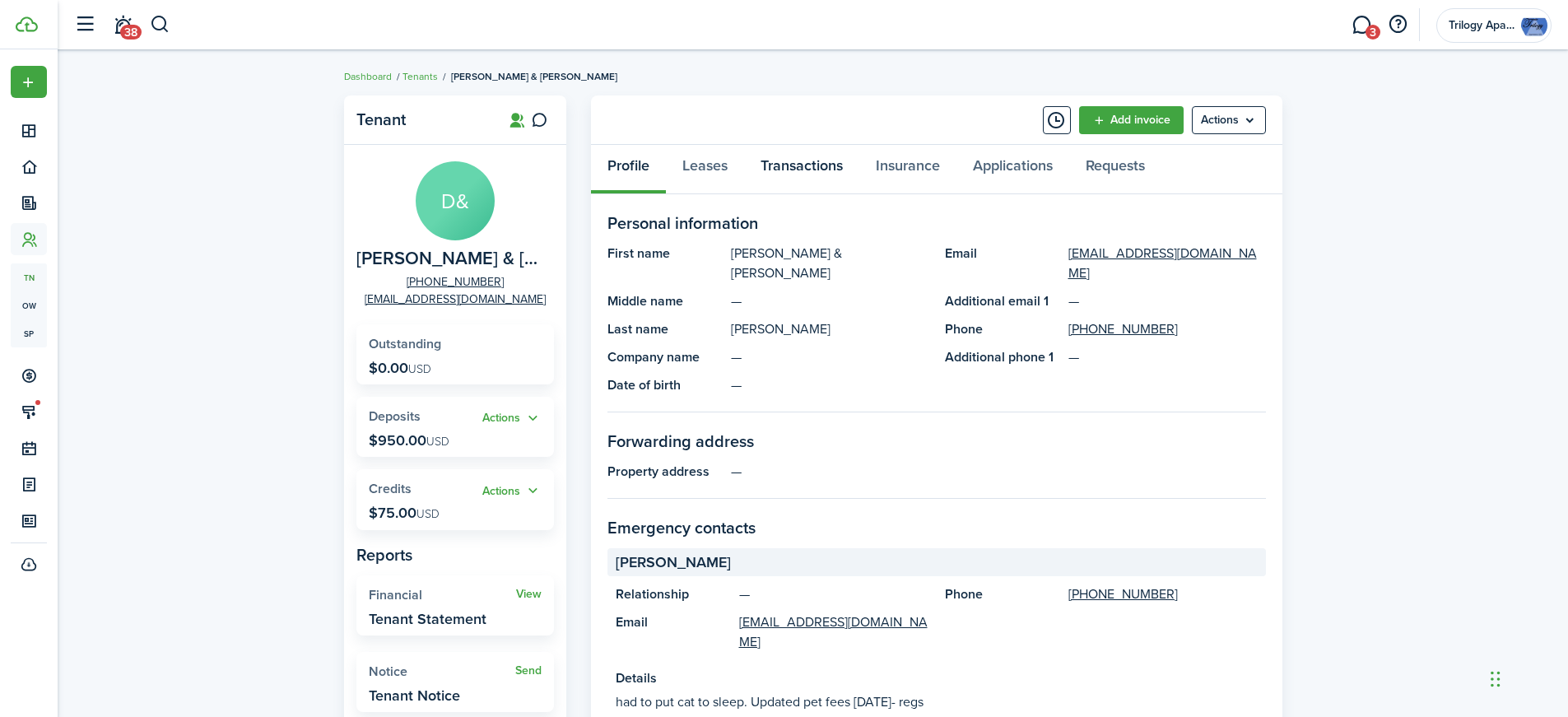
click at [797, 167] on link "Transactions" at bounding box center [801, 170] width 115 height 49
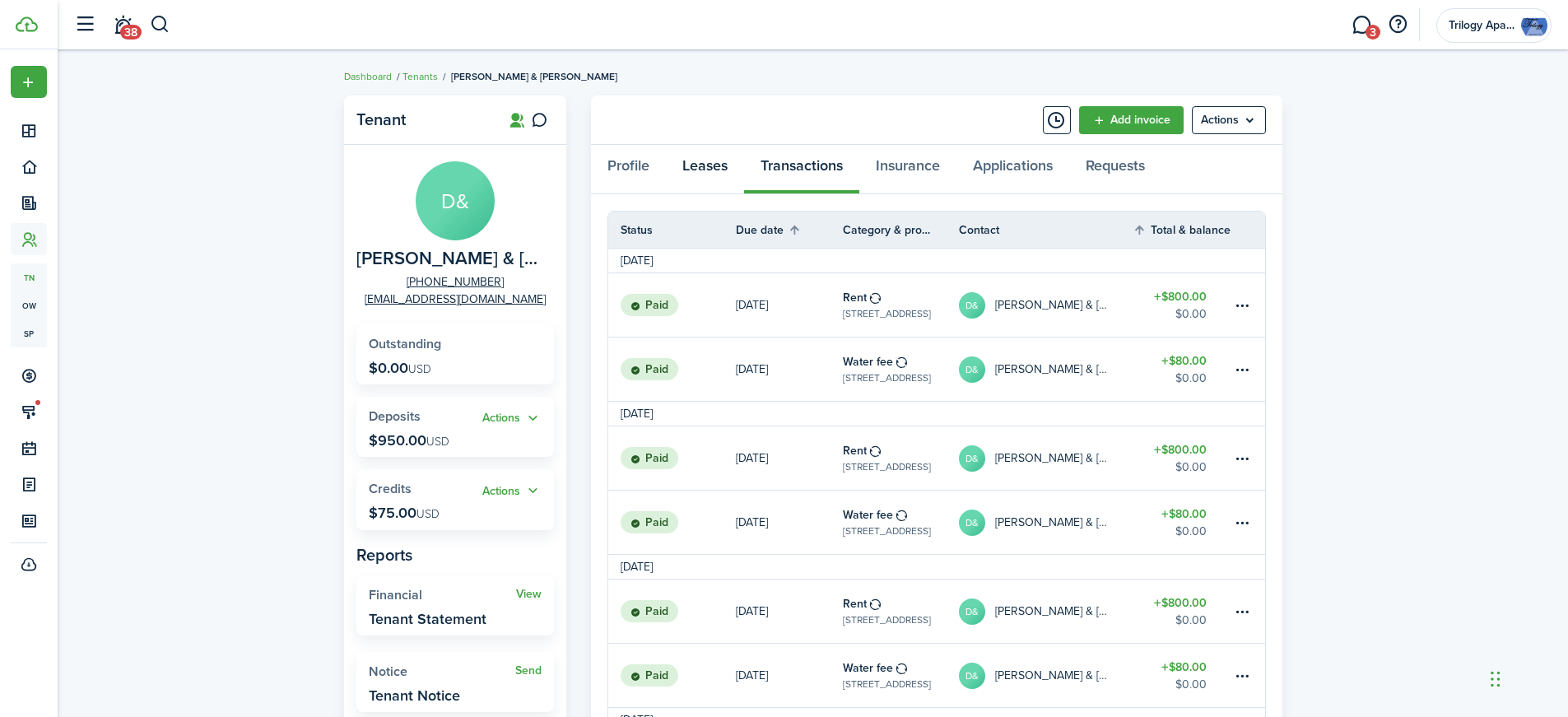
click at [710, 166] on link "Leases" at bounding box center [705, 170] width 79 height 49
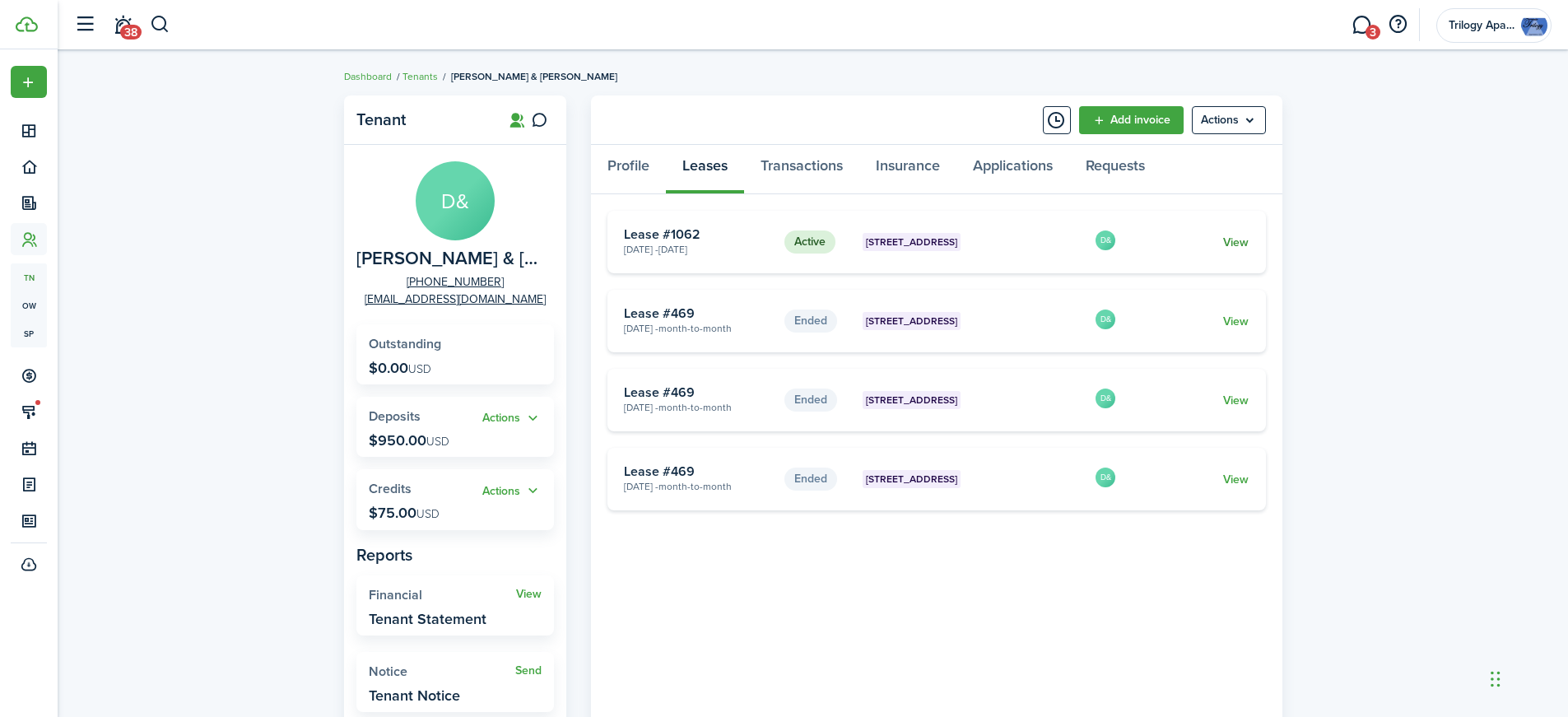
click at [1231, 241] on link "View" at bounding box center [1235, 242] width 26 height 17
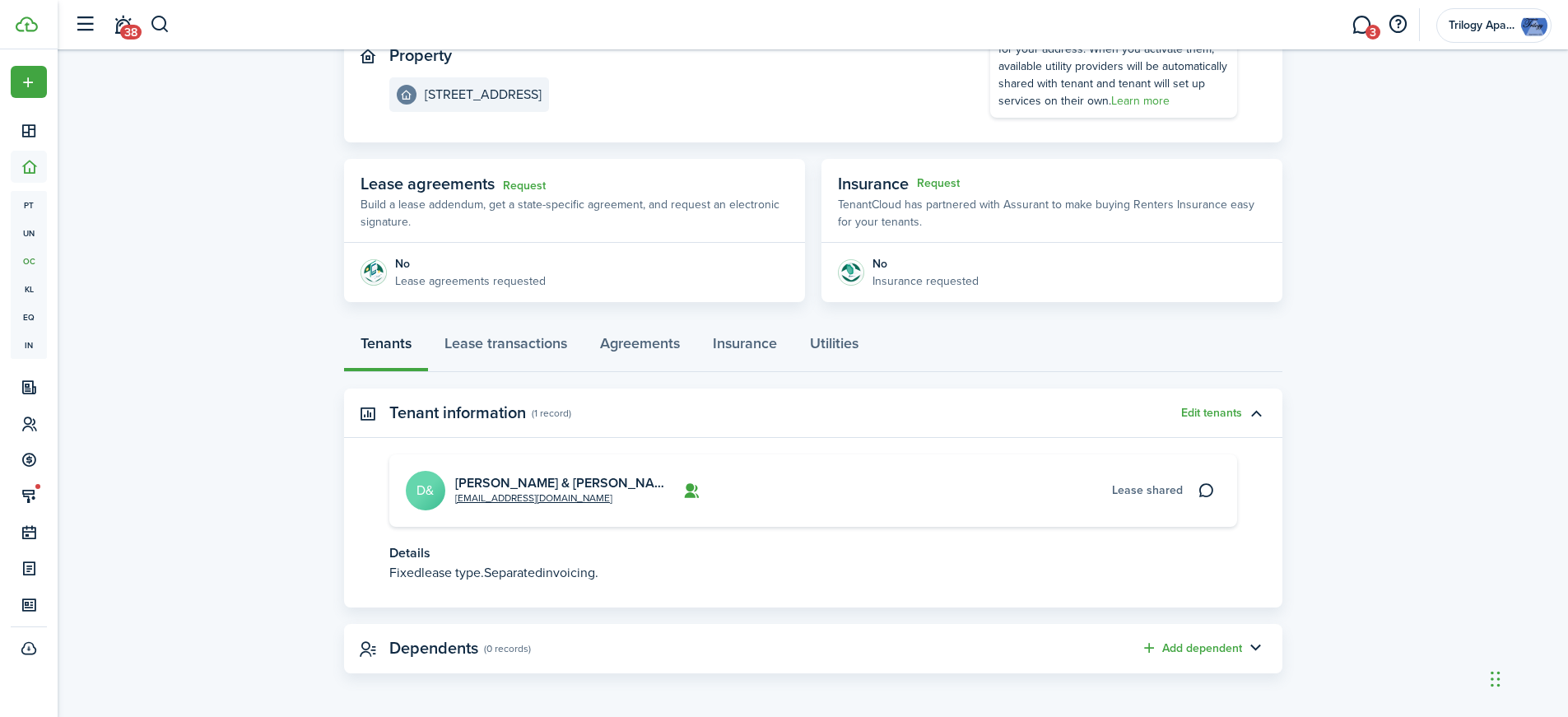
scroll to position [195, 0]
click at [554, 343] on link "Lease transactions" at bounding box center [505, 345] width 155 height 49
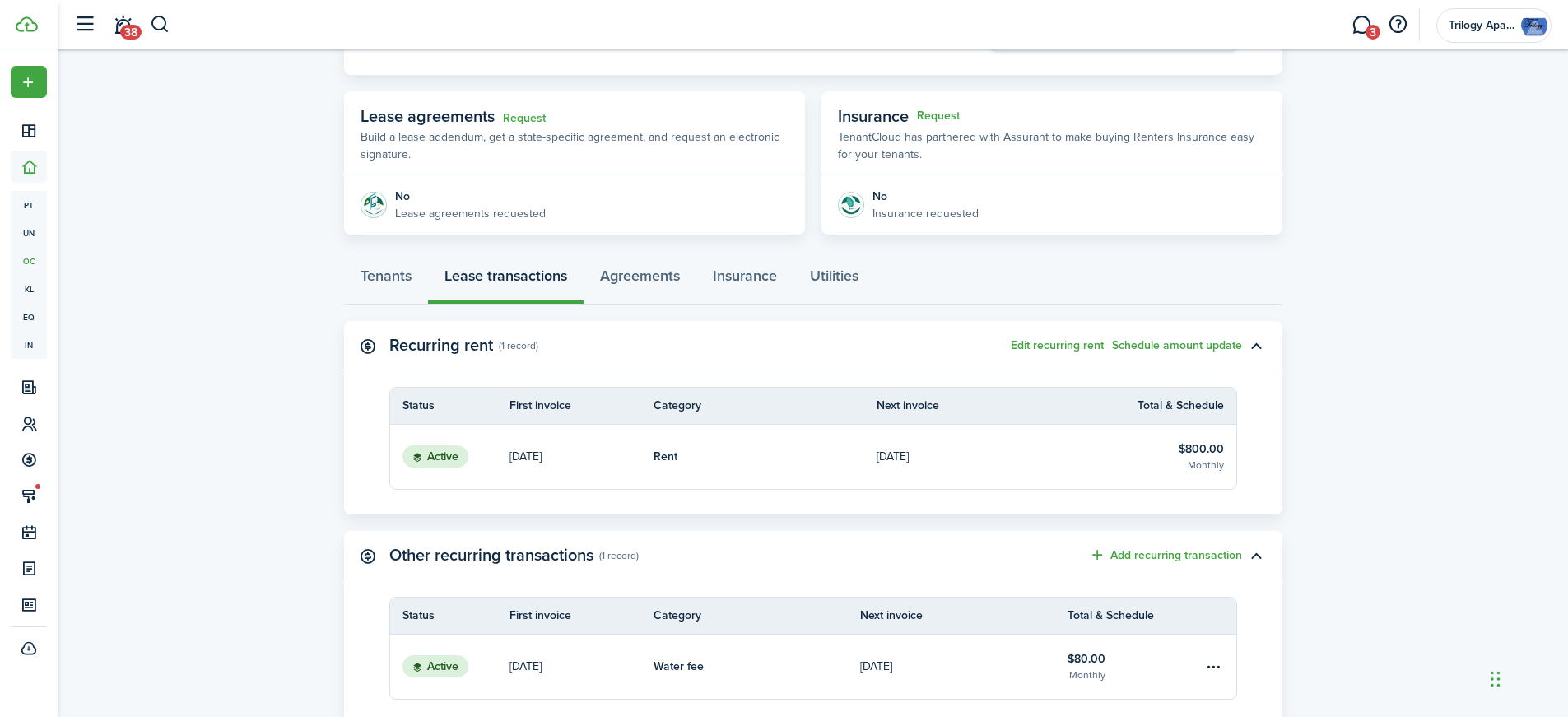
scroll to position [258, 0]
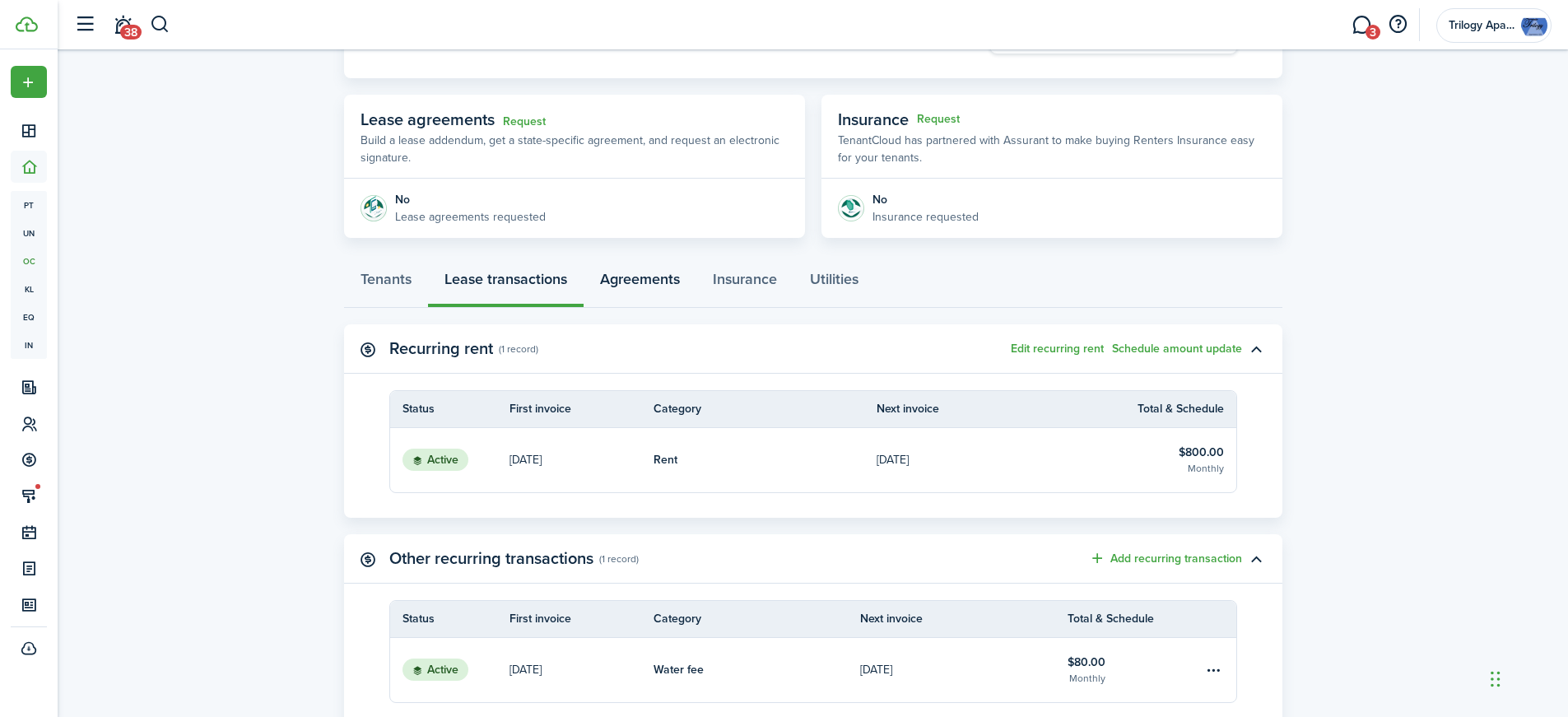
click at [675, 282] on link "Agreements" at bounding box center [640, 283] width 112 height 49
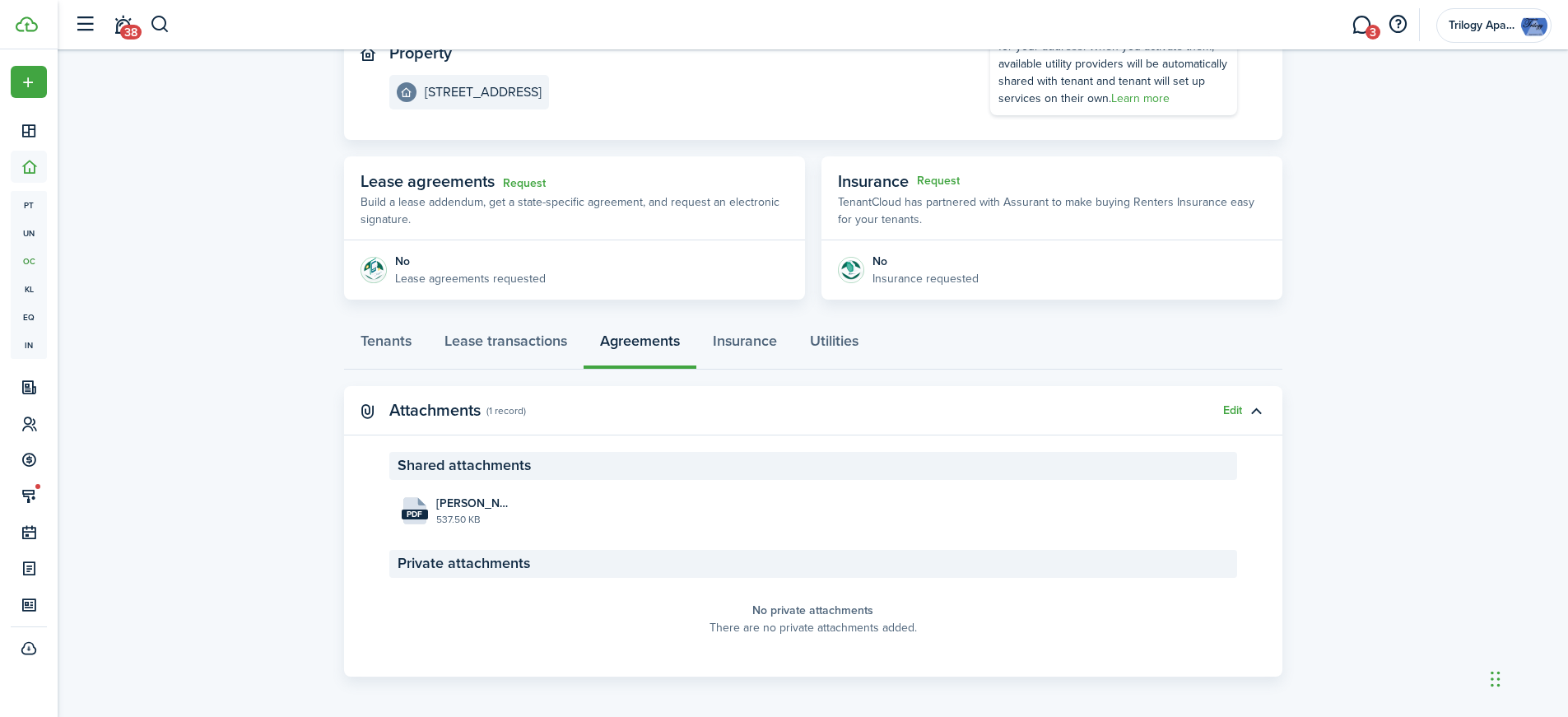
scroll to position [201, 0]
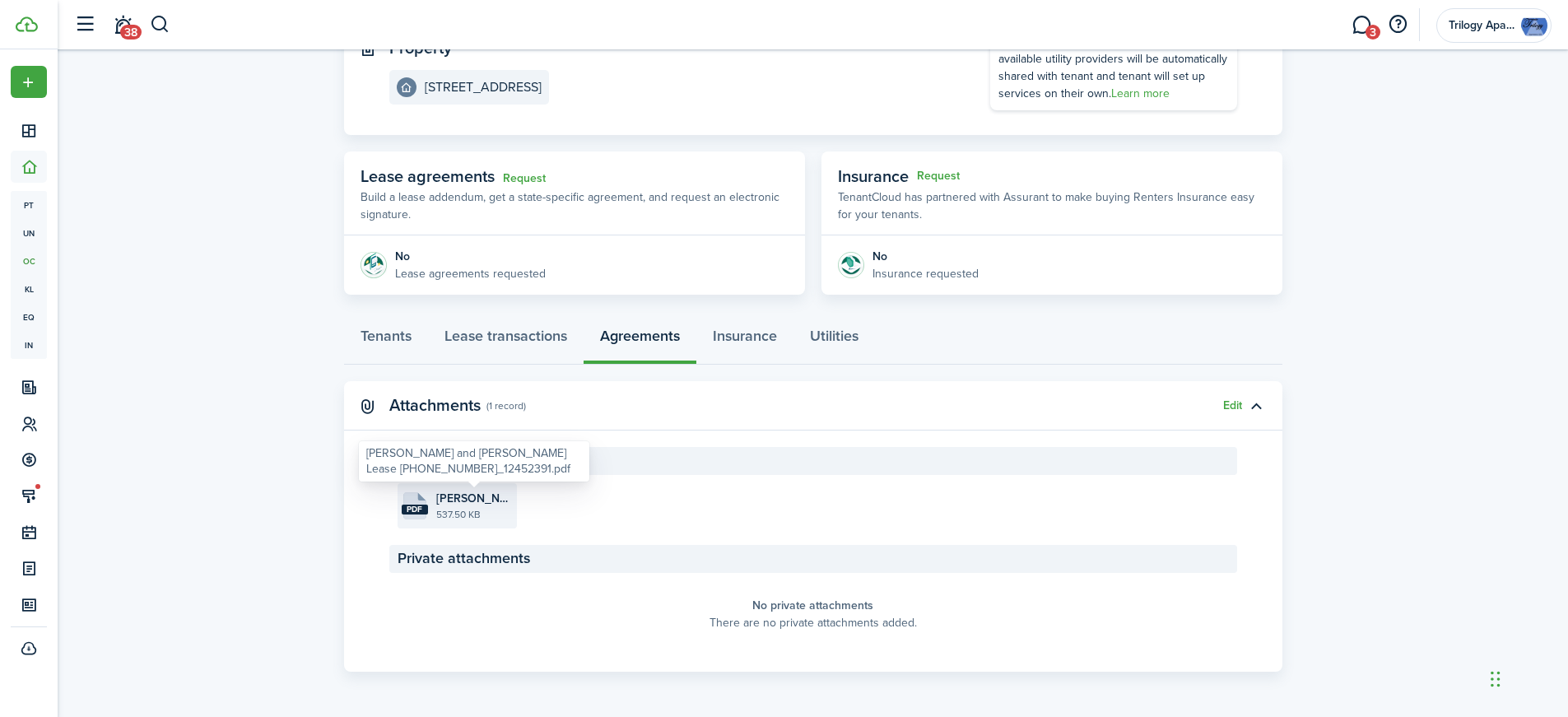
click at [456, 497] on span "[PERSON_NAME] and [PERSON_NAME] Lease [PHONE_NUMBER]_12452391.pdf" at bounding box center [474, 498] width 77 height 17
click at [469, 503] on span "[PERSON_NAME] and [PERSON_NAME] Lease [PHONE_NUMBER]_12452391.pdf" at bounding box center [474, 498] width 77 height 17
click at [157, 21] on button "button" at bounding box center [160, 25] width 21 height 28
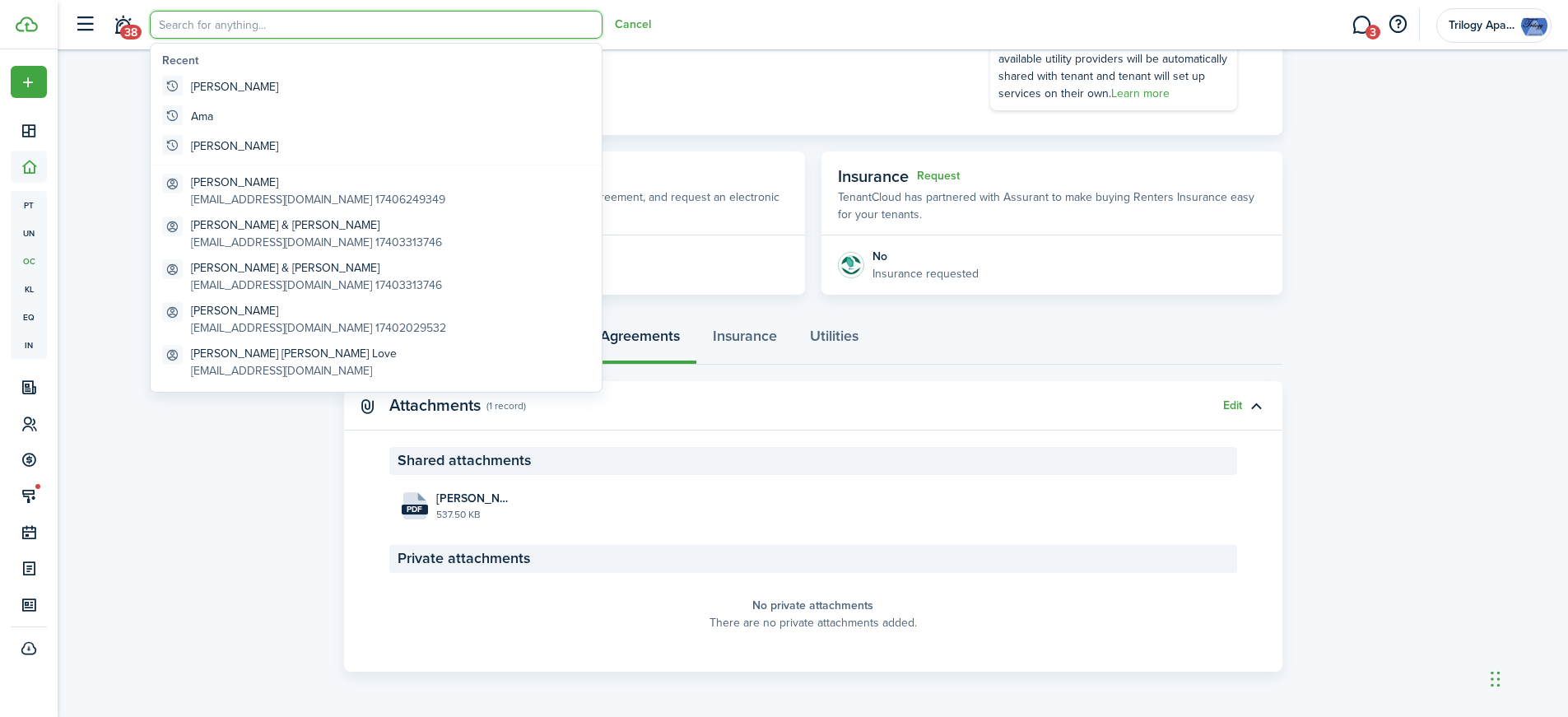
scroll to position [0, 0]
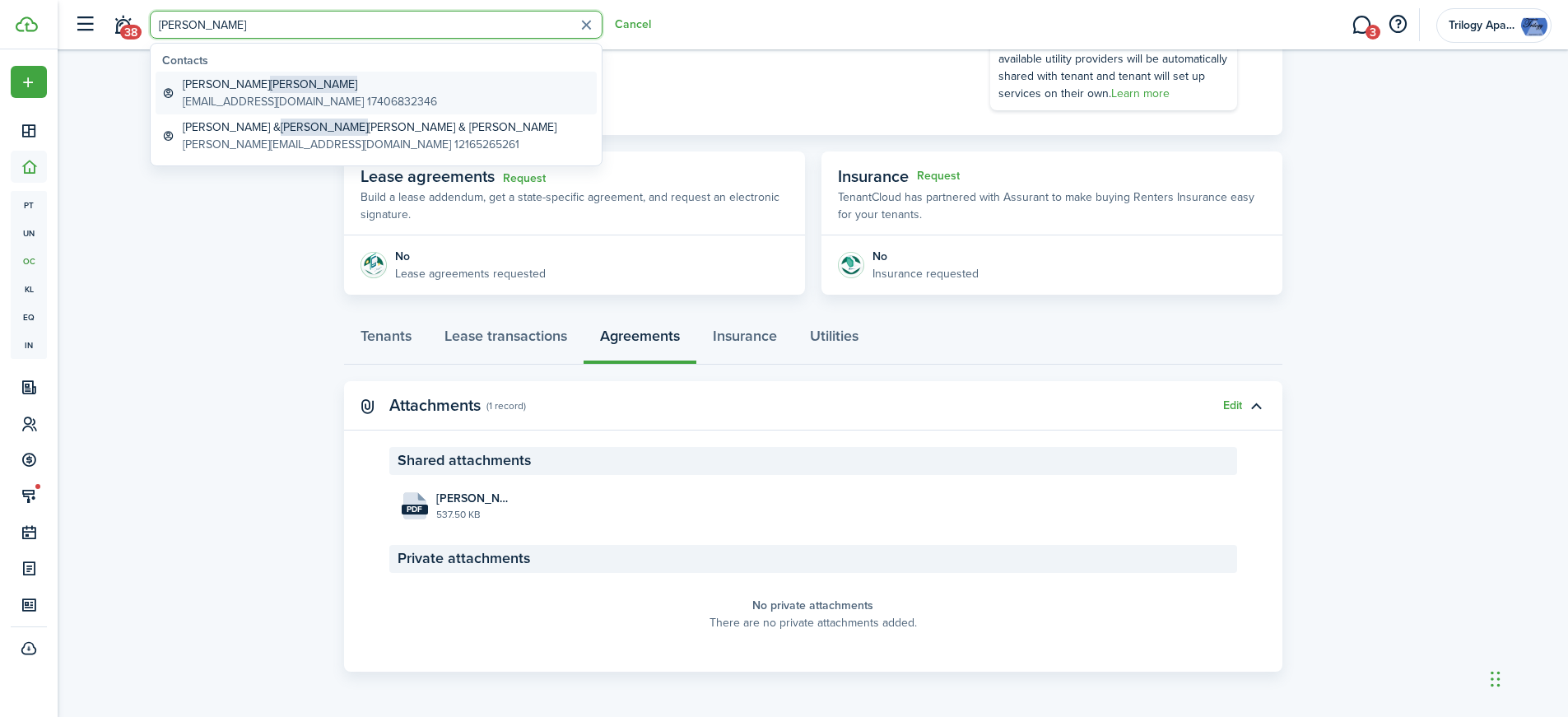
type input "[PERSON_NAME]"
click at [270, 85] on span "[PERSON_NAME]" at bounding box center [313, 84] width 87 height 17
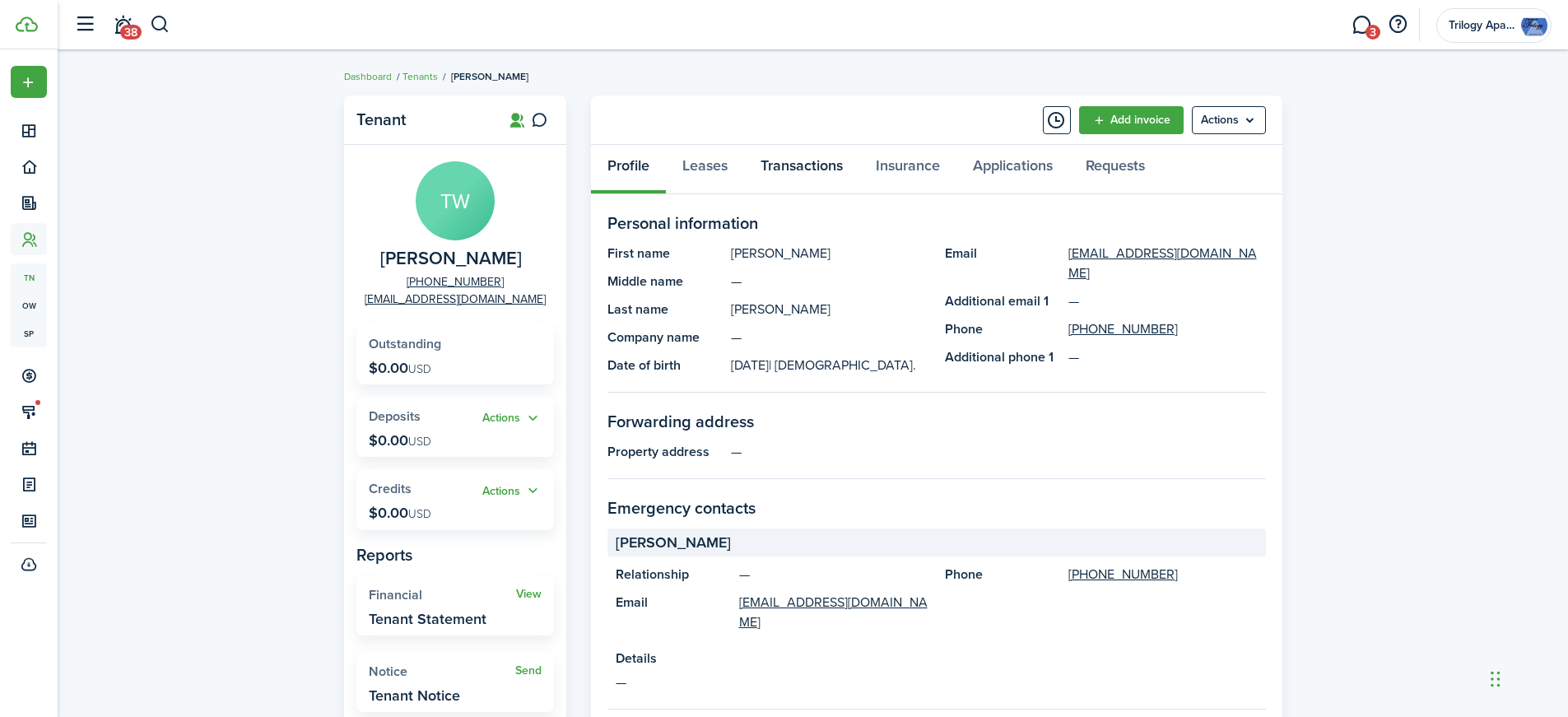
click at [773, 163] on link "Transactions" at bounding box center [801, 170] width 115 height 49
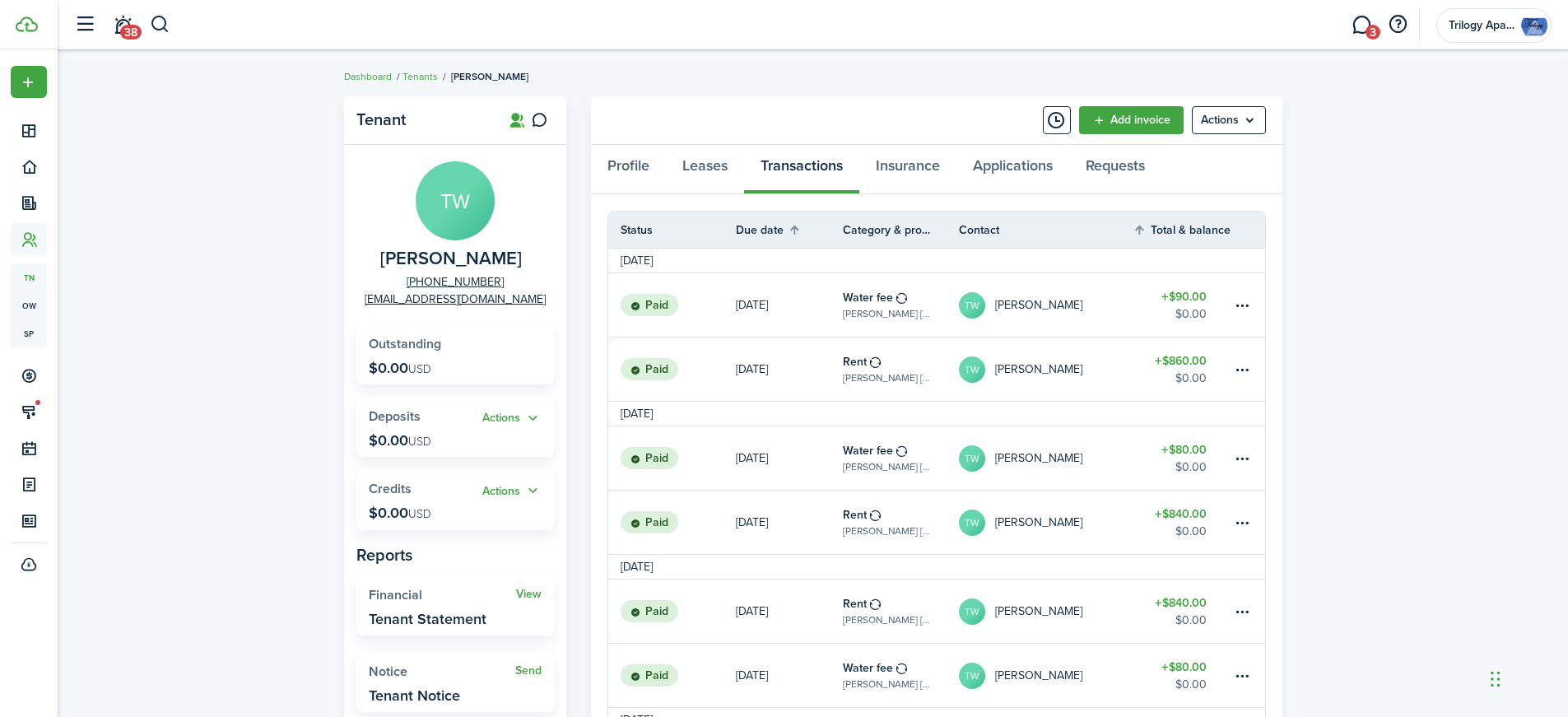
click at [1126, 369] on link "TW [PERSON_NAME]" at bounding box center [1045, 368] width 175 height 63
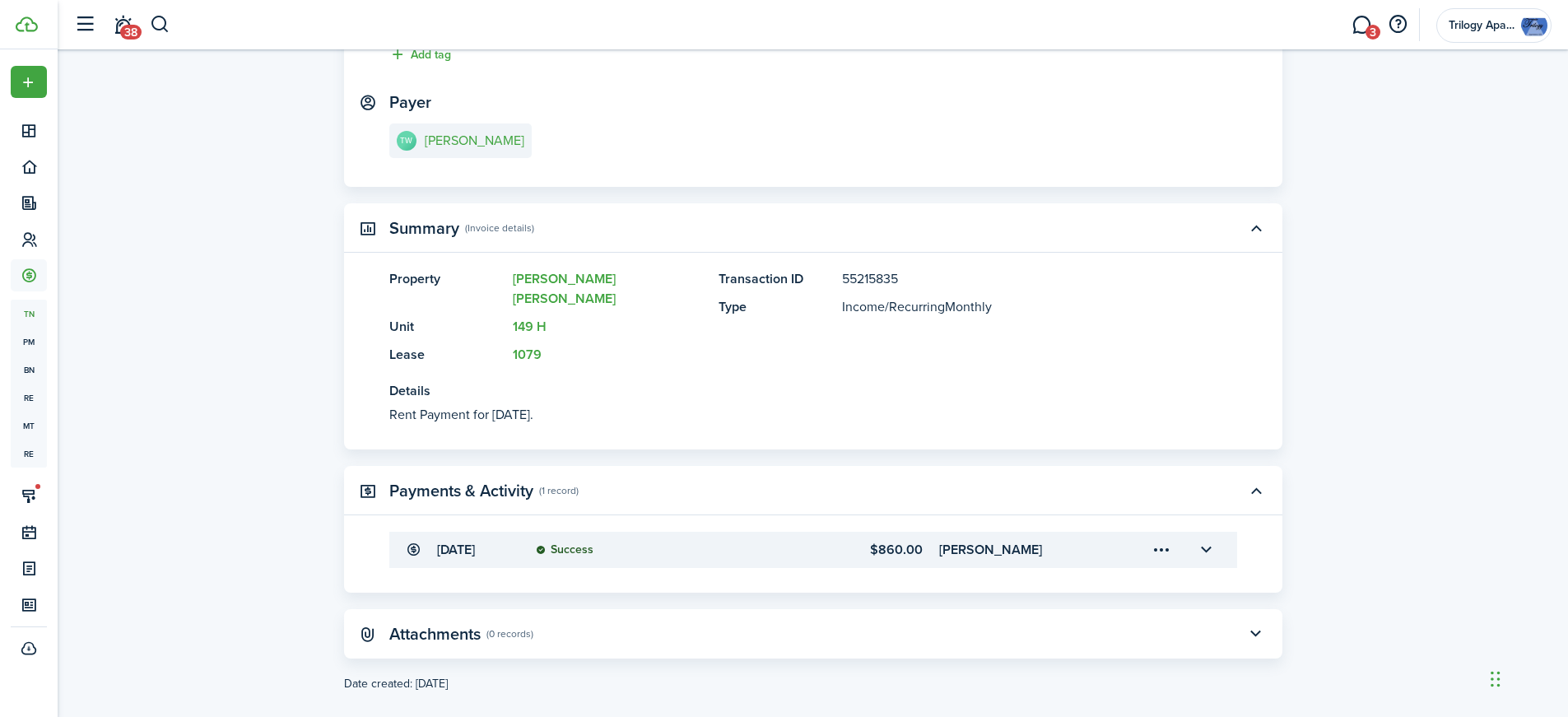
scroll to position [236, 0]
click at [1213, 534] on button "button" at bounding box center [1206, 548] width 28 height 28
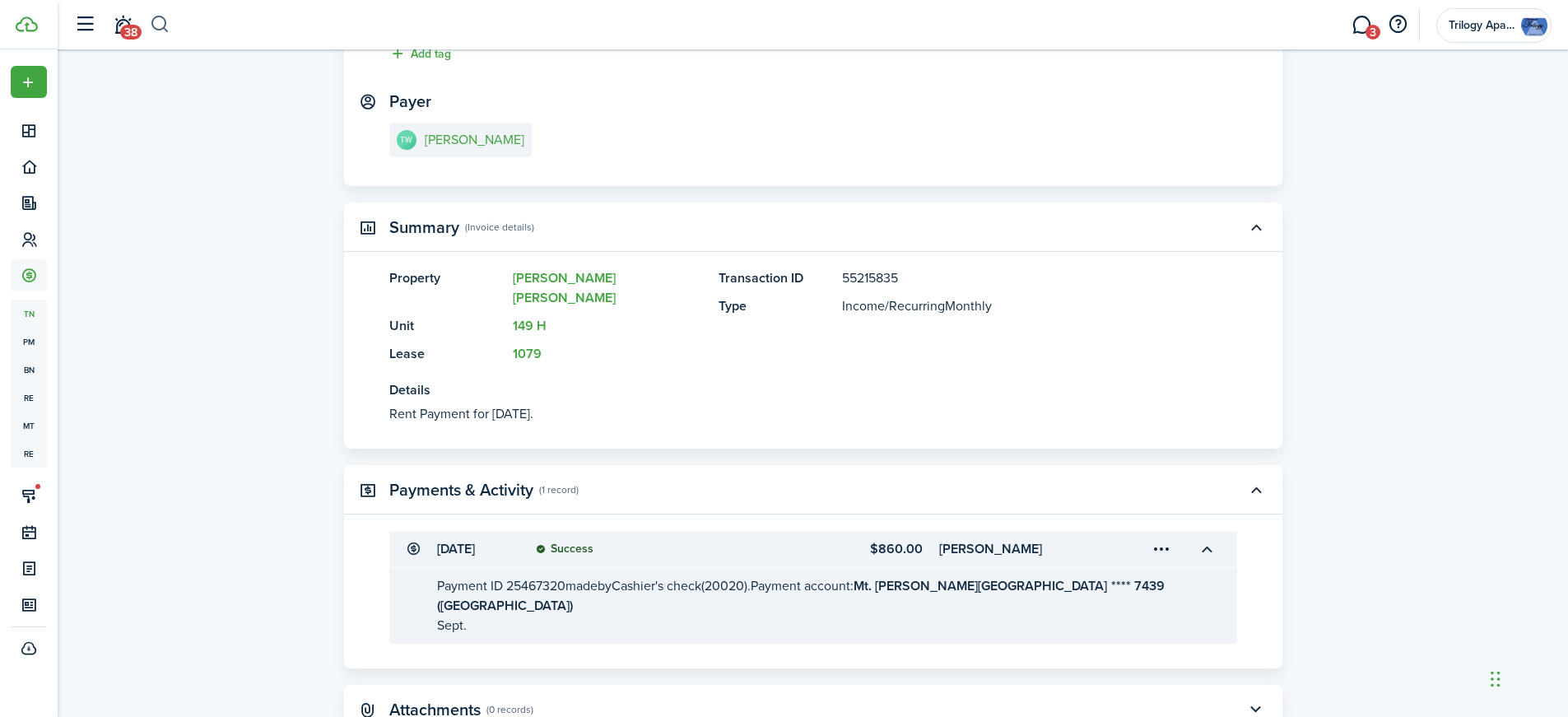
click at [160, 20] on button "button" at bounding box center [160, 25] width 21 height 28
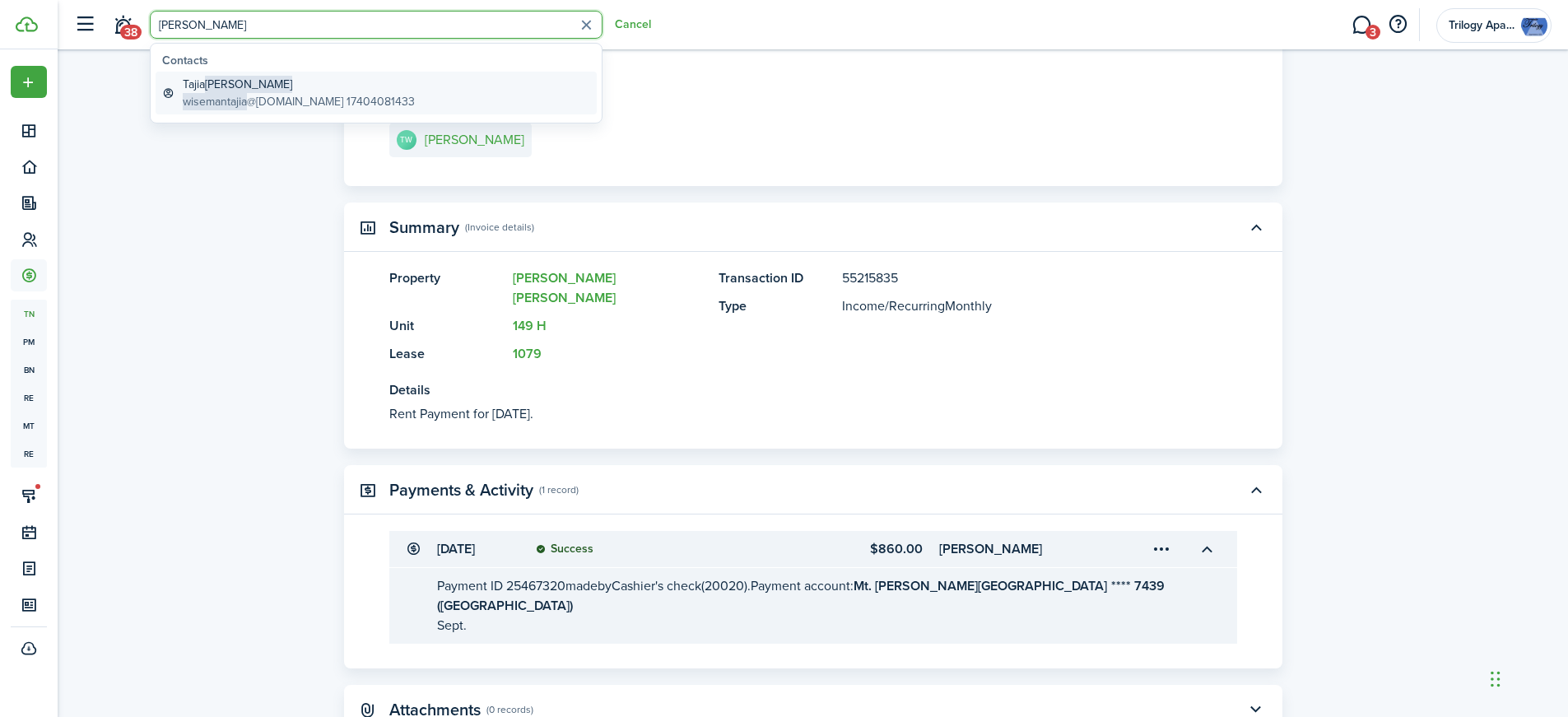
type input "[PERSON_NAME]"
click at [190, 86] on global-search-item-title "[PERSON_NAME]" at bounding box center [299, 84] width 232 height 17
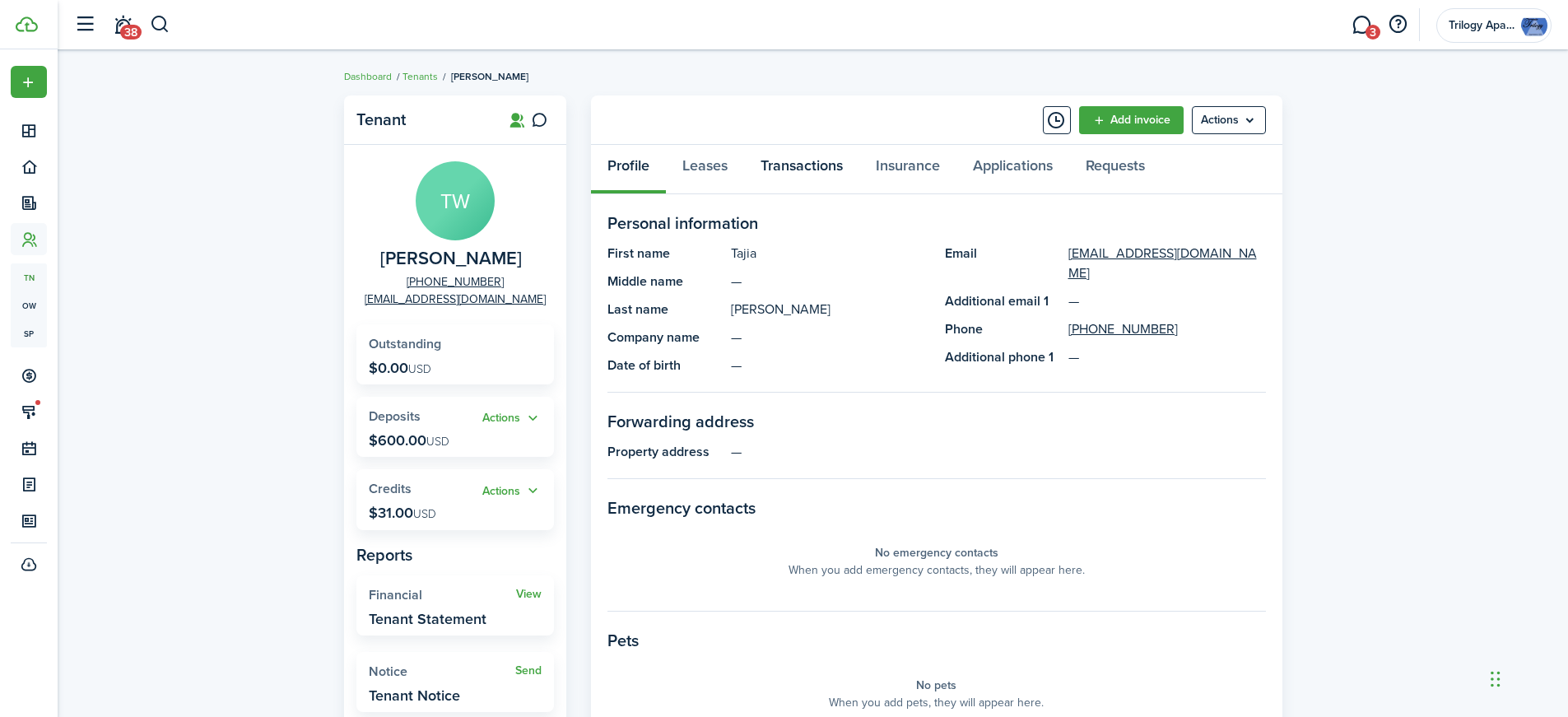
click at [820, 163] on link "Transactions" at bounding box center [801, 170] width 115 height 49
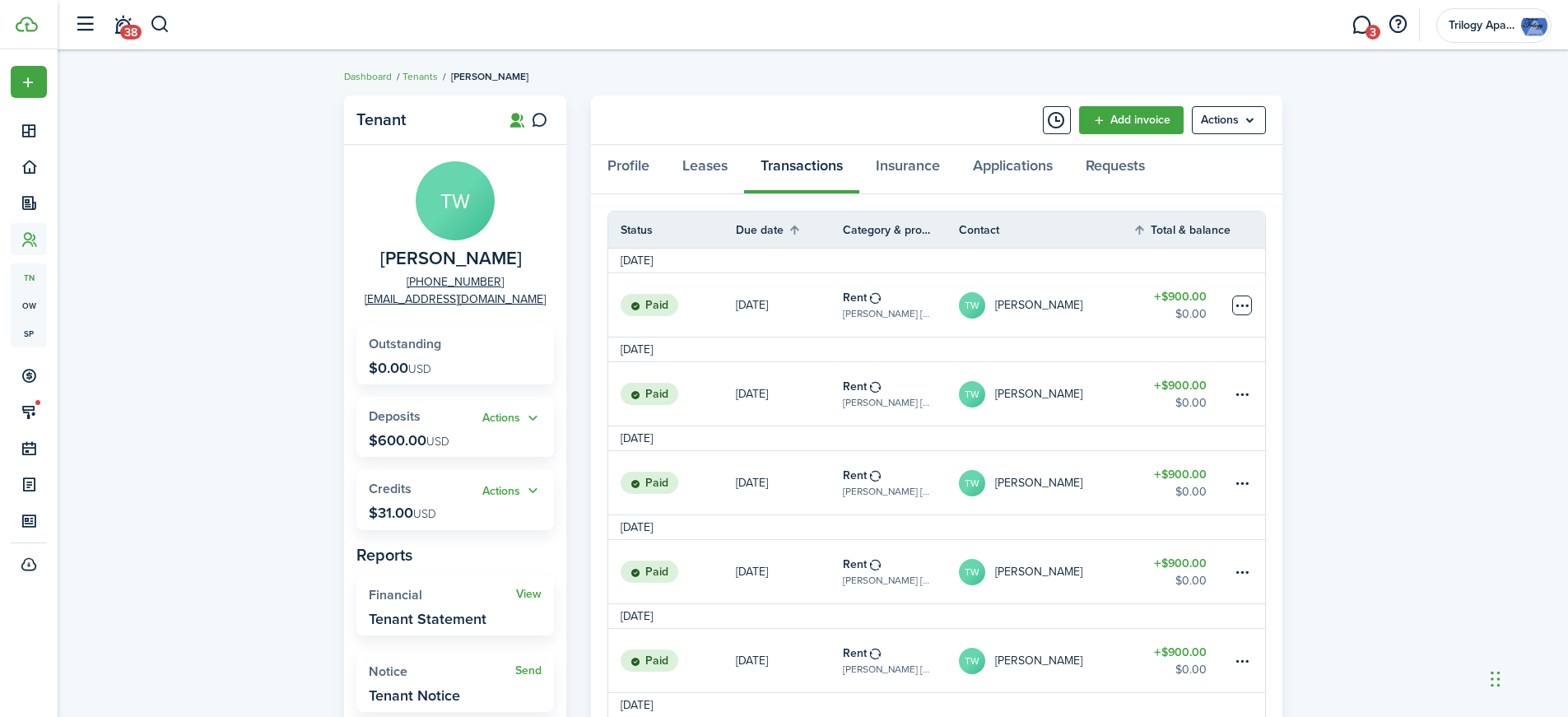
click at [1244, 313] on table-menu-btn-icon at bounding box center [1242, 305] width 20 height 20
click at [1044, 309] on table-profile-info-text "[PERSON_NAME]" at bounding box center [1038, 305] width 87 height 13
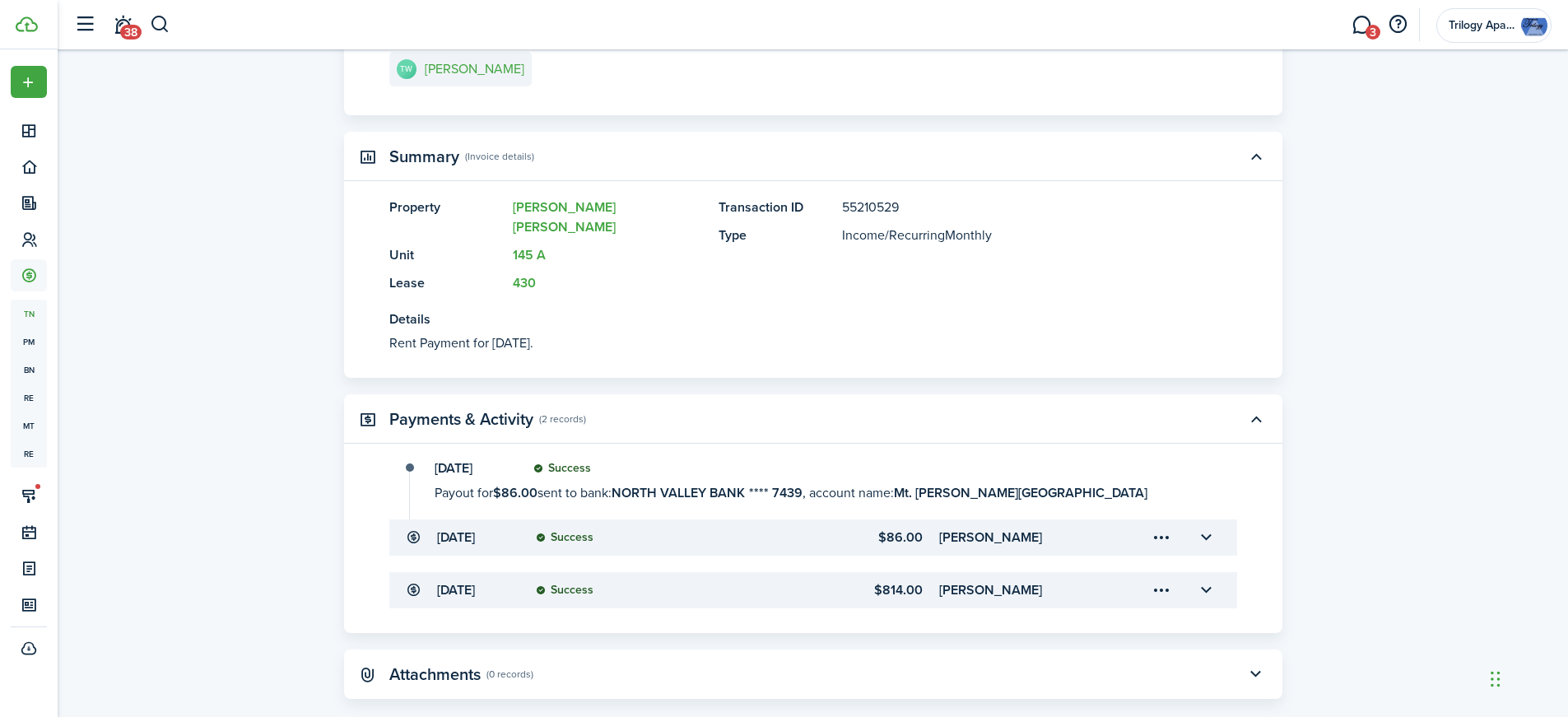
scroll to position [349, 0]
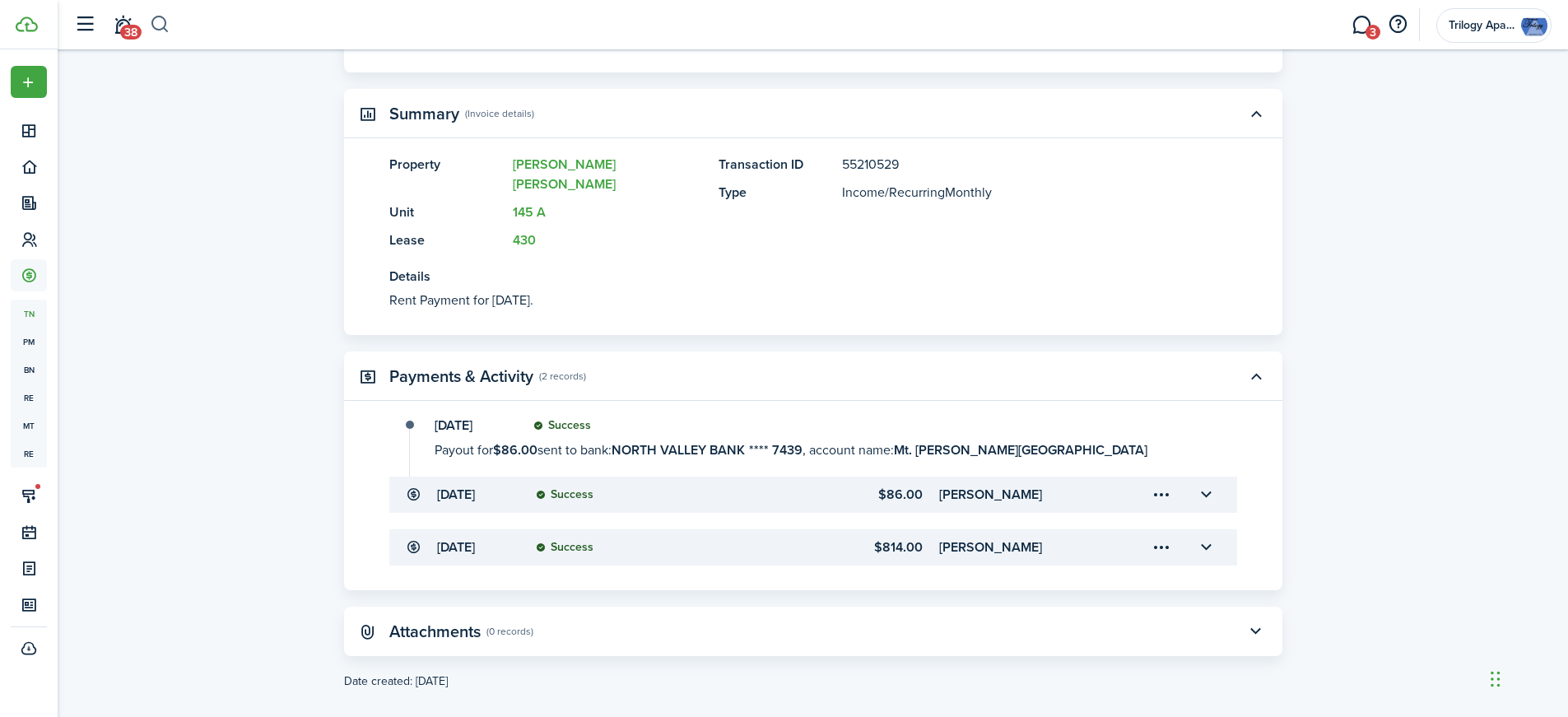
click at [159, 25] on button "button" at bounding box center [160, 25] width 21 height 28
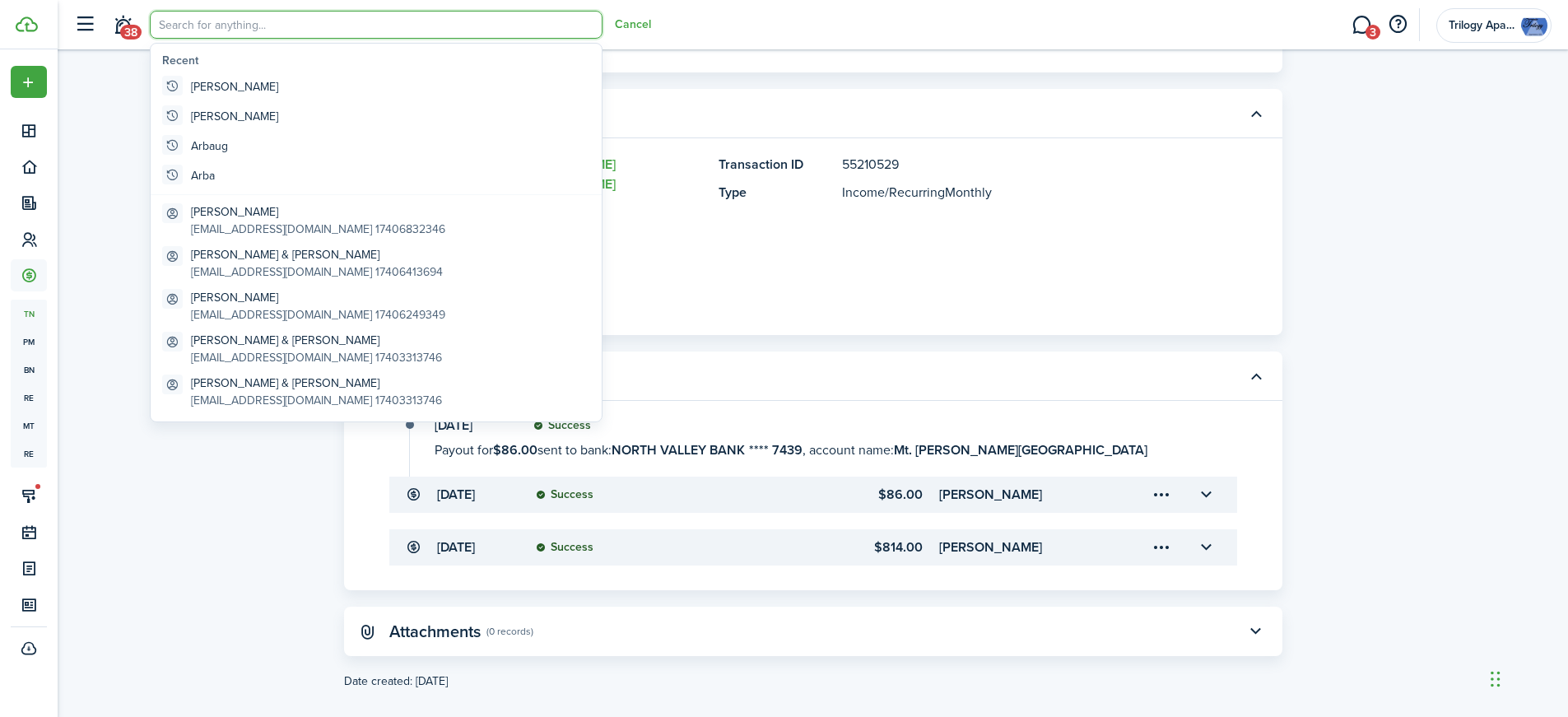
click at [253, 30] on input "search" at bounding box center [376, 25] width 452 height 28
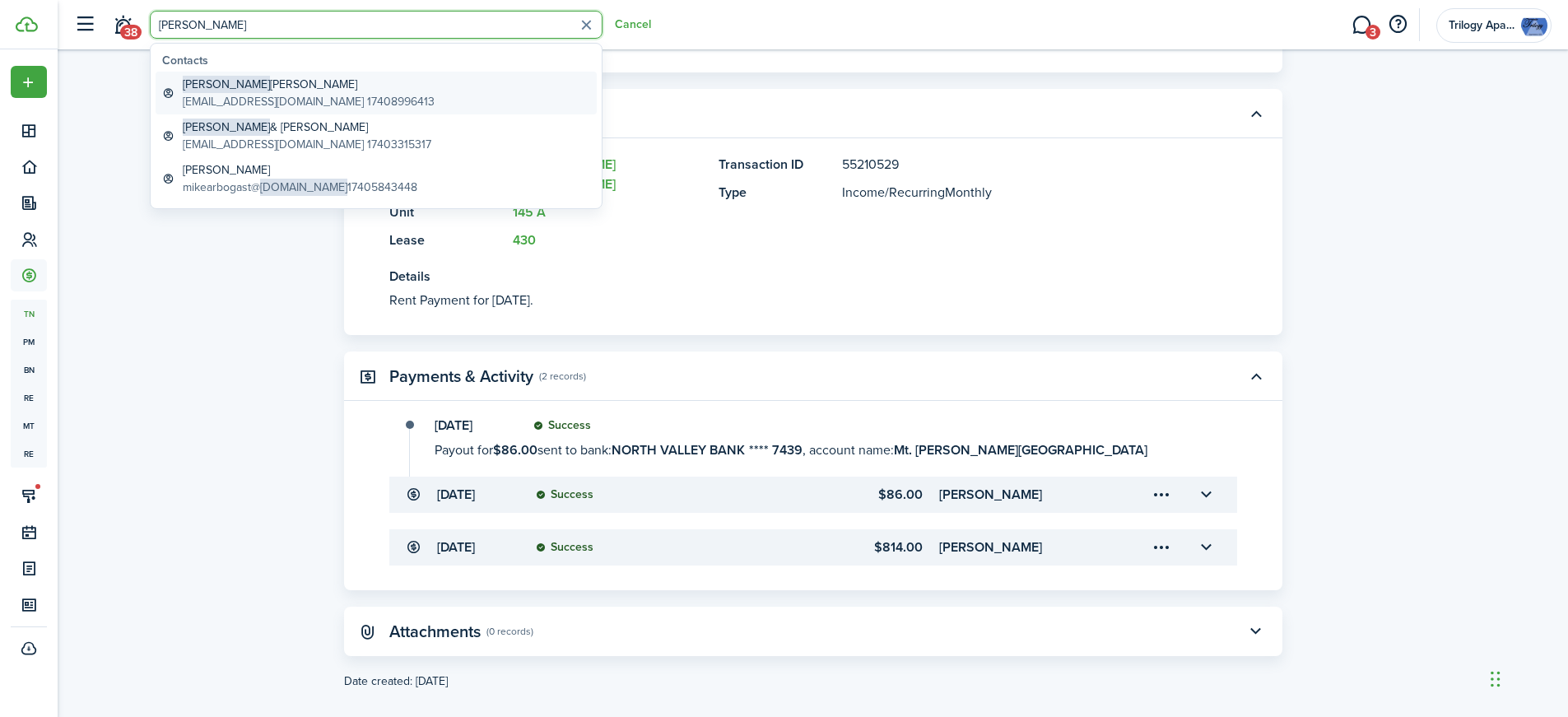
type input "[PERSON_NAME]"
click at [238, 83] on global-search-item-title "[PERSON_NAME]" at bounding box center [309, 84] width 252 height 17
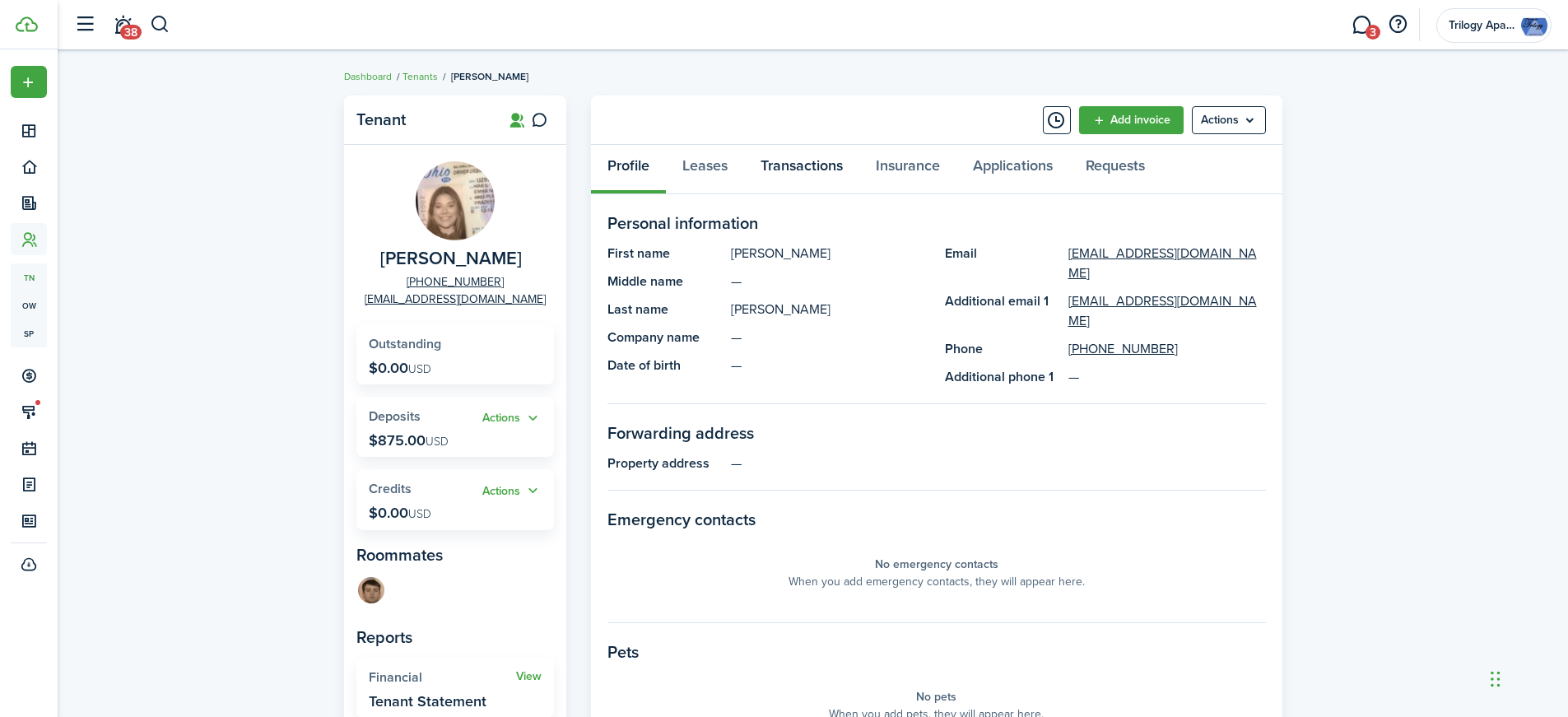
click at [790, 173] on link "Transactions" at bounding box center [801, 170] width 115 height 49
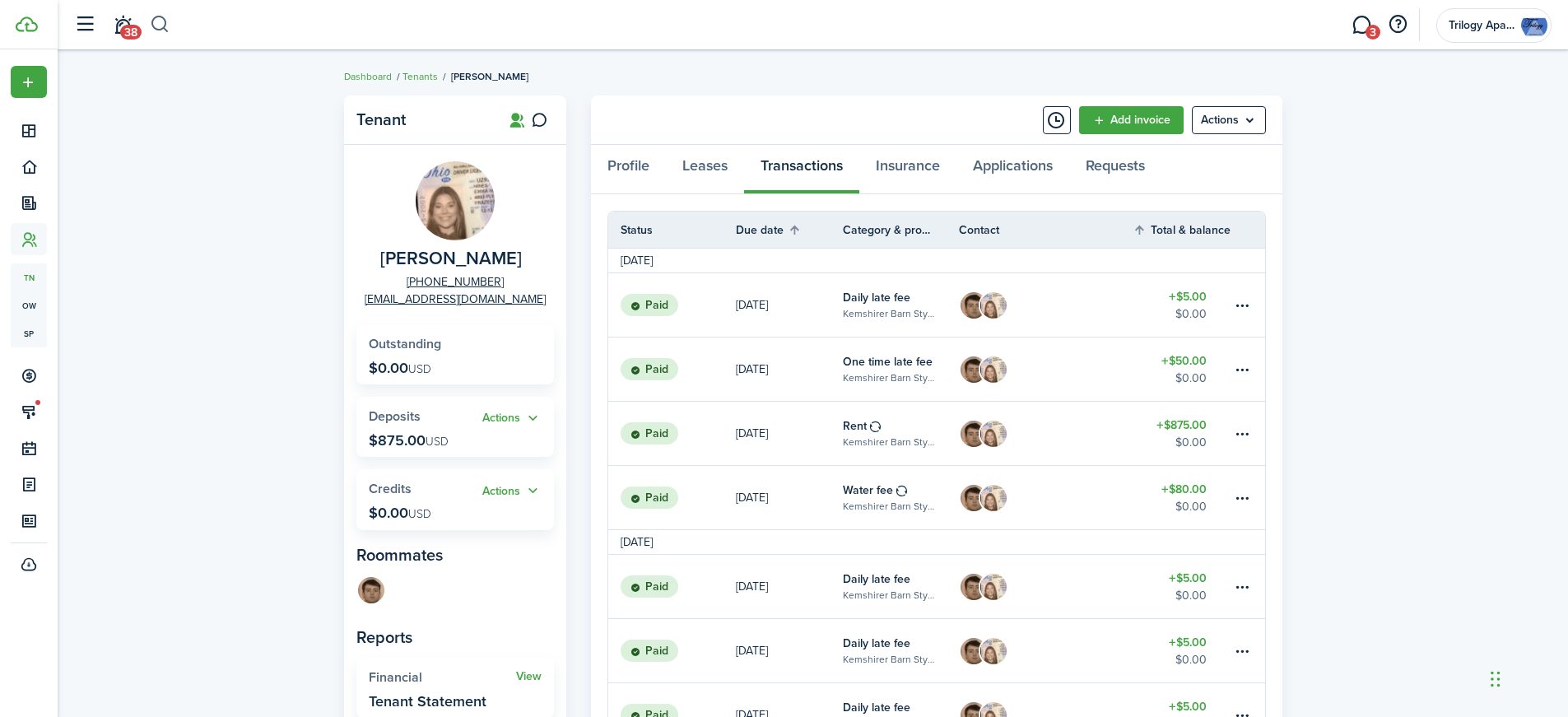
click at [169, 24] on button "button" at bounding box center [160, 25] width 21 height 28
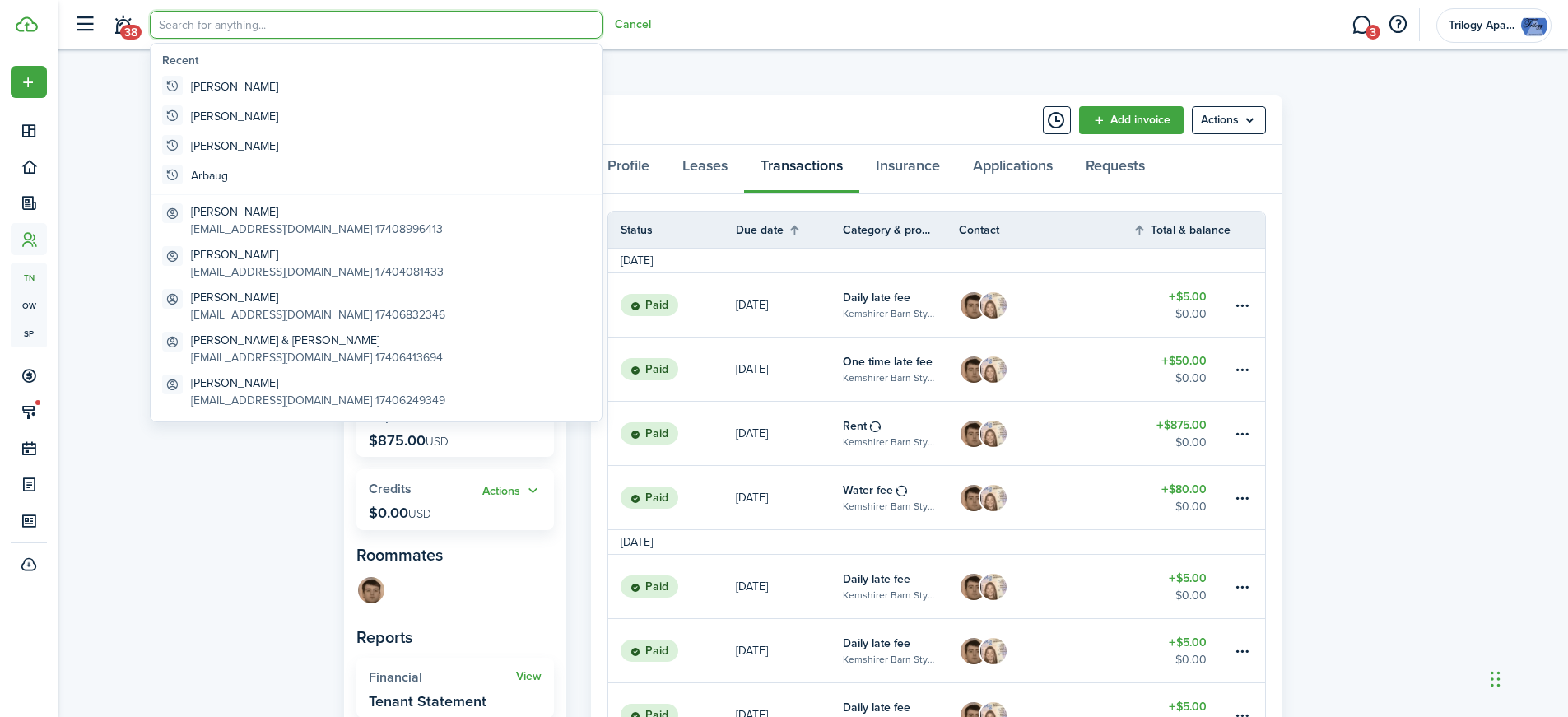
click at [223, 23] on input "search" at bounding box center [376, 25] width 452 height 28
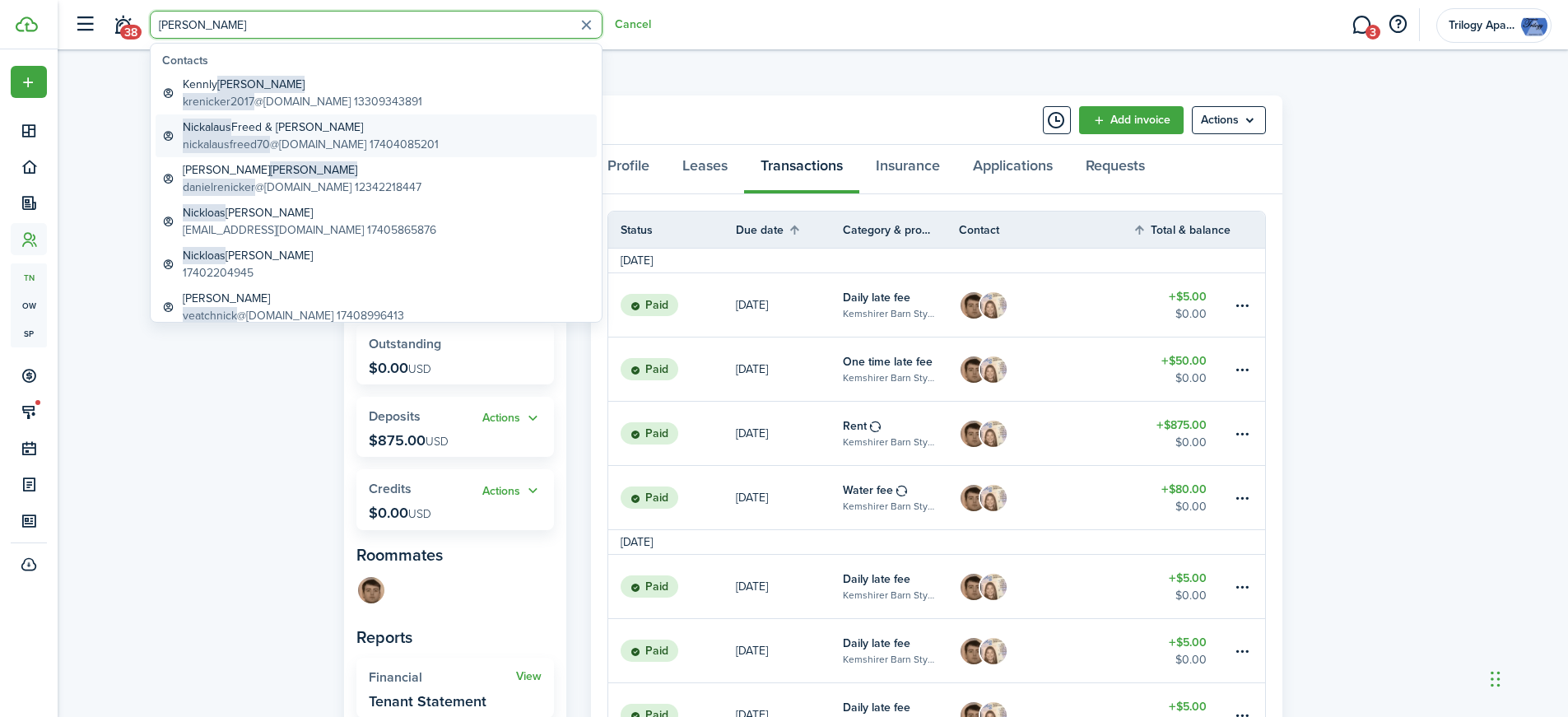
type input "[PERSON_NAME]"
click at [288, 124] on global-search-item-title "[PERSON_NAME] & [PERSON_NAME]" at bounding box center [311, 127] width 256 height 17
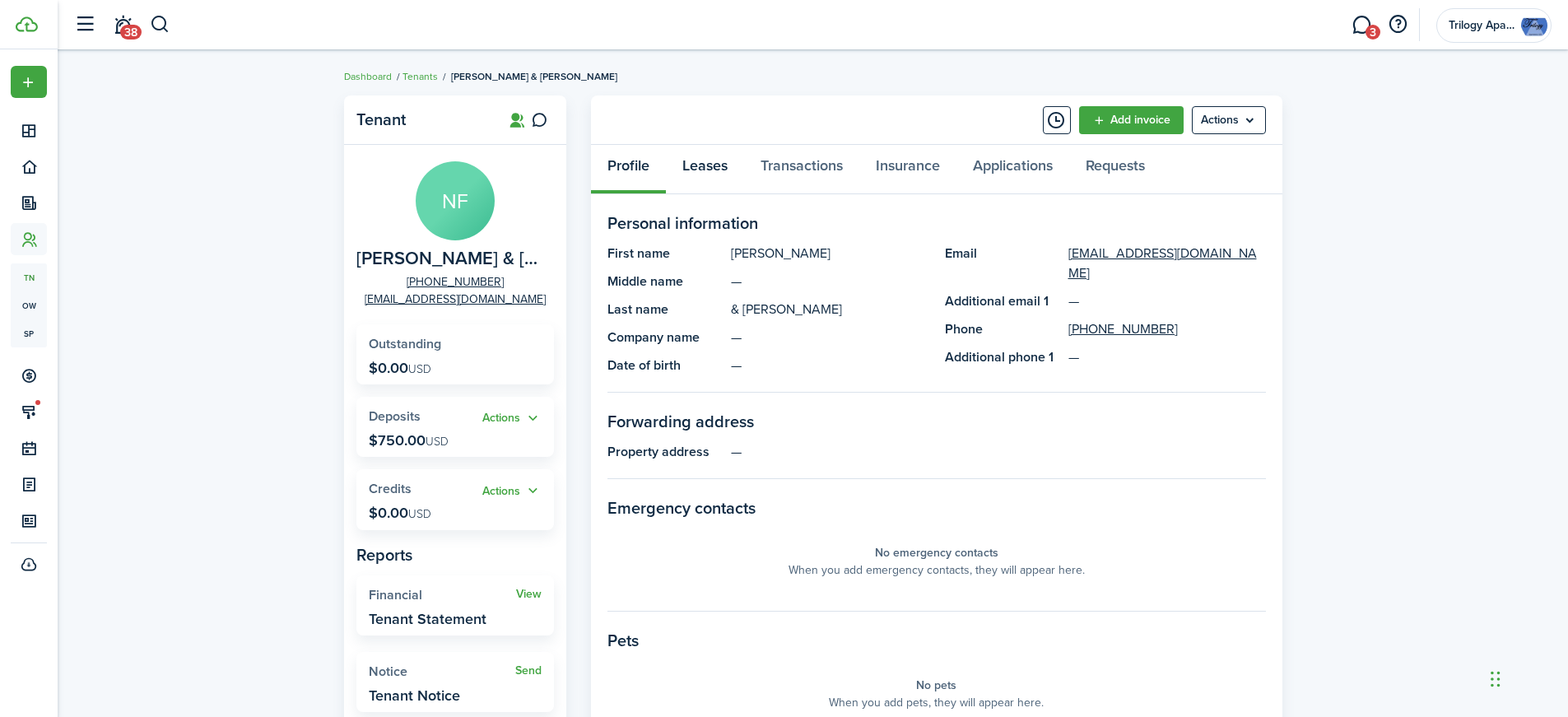
click at [702, 163] on link "Leases" at bounding box center [705, 170] width 79 height 49
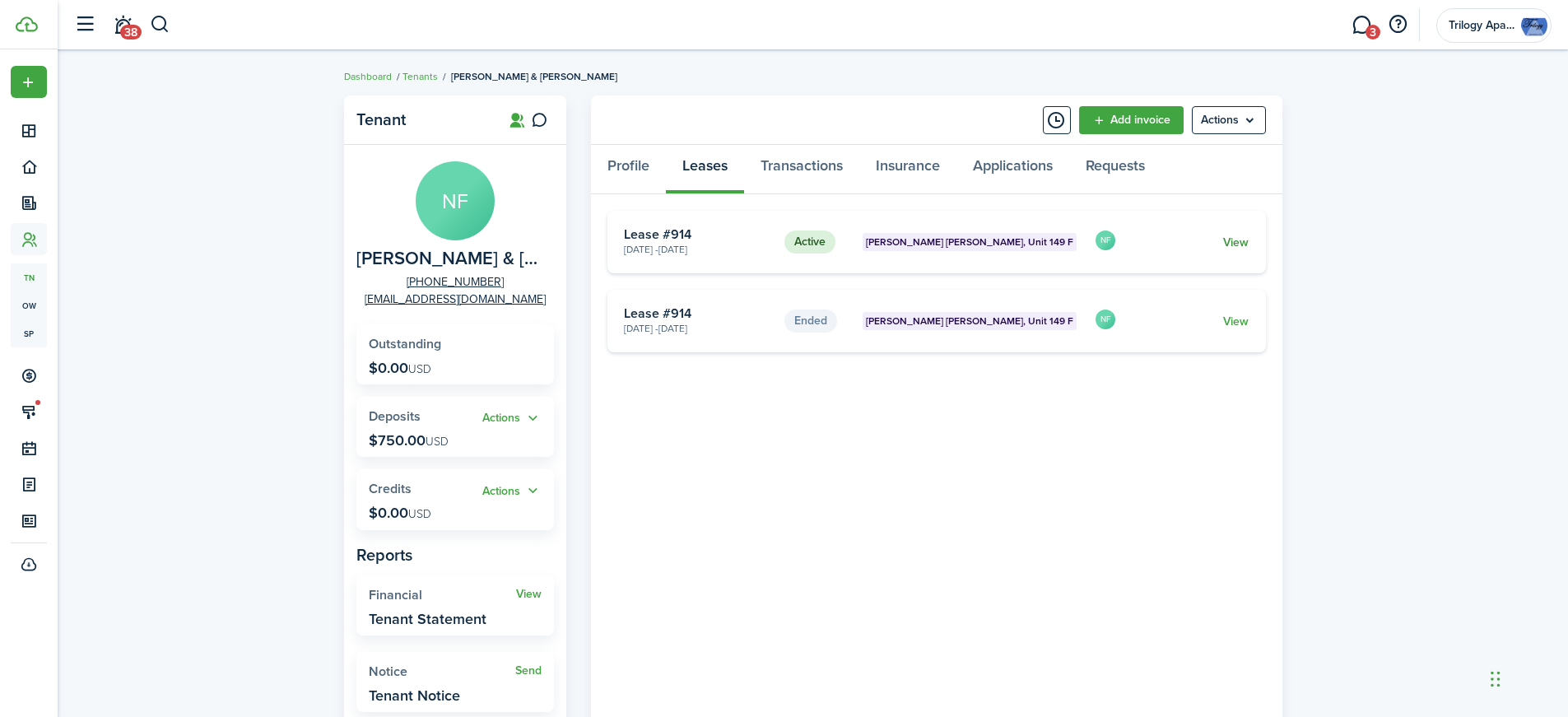
click at [1239, 248] on link "View" at bounding box center [1235, 242] width 26 height 17
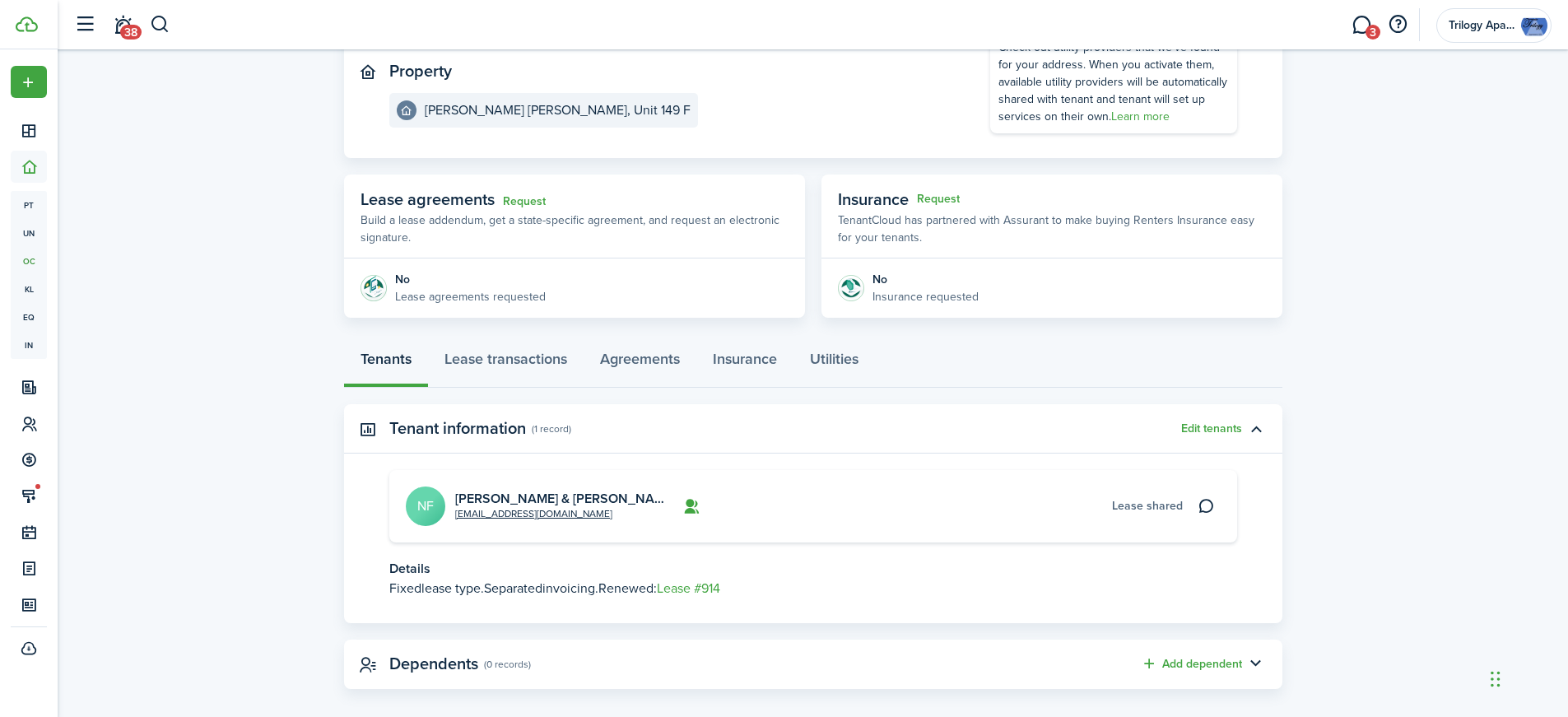
scroll to position [195, 0]
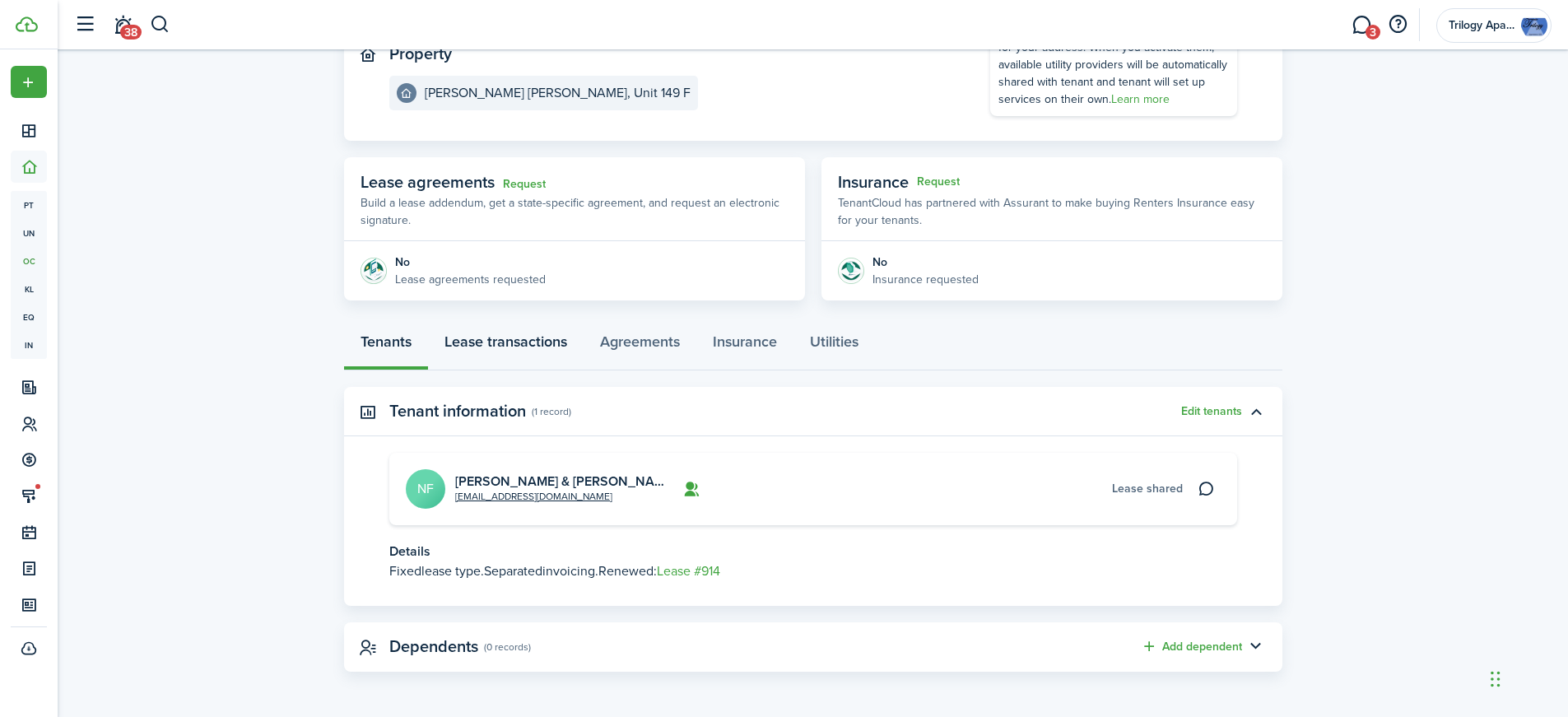
click at [538, 340] on link "Lease transactions" at bounding box center [505, 345] width 155 height 49
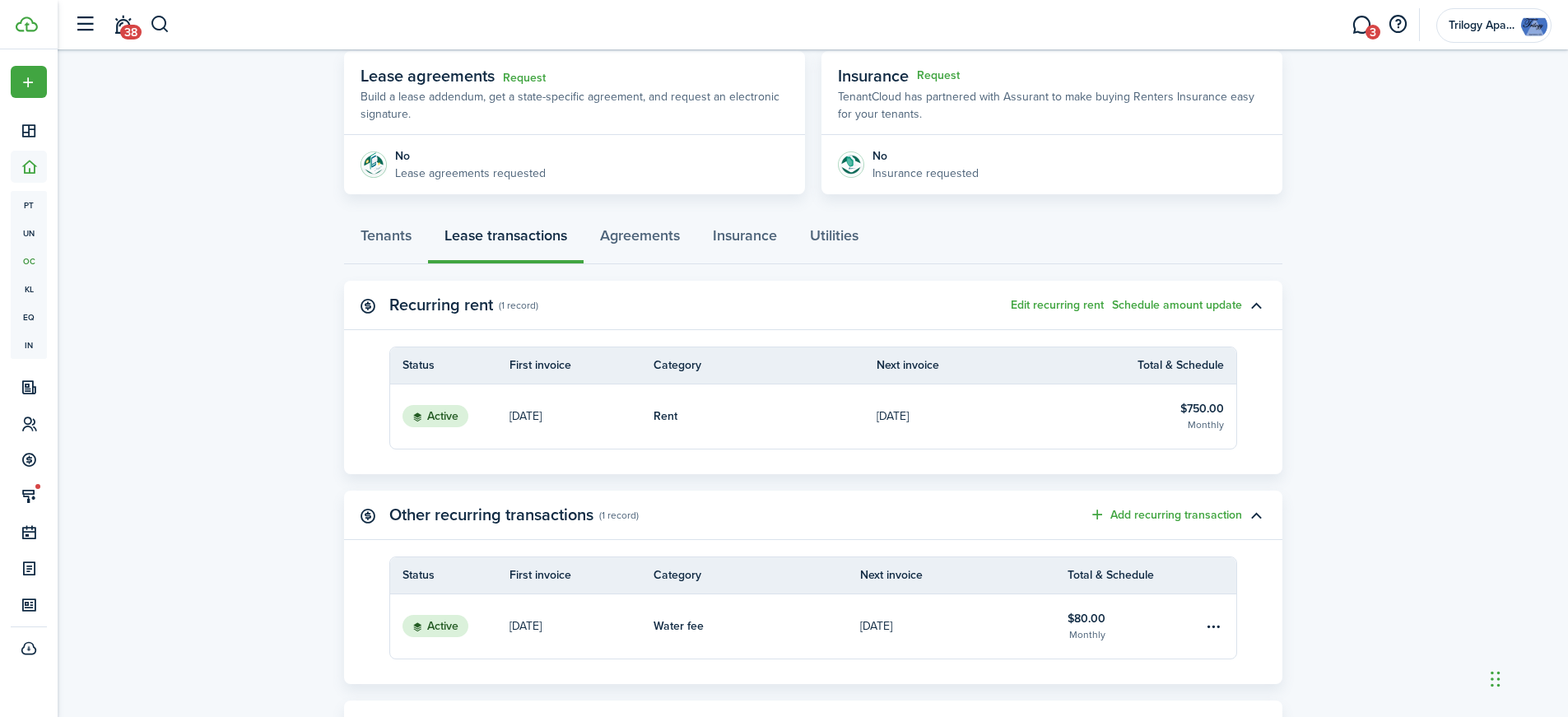
scroll to position [411, 0]
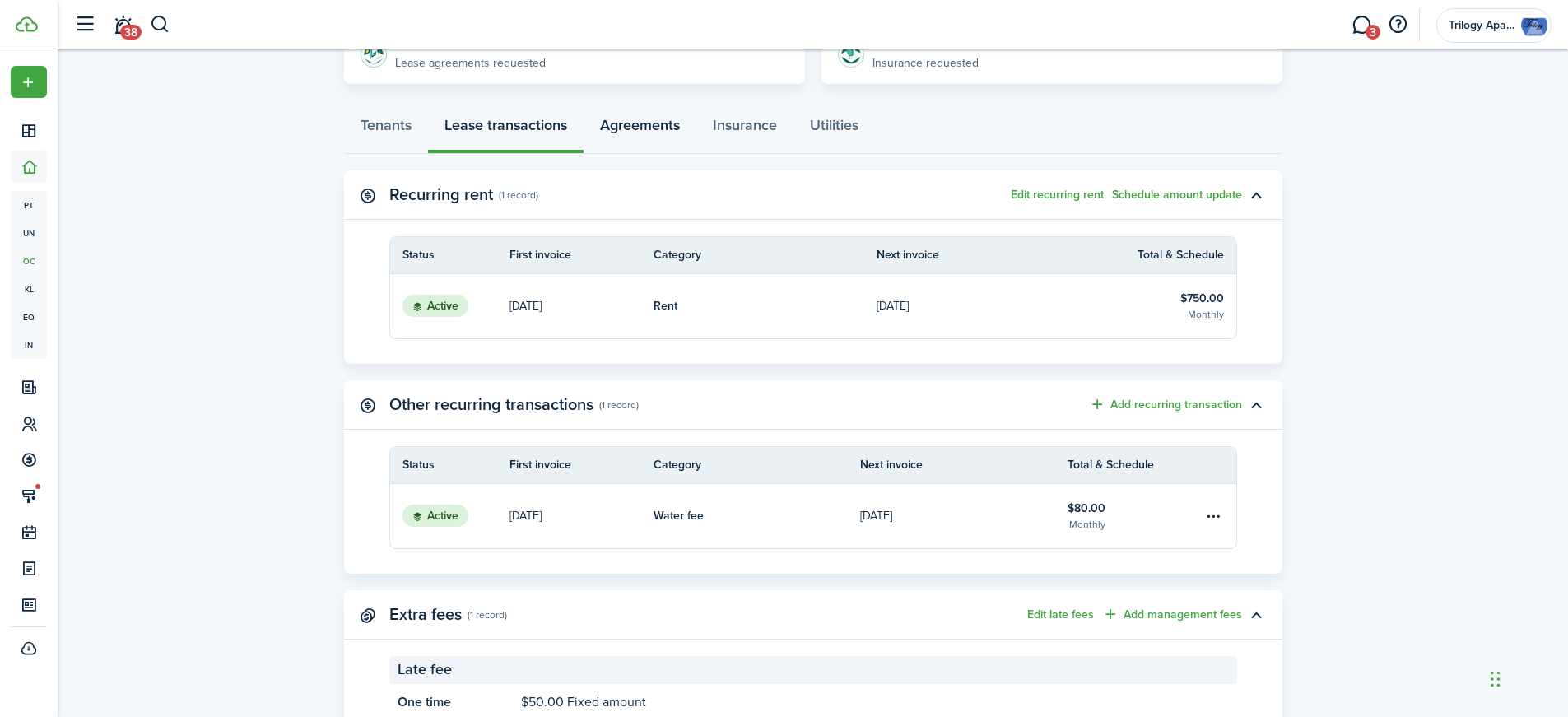
click at [641, 121] on link "Agreements" at bounding box center [640, 129] width 112 height 49
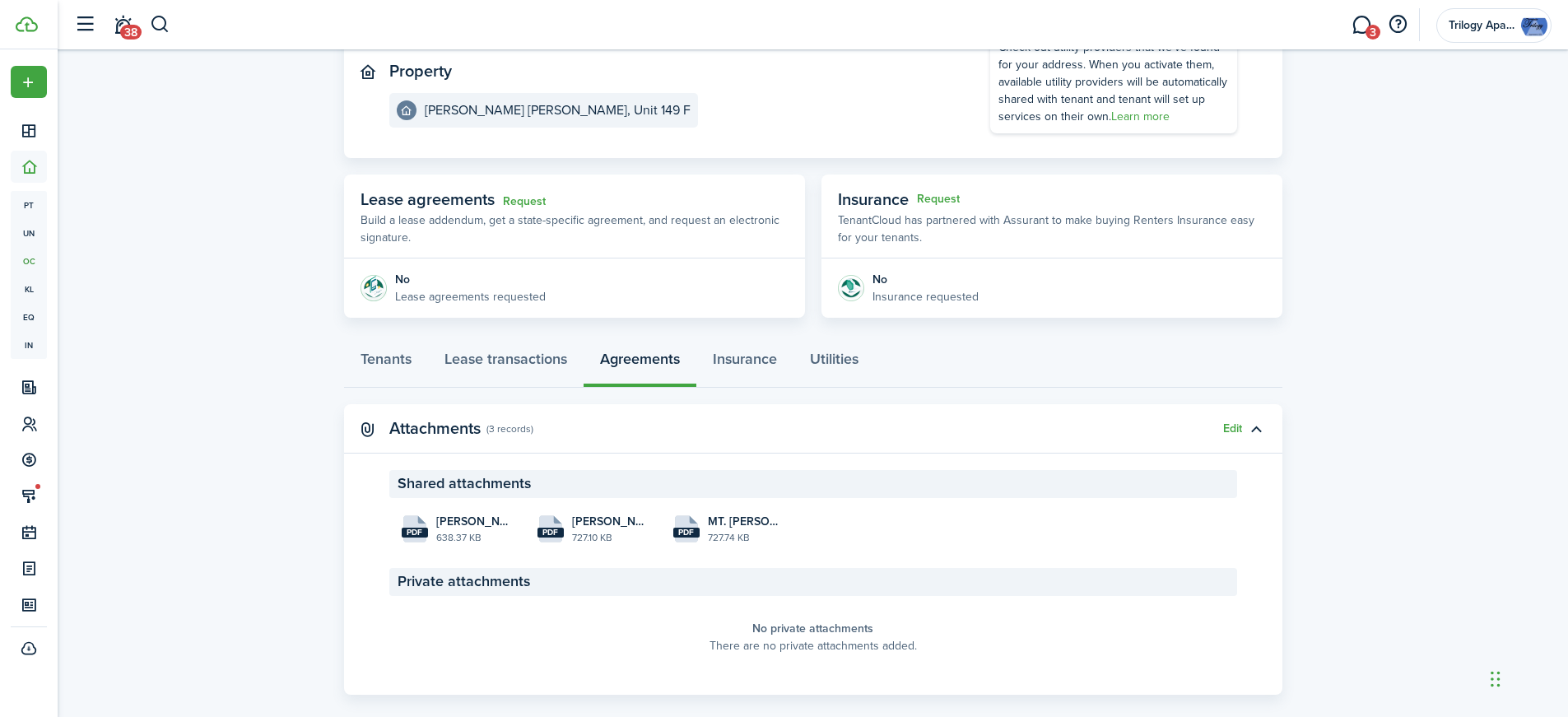
scroll to position [201, 0]
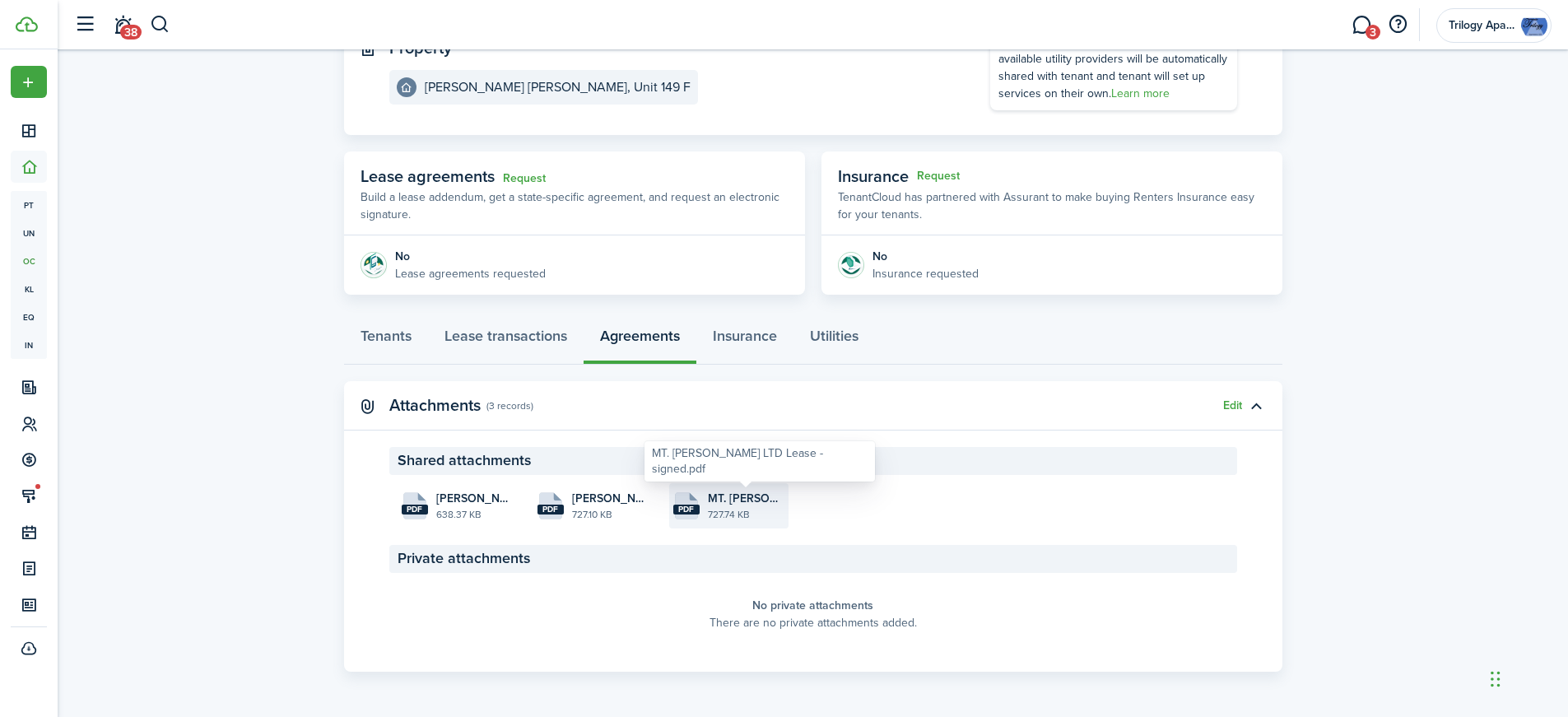
click at [748, 498] on span "MT. [PERSON_NAME] LTD Lease - signed.pdf" at bounding box center [747, 498] width 77 height 17
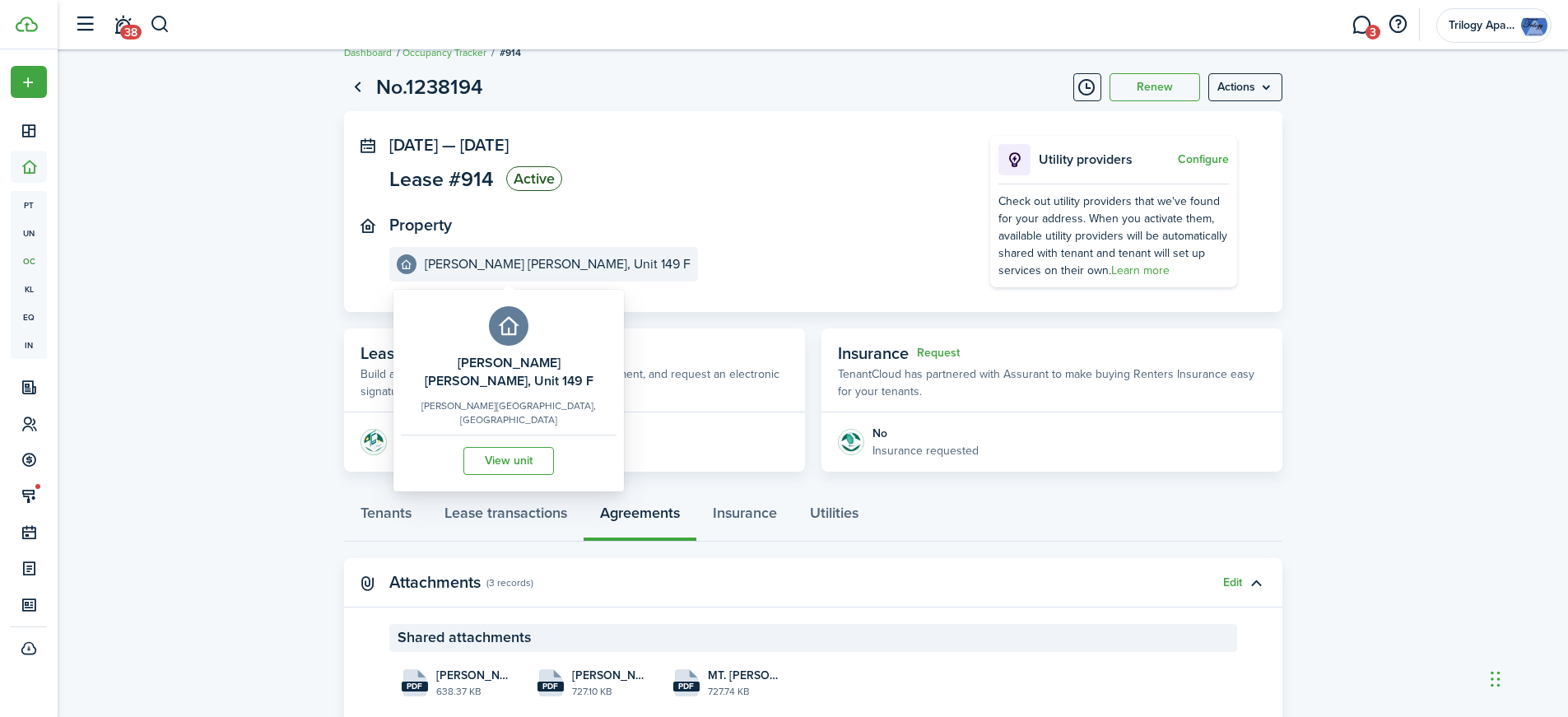
scroll to position [0, 0]
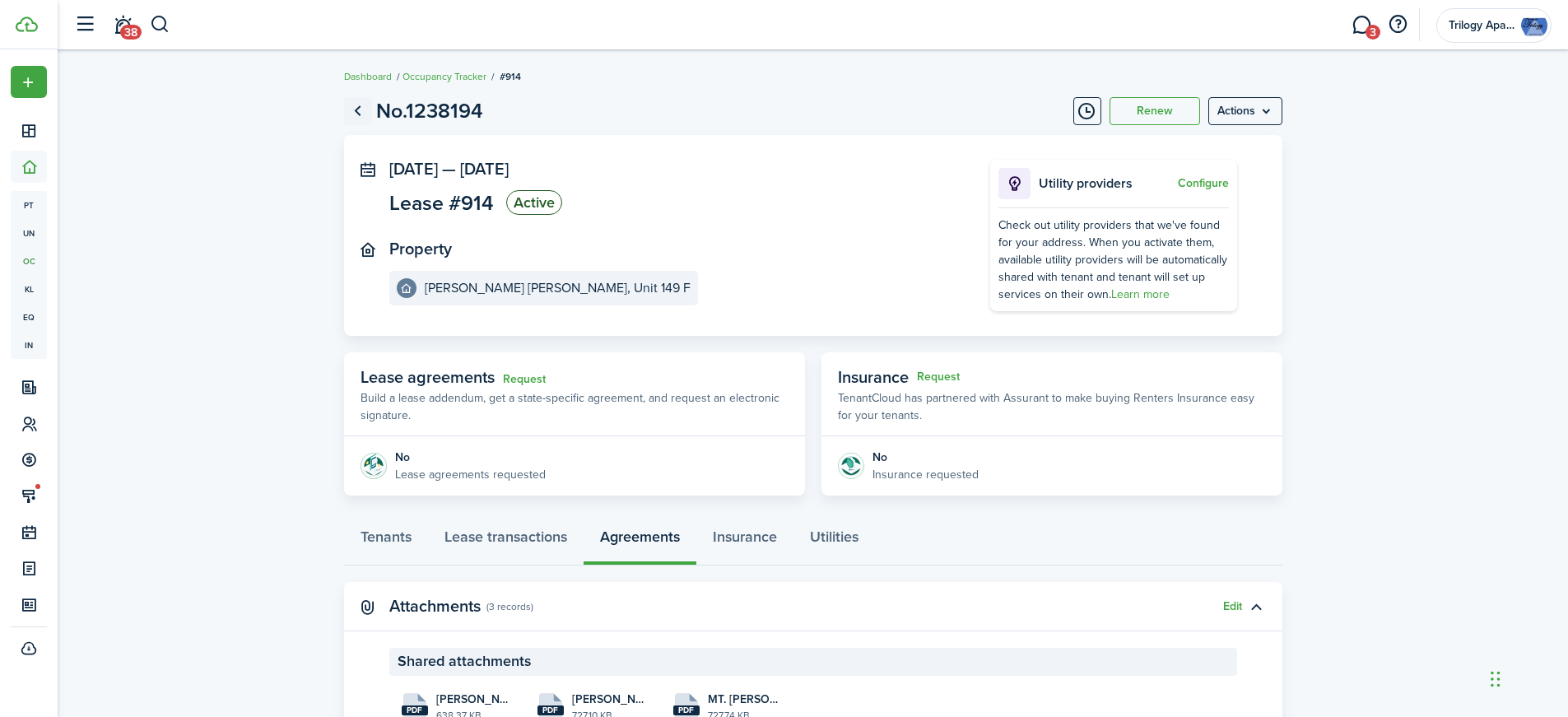
click at [361, 108] on link "Go back" at bounding box center [357, 111] width 28 height 28
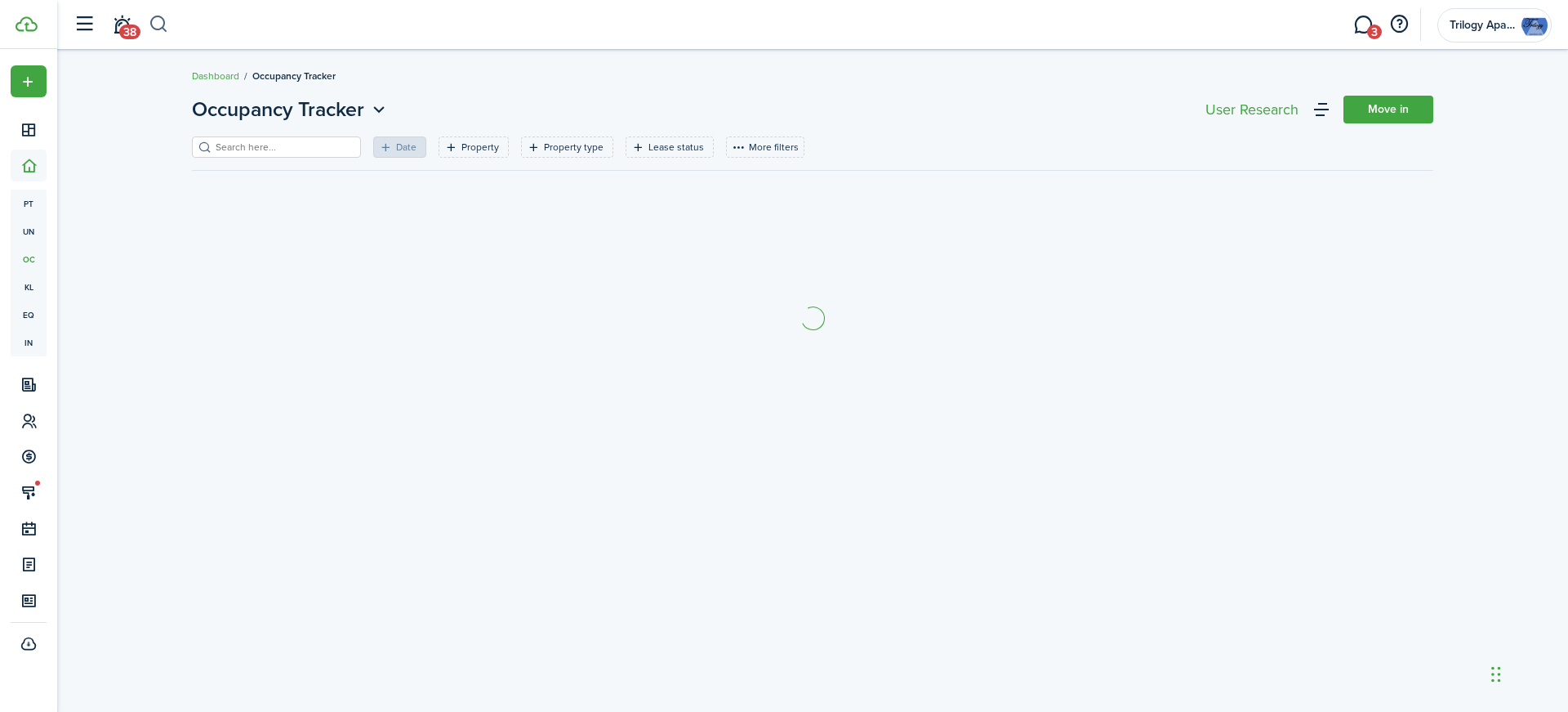
click at [166, 27] on button "button" at bounding box center [159, 24] width 21 height 28
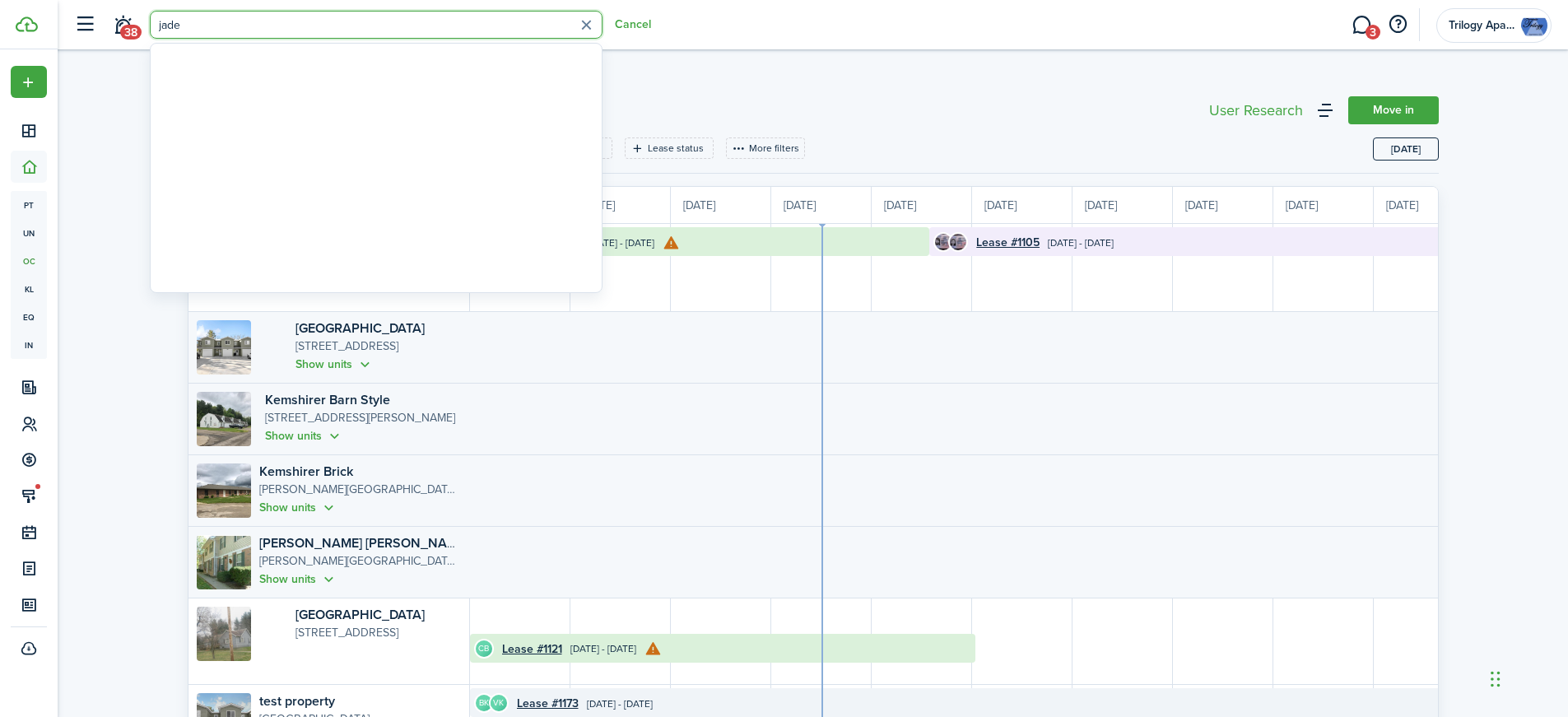
scroll to position [0, 302]
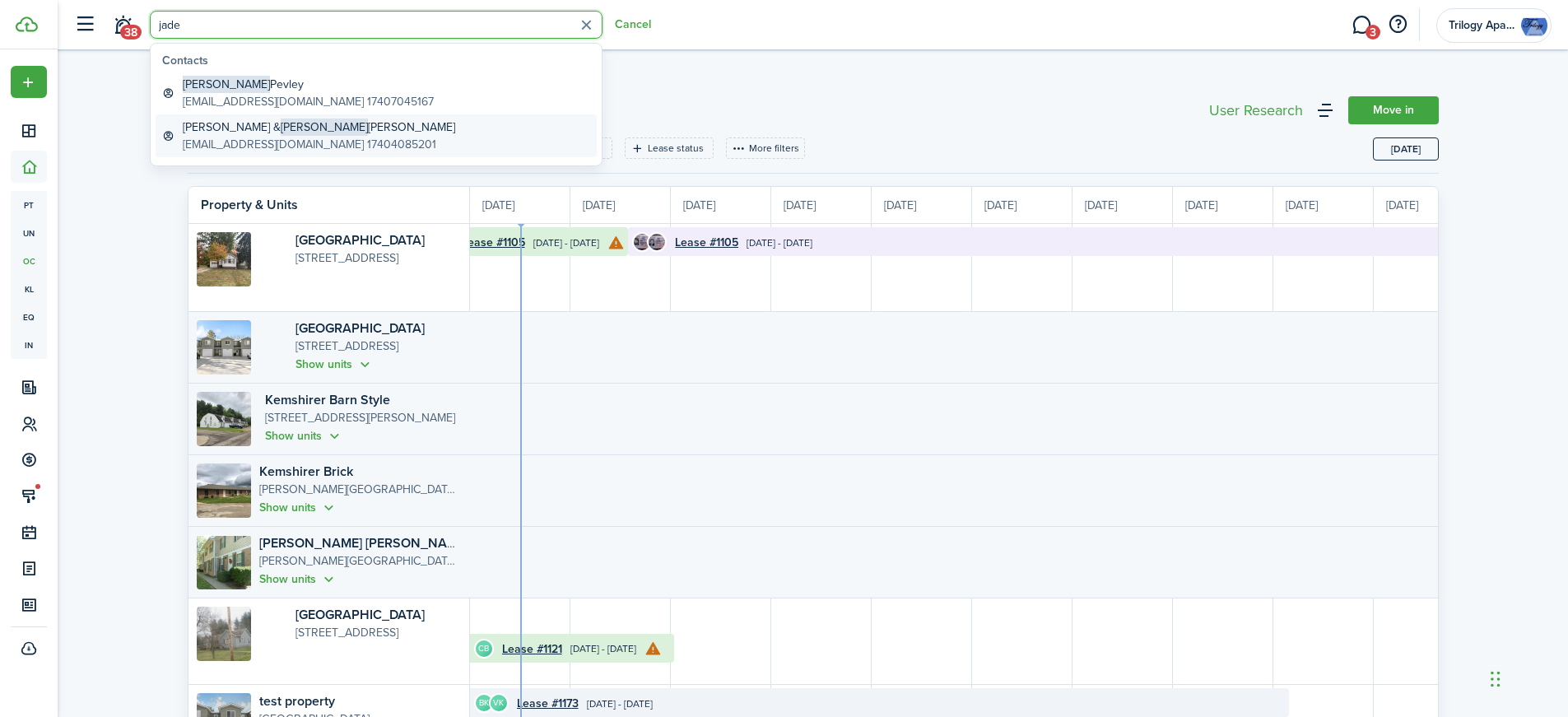
type input "jade"
click at [239, 137] on global-search-item-description "[EMAIL_ADDRESS][DOMAIN_NAME] 17404085201" at bounding box center [319, 144] width 272 height 17
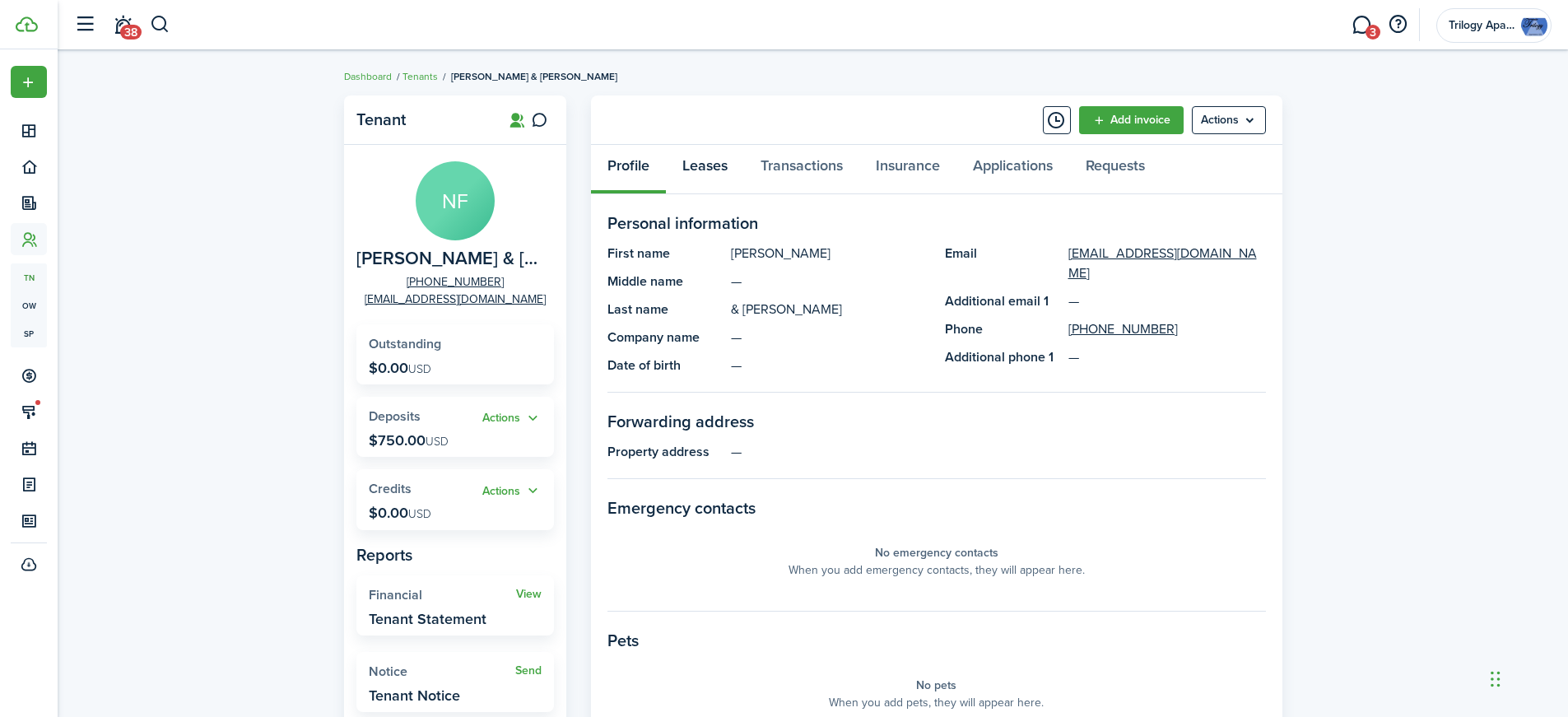
click at [729, 167] on link "Leases" at bounding box center [705, 170] width 79 height 49
